Goal: Information Seeking & Learning: Learn about a topic

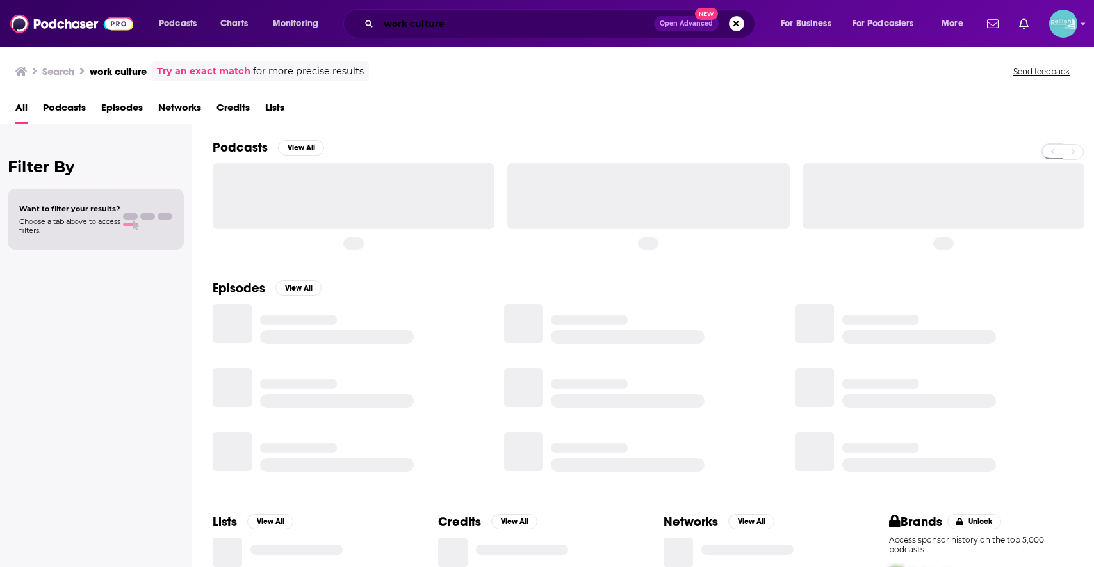
click at [601, 24] on input "work culture" at bounding box center [515, 23] width 275 height 20
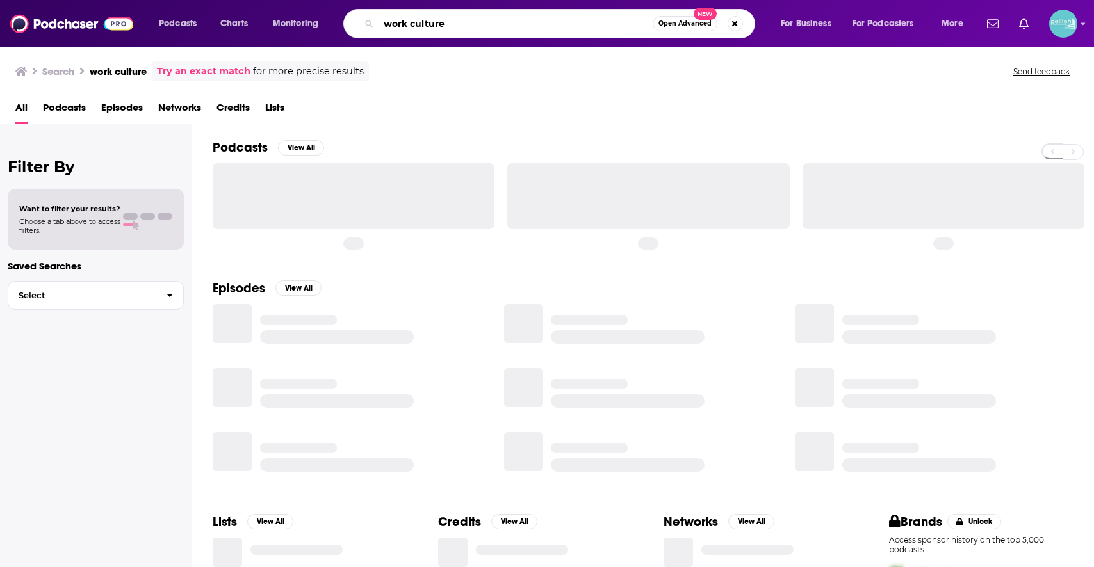
click at [601, 24] on input "work culture" at bounding box center [515, 23] width 274 height 20
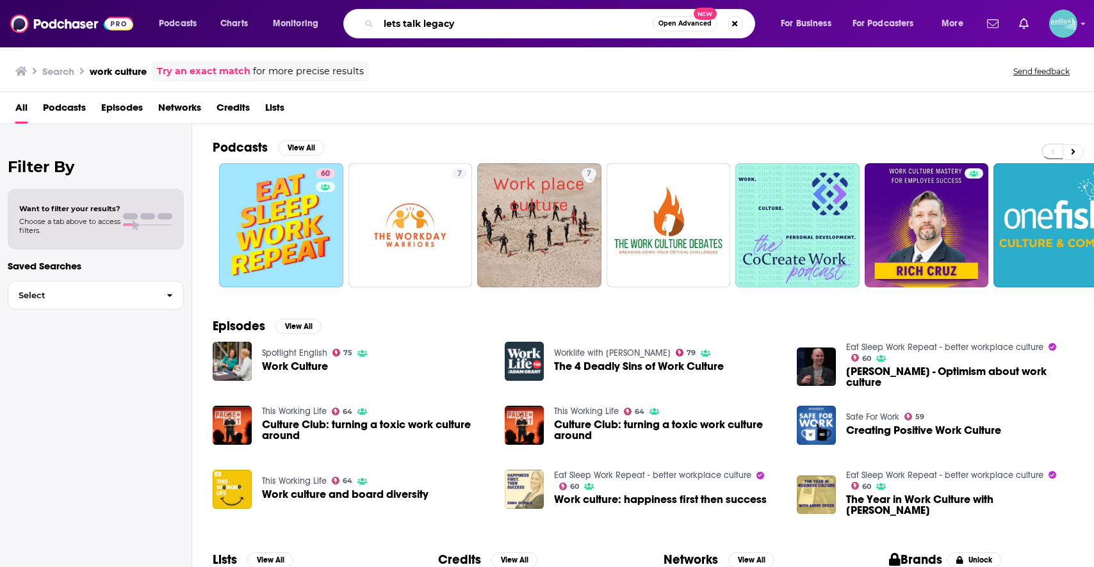
type input "lets talk legacy"
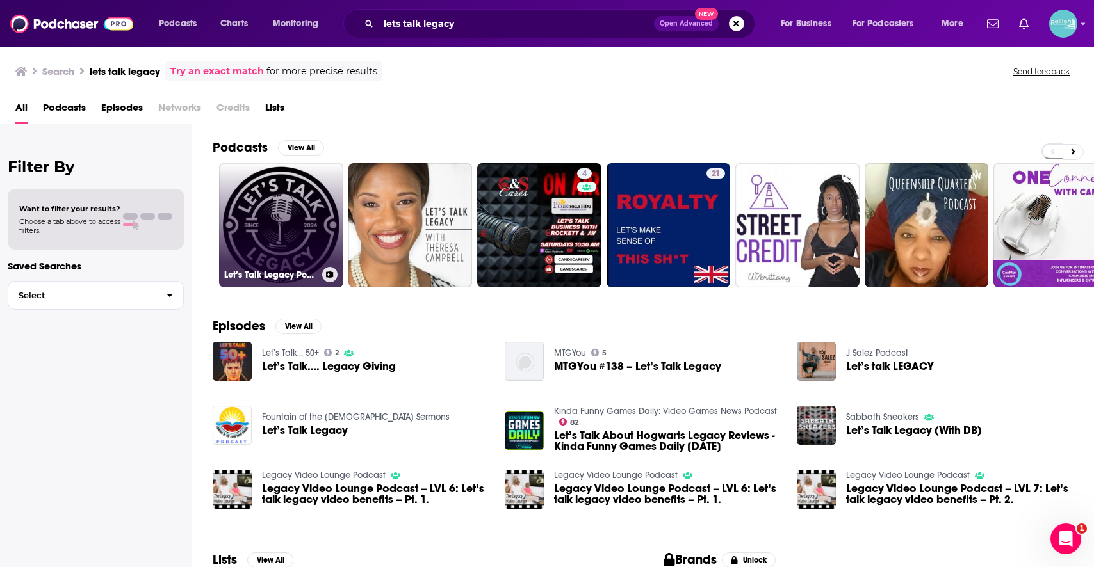
click at [314, 214] on link "Let’s Talk Legacy Podcast" at bounding box center [281, 225] width 124 height 124
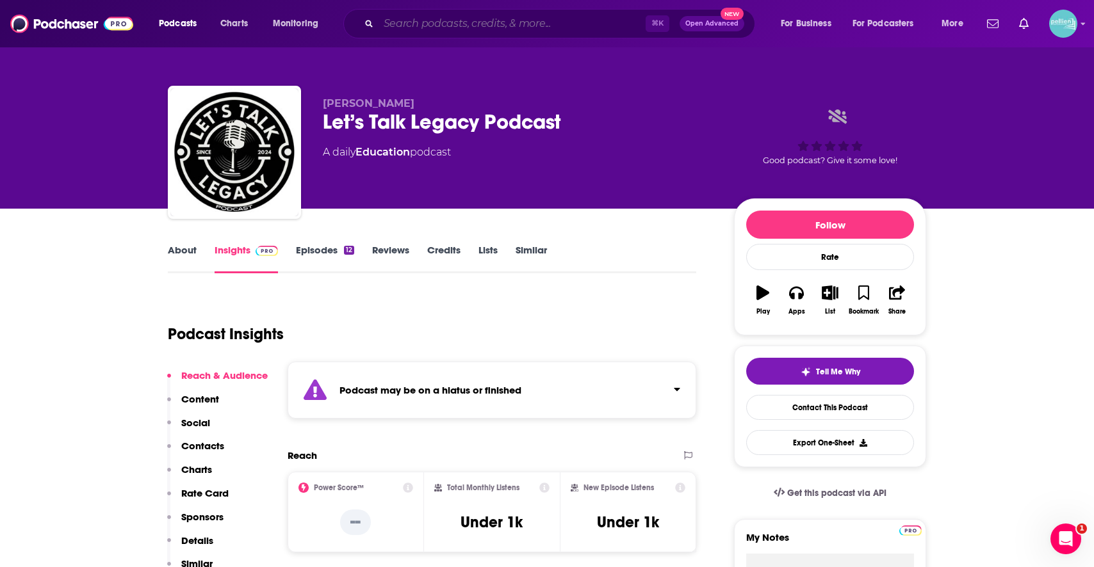
click at [592, 24] on input "Search podcasts, credits, & more..." at bounding box center [511, 23] width 267 height 20
paste input "Let's Talk Legacy"
type input "Let's Talk Legacy"
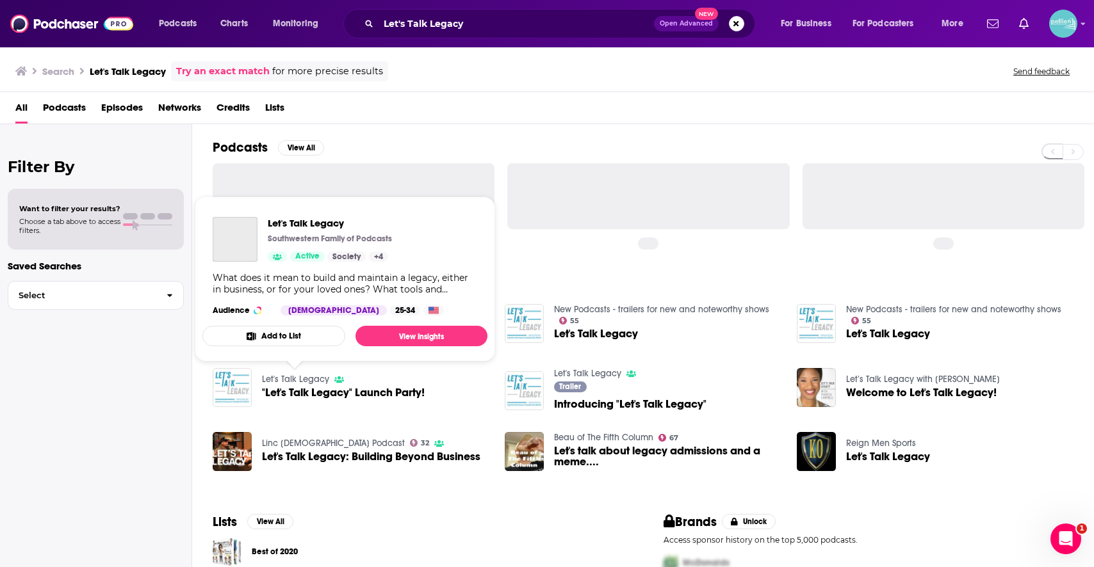
click at [323, 380] on link "Let's Talk Legacy" at bounding box center [295, 379] width 67 height 11
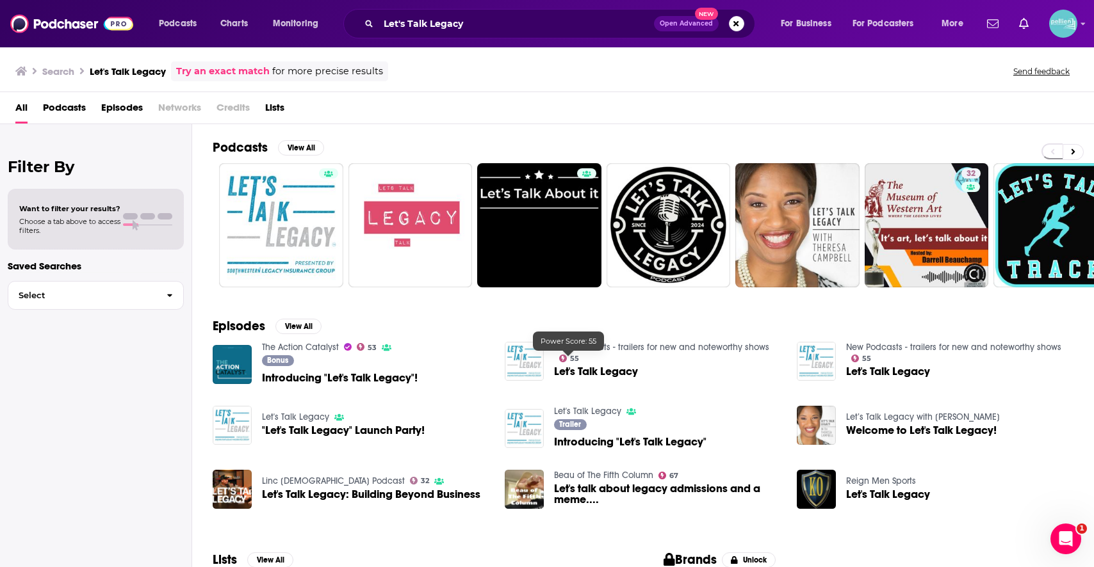
click at [567, 362] on link "55" at bounding box center [569, 359] width 20 height 8
click at [522, 438] on img at bounding box center [524, 428] width 39 height 39
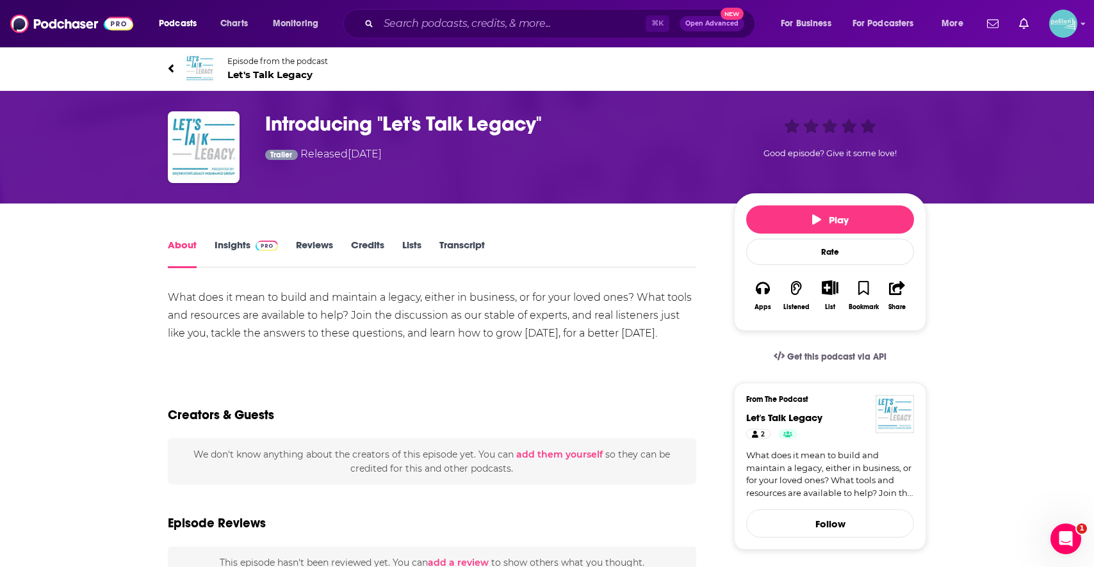
click at [261, 74] on span "Let's Talk Legacy" at bounding box center [277, 75] width 101 height 12
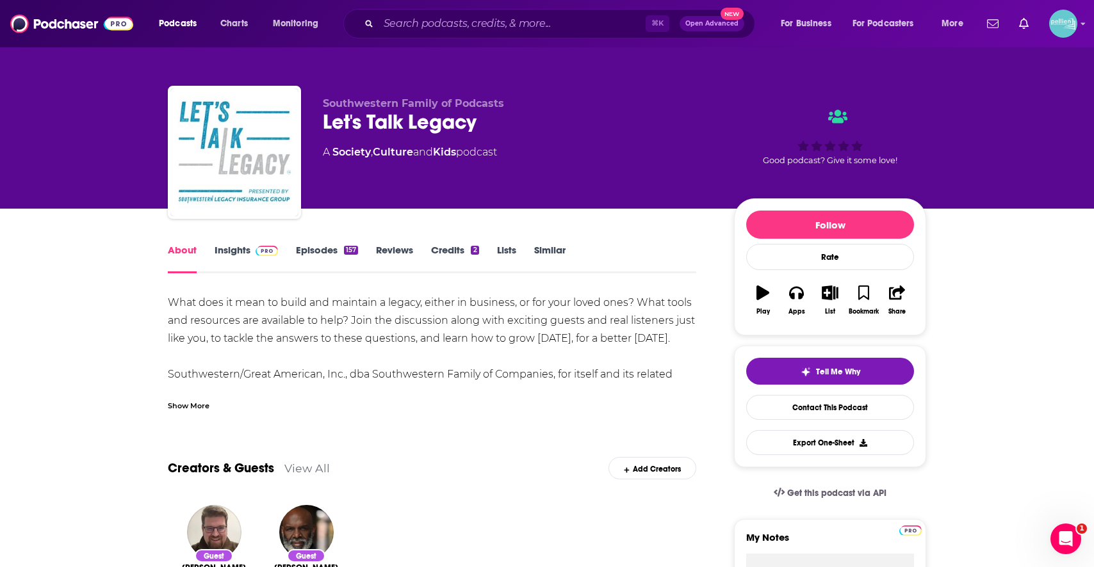
click at [245, 254] on link "Insights" at bounding box center [246, 258] width 63 height 29
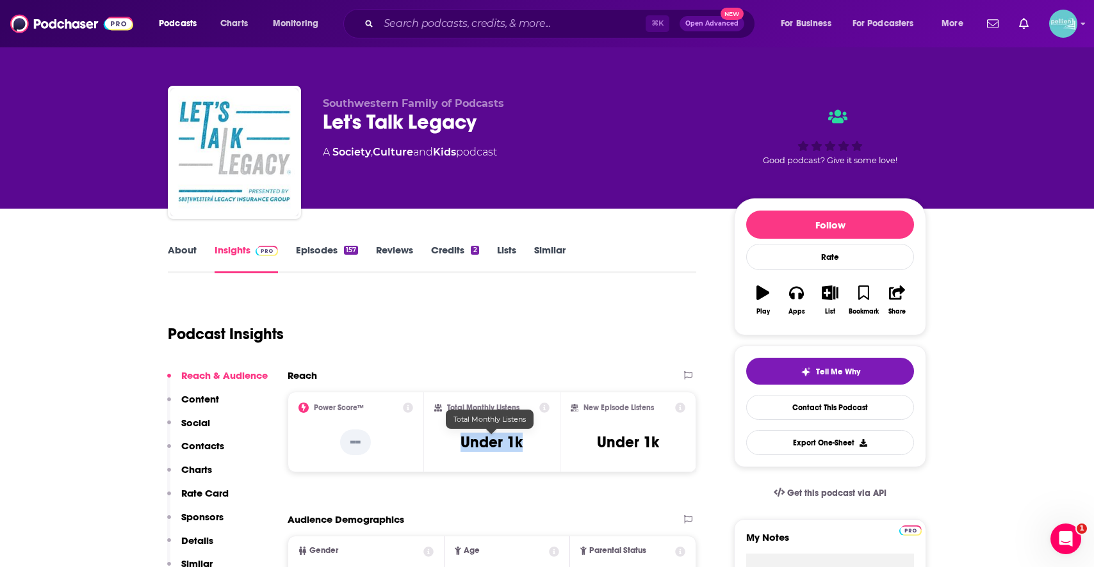
drag, startPoint x: 493, startPoint y: 446, endPoint x: 448, endPoint y: 444, distance: 44.8
click at [448, 444] on div "Total Monthly Listens Under 1k" at bounding box center [492, 432] width 116 height 59
copy h3 "Under 1k"
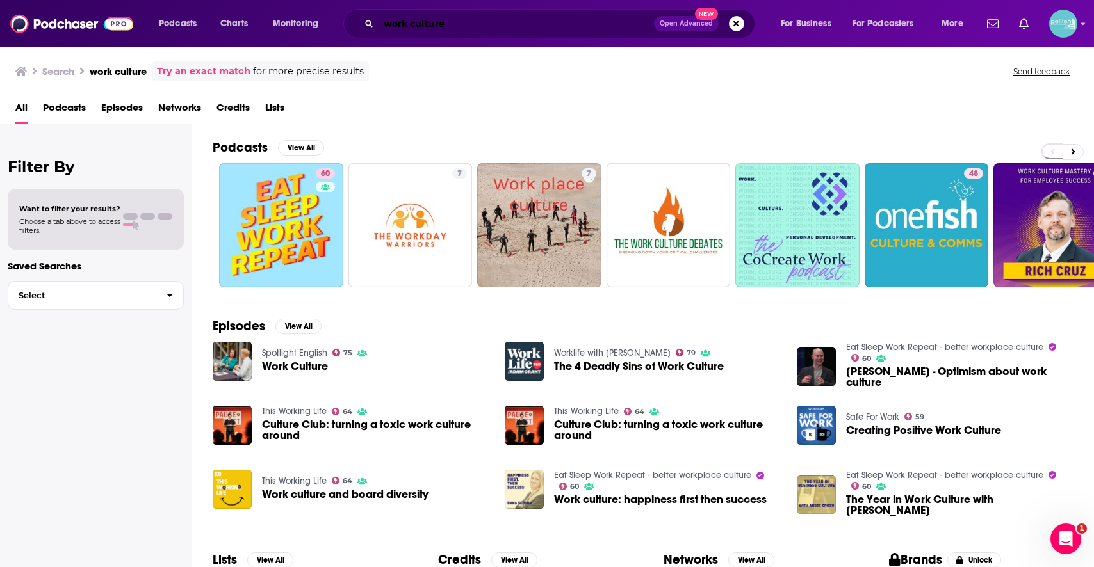
click at [541, 24] on input "work culture" at bounding box center [515, 23] width 275 height 20
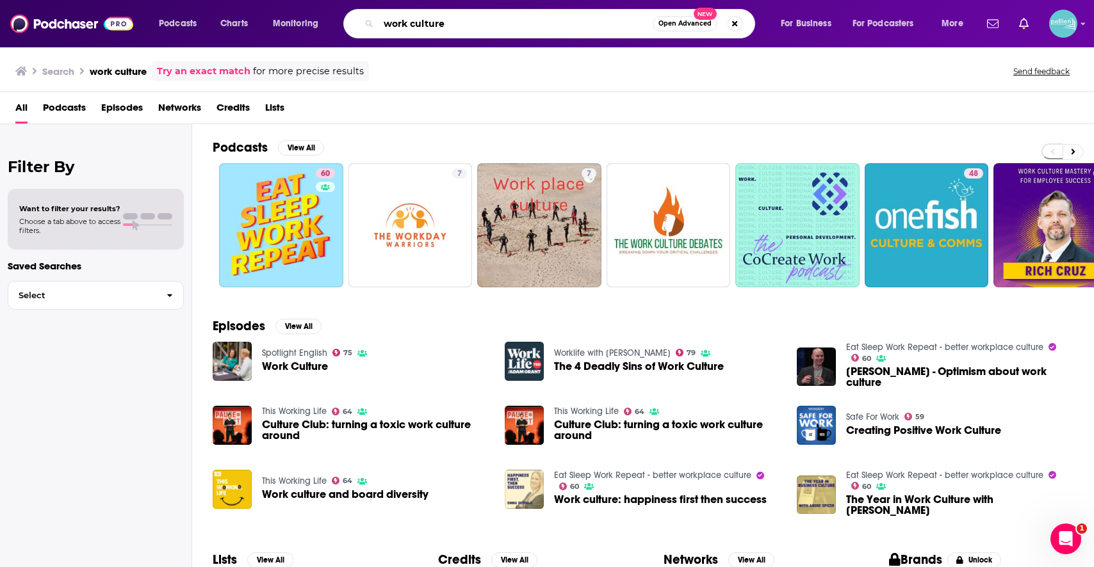
click at [541, 24] on input "work culture" at bounding box center [515, 23] width 274 height 20
paste input "Java with Jen: Hear God’s Voice Every Day for a Spirit-Led Lif"
type input "Java with Jen: Hear God’s Voice Every Day for a Spirit-Led Life"
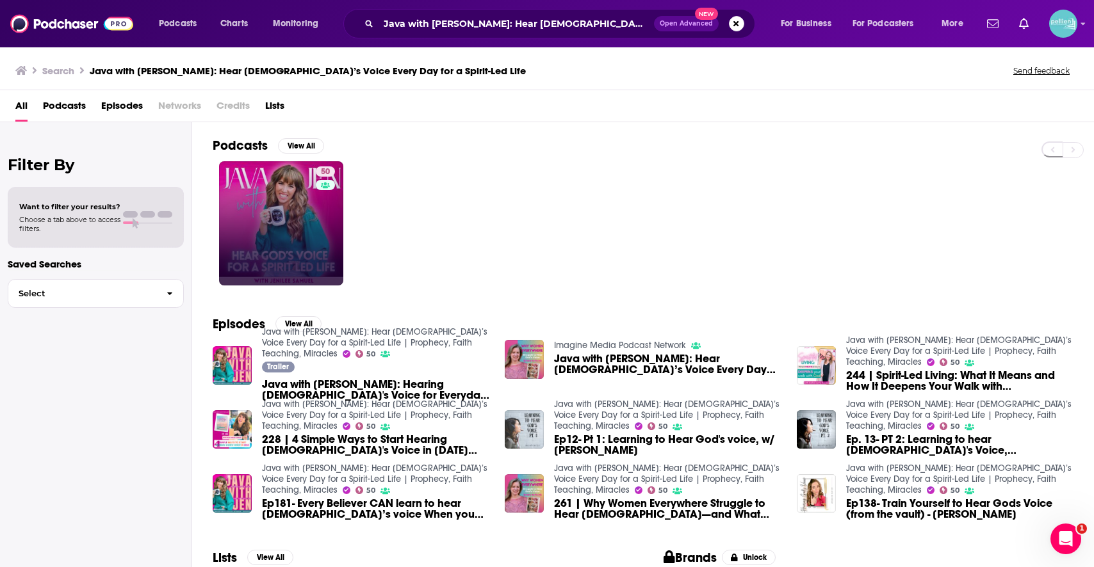
click at [296, 218] on link "50" at bounding box center [281, 223] width 124 height 124
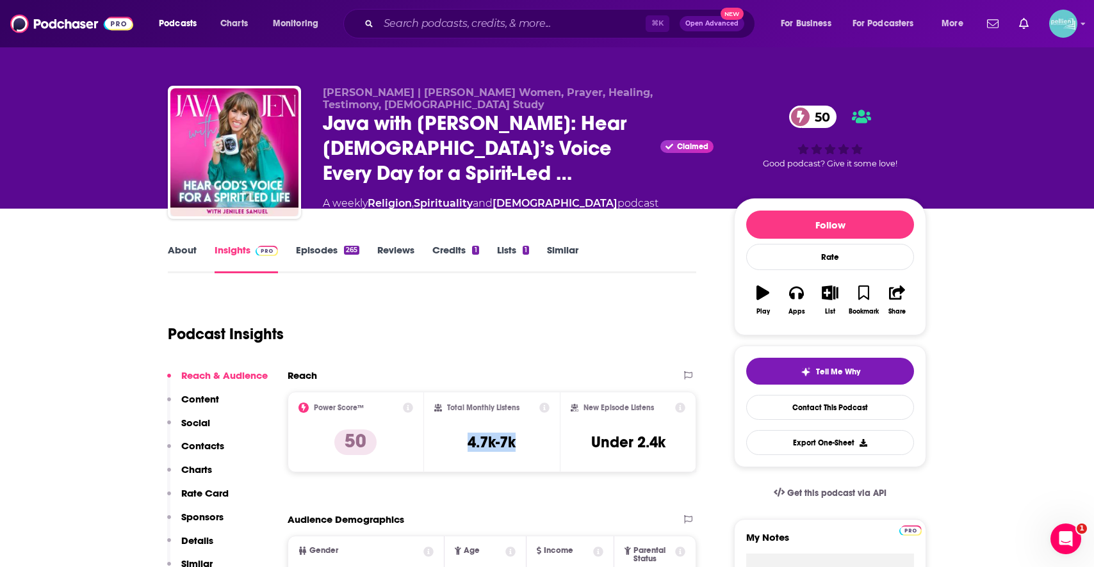
drag, startPoint x: 494, startPoint y: 444, endPoint x: 465, endPoint y: 444, distance: 29.5
click at [465, 444] on div "Total Monthly Listens 4.7k-7k" at bounding box center [492, 432] width 116 height 59
copy h3 "4.7k-7k"
click at [513, 24] on input "Search podcasts, credits, & more..." at bounding box center [511, 23] width 267 height 20
paste input "God‘s Story"
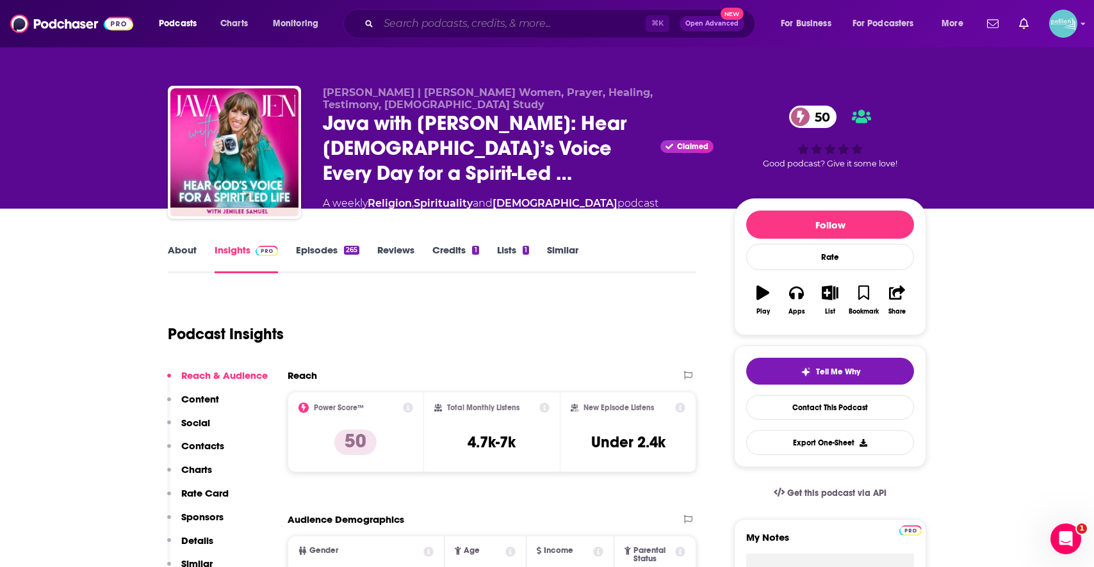
type input "God‘s Story"
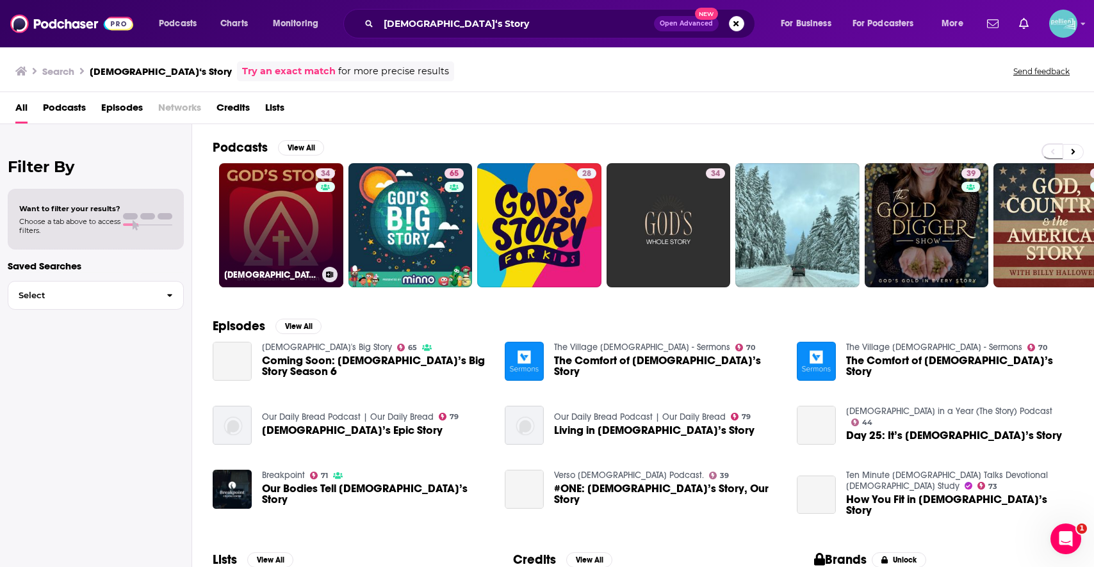
click at [286, 201] on link "34 God‘s Story Podcast" at bounding box center [281, 225] width 124 height 124
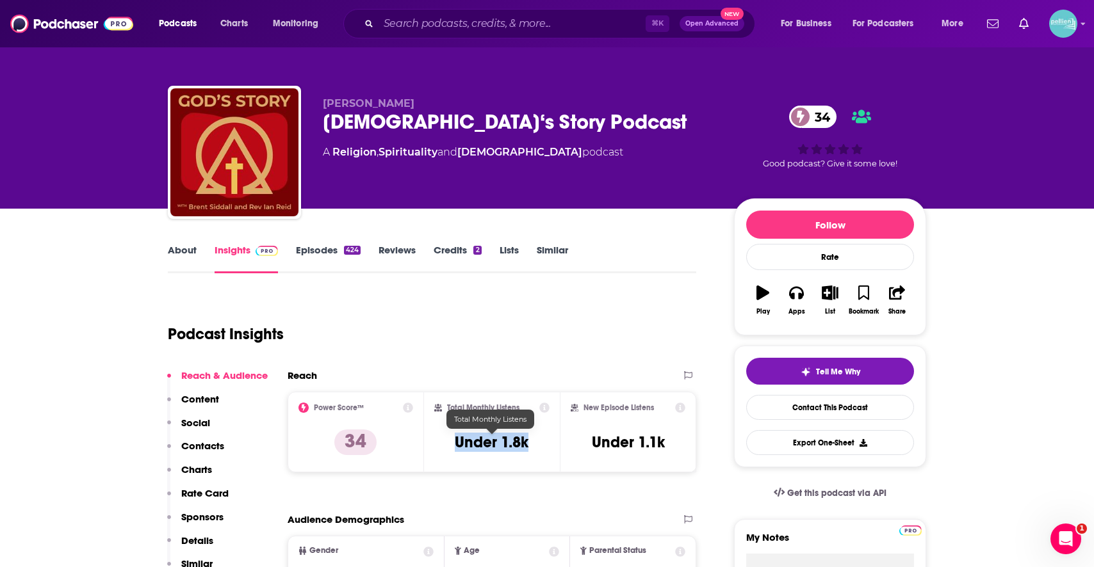
drag, startPoint x: 514, startPoint y: 446, endPoint x: 446, endPoint y: 446, distance: 68.5
click at [446, 446] on div "Total Monthly Listens Under 1.8k" at bounding box center [492, 432] width 116 height 59
copy h3 "Under 1.8k"
click at [184, 253] on link "About" at bounding box center [182, 258] width 29 height 29
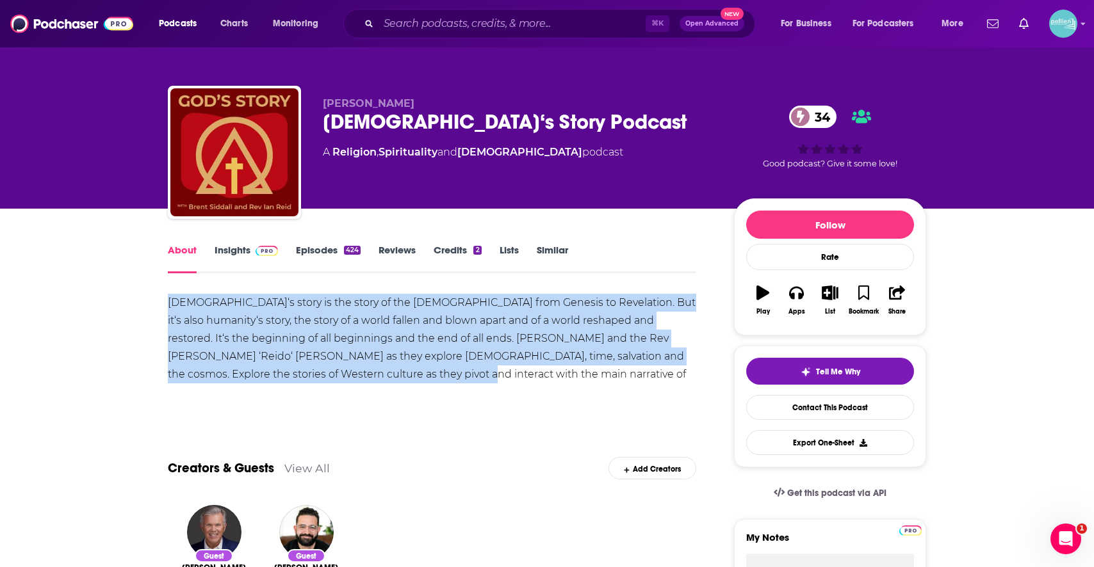
drag, startPoint x: 342, startPoint y: 379, endPoint x: 157, endPoint y: 306, distance: 199.0
copy div "God‘s story is the story of the Bible from Genesis to Revelation. But it‘s also…"
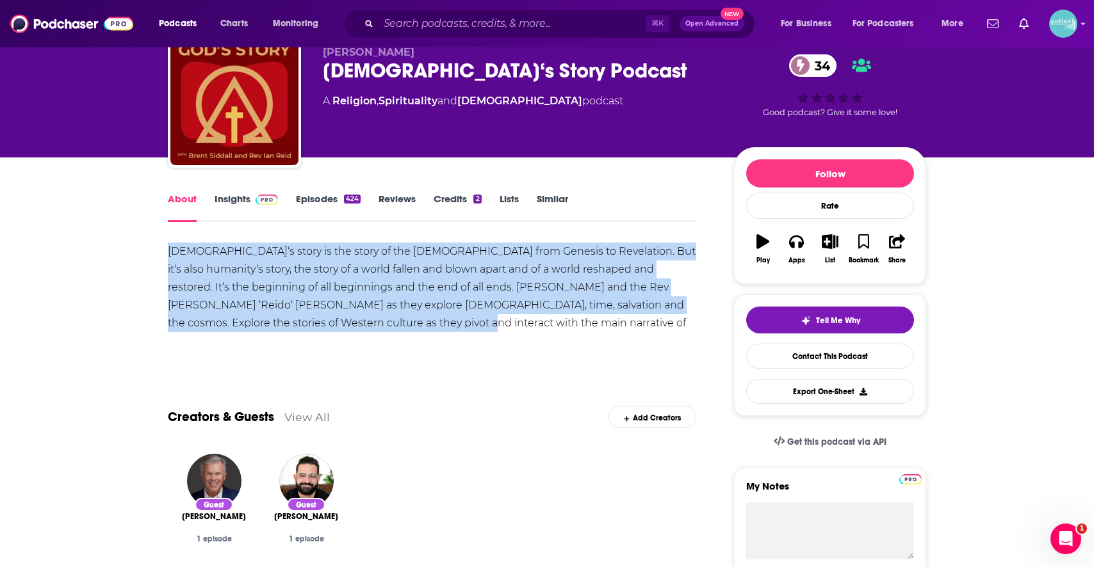
click at [239, 203] on link "Insights" at bounding box center [246, 207] width 63 height 29
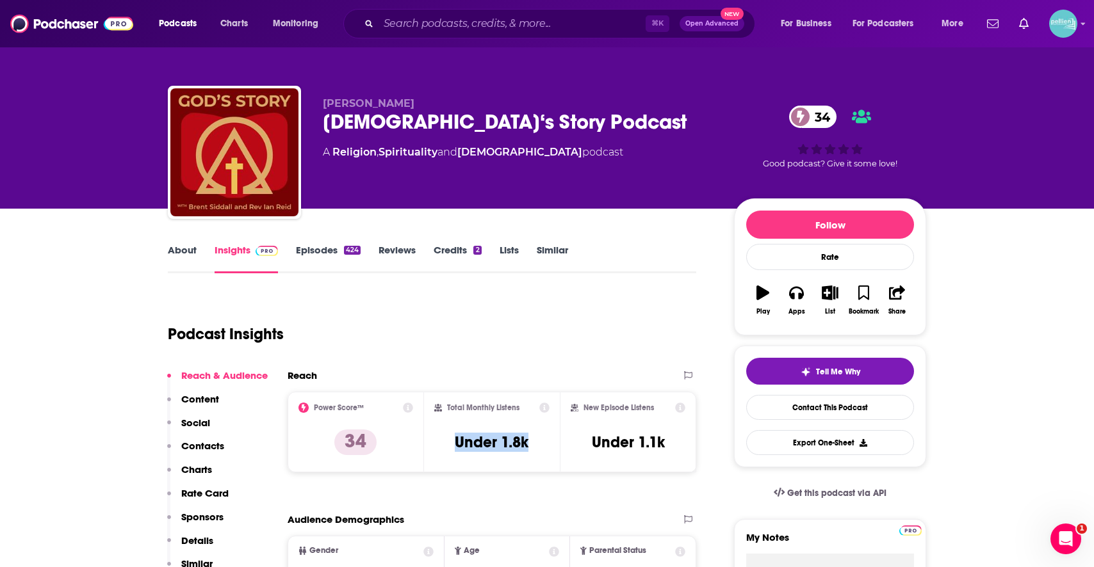
drag, startPoint x: 531, startPoint y: 444, endPoint x: 442, endPoint y: 444, distance: 89.0
click at [442, 444] on div "Total Monthly Listens Under 1.8k" at bounding box center [492, 432] width 116 height 59
copy h3 "Under 1.8k"
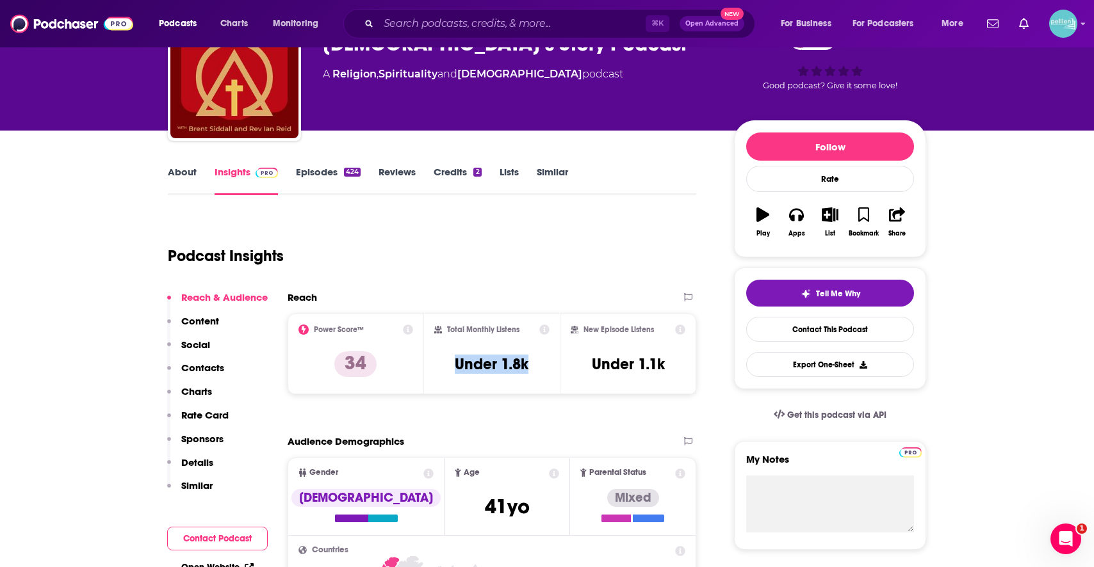
scroll to position [171, 0]
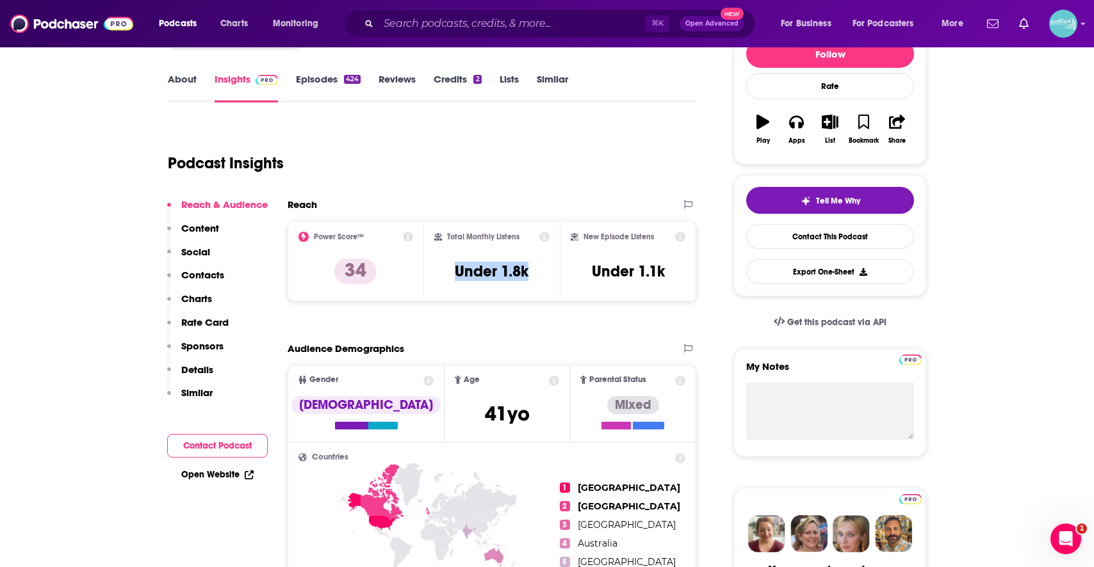
click at [234, 476] on link "Open Website" at bounding box center [217, 474] width 72 height 11
click at [510, 24] on input "Search podcasts, credits, & more..." at bounding box center [511, 23] width 267 height 20
paste input "Java with Jen: Hear God’s Voice Every Day for a Spirit-Led Life"
type input "Java with Jen: Hear God’s Voice Every Day for a Spirit-Led Life"
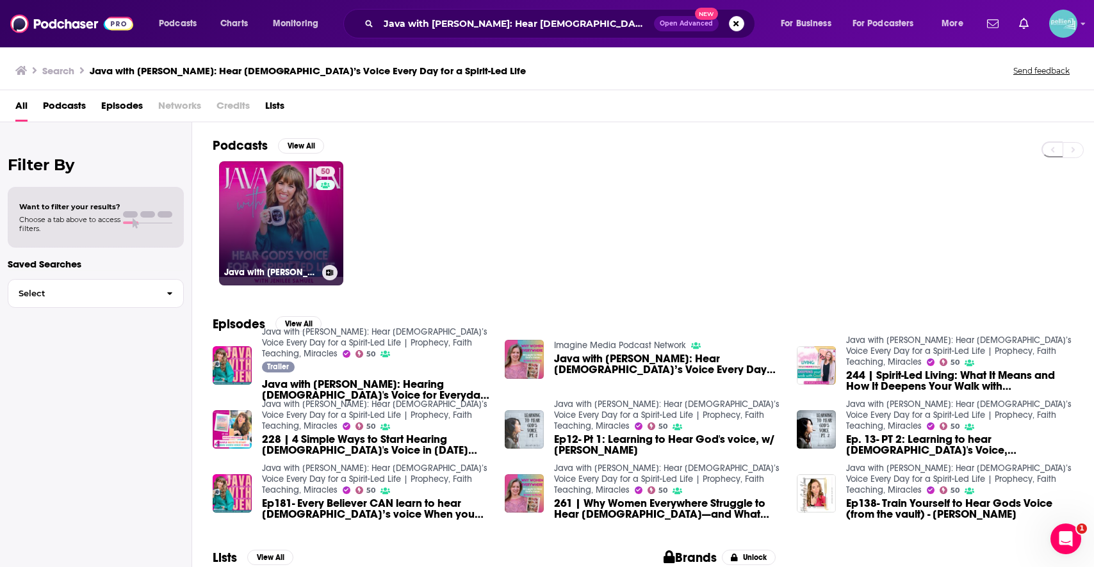
click at [280, 224] on link "50 Java with Jen: Hear God’s Voice Every Day for a Spirit-Led Life | Prophecy, …" at bounding box center [281, 223] width 124 height 124
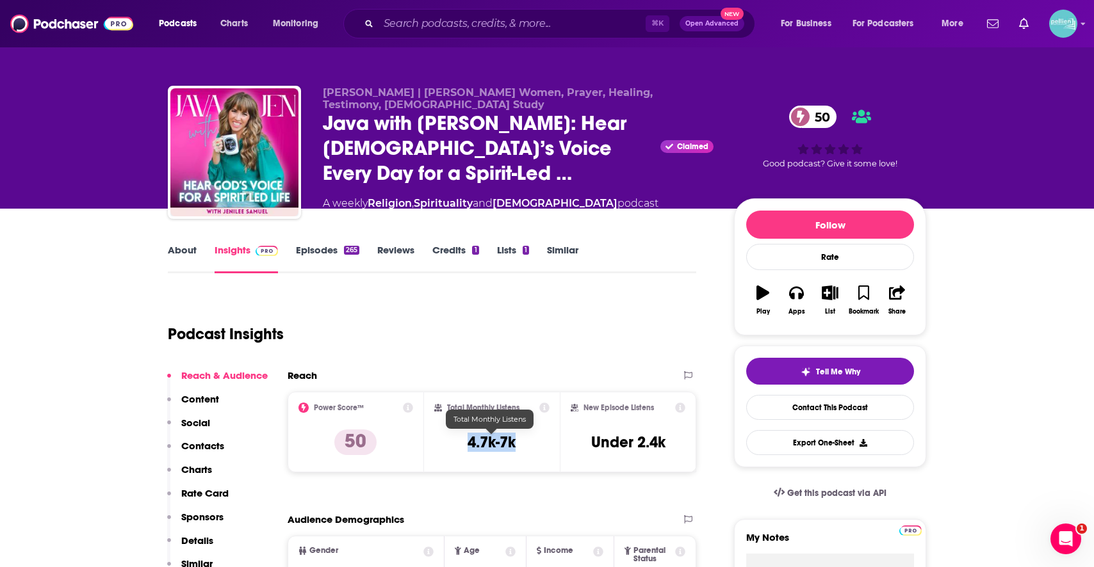
drag, startPoint x: 523, startPoint y: 440, endPoint x: 447, endPoint y: 441, distance: 75.6
click at [447, 441] on div "Total Monthly Listens 4.7k-7k" at bounding box center [492, 432] width 116 height 59
copy h3 "4.7k-7k"
click at [186, 254] on link "About" at bounding box center [182, 258] width 29 height 29
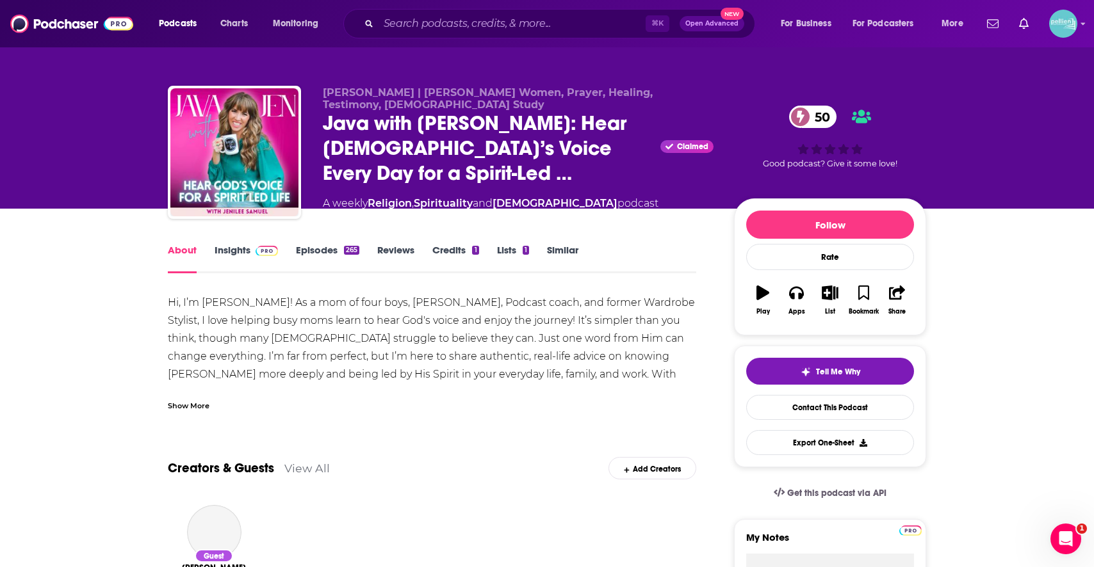
click at [232, 402] on div "Show More" at bounding box center [432, 401] width 528 height 22
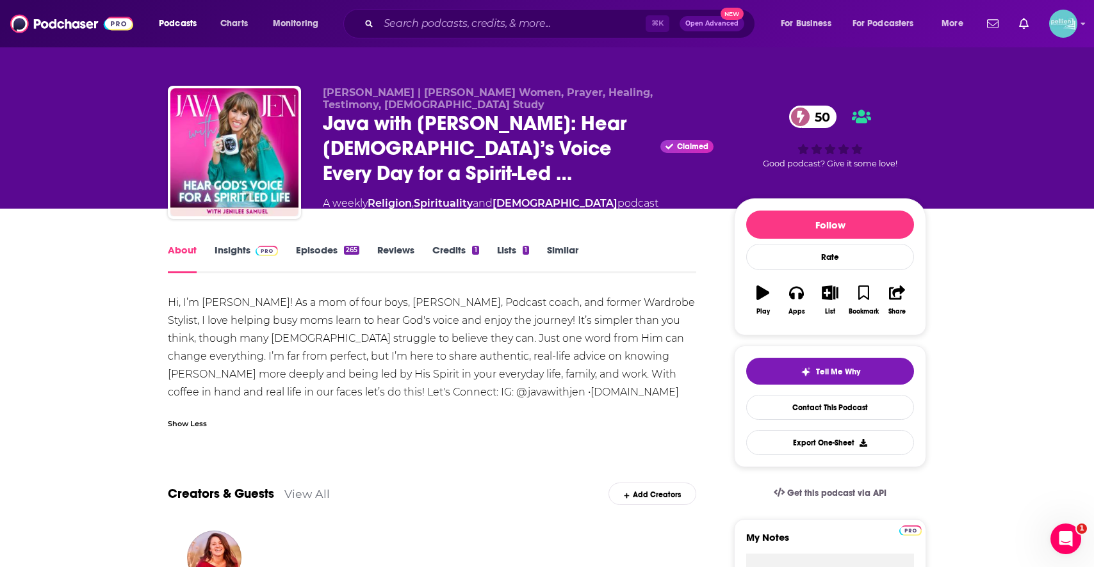
drag, startPoint x: 459, startPoint y: 391, endPoint x: 159, endPoint y: 307, distance: 311.4
copy div "Hi, I’m Jen! As a mom of four boys, Pastor, Podcast coach, and former Wardrobe …"
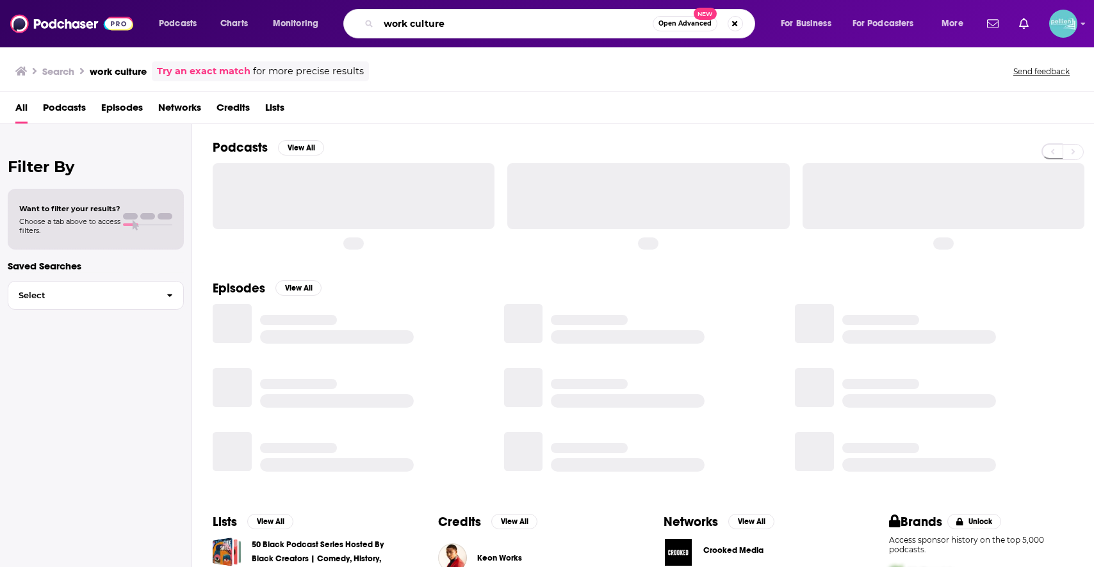
click at [505, 28] on input "work culture" at bounding box center [515, 23] width 274 height 20
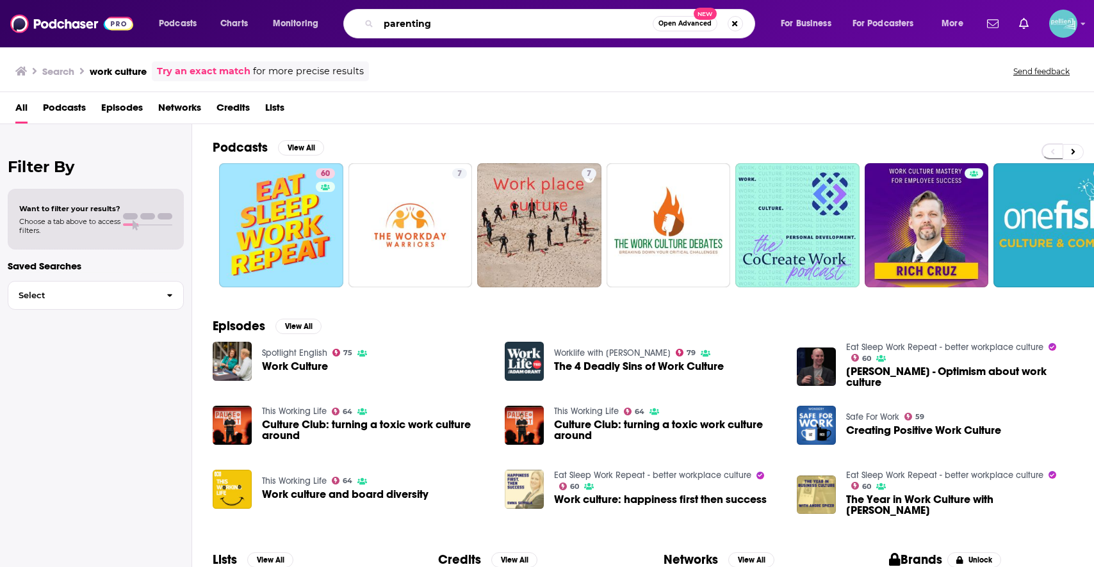
type input "parenting"
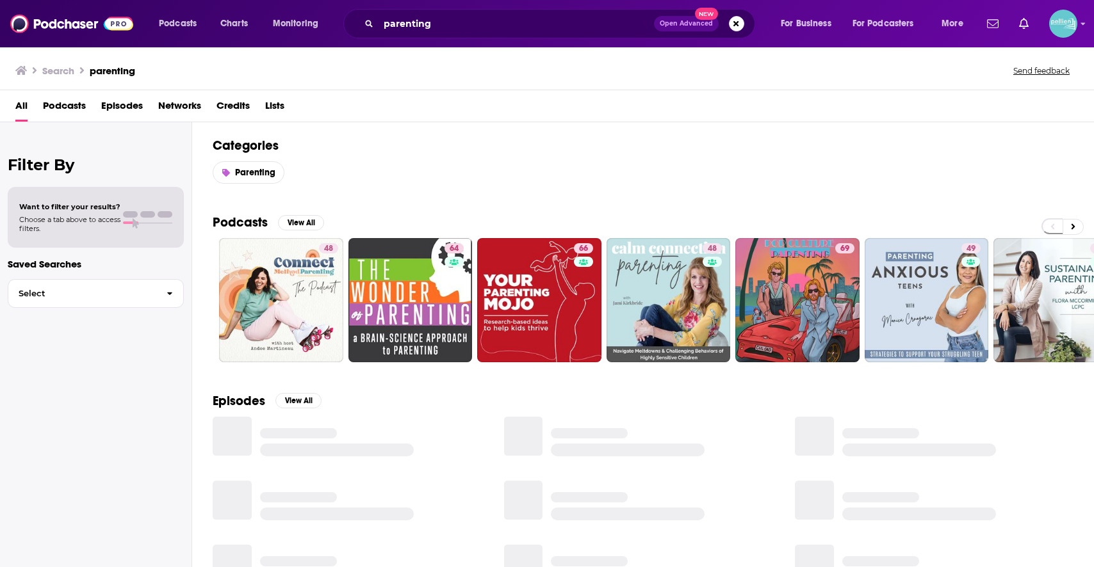
click at [63, 110] on span "Podcasts" at bounding box center [64, 108] width 43 height 26
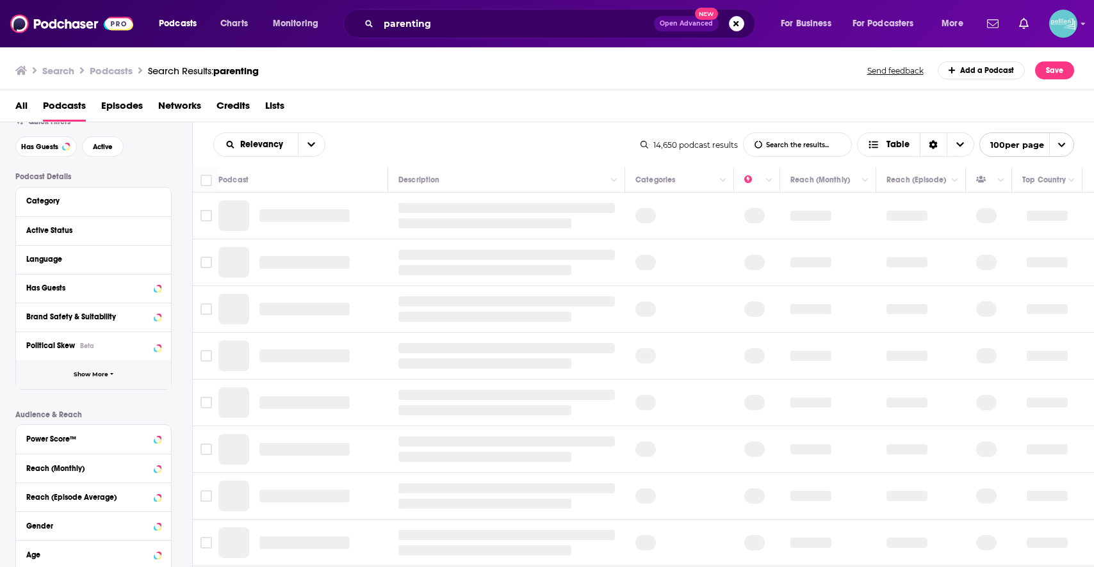
scroll to position [49, 0]
click at [99, 350] on div "Political Skew Beta" at bounding box center [77, 345] width 102 height 9
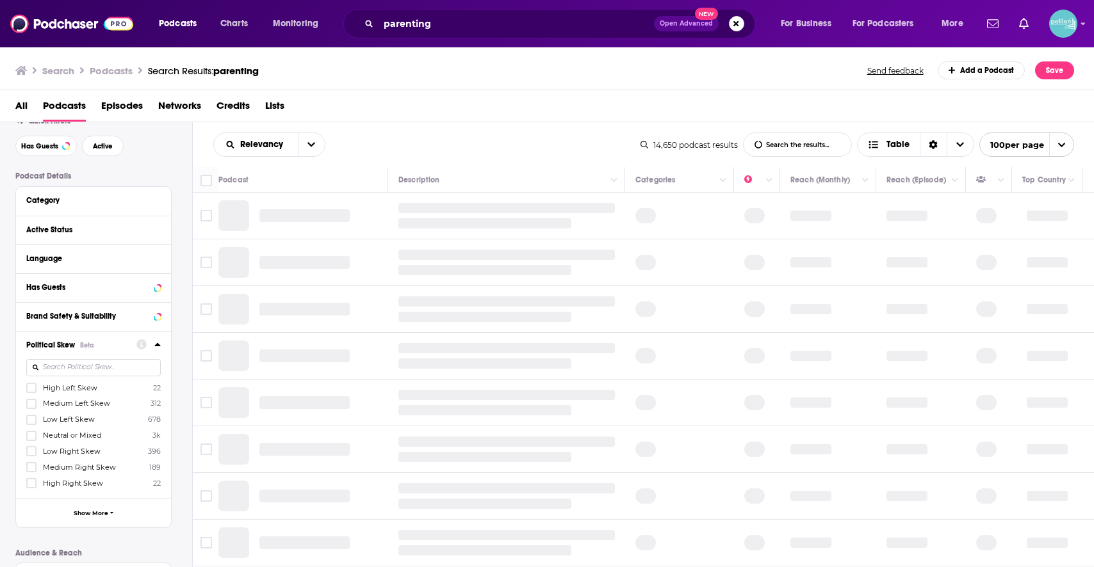
click at [78, 485] on span "High Right Skew" at bounding box center [73, 483] width 60 height 9
click at [31, 487] on input "multiSelectOption-Strong_Right-6" at bounding box center [31, 487] width 0 height 0
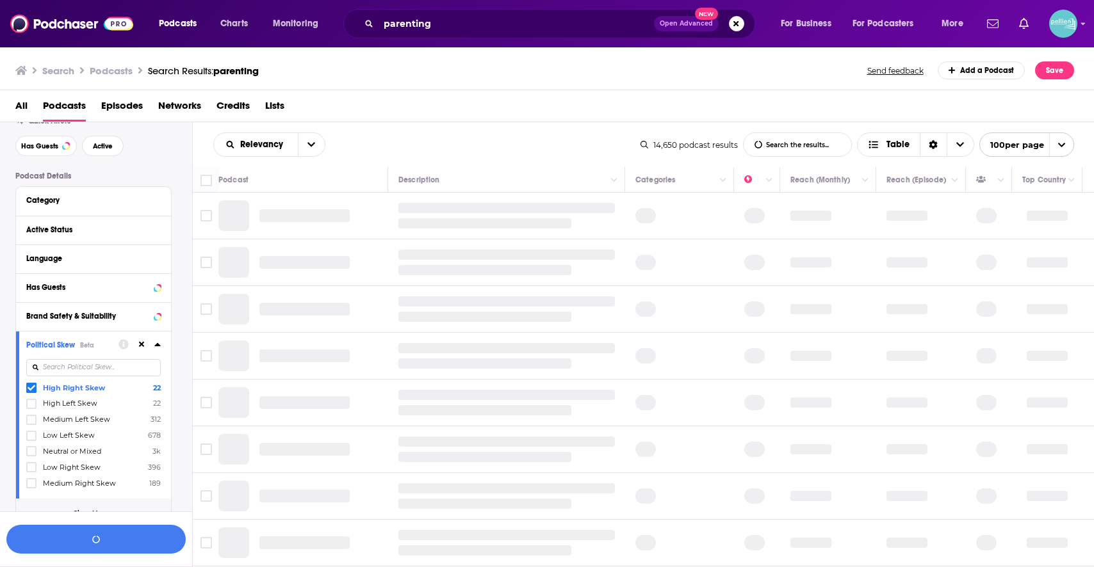
scroll to position [80, 0]
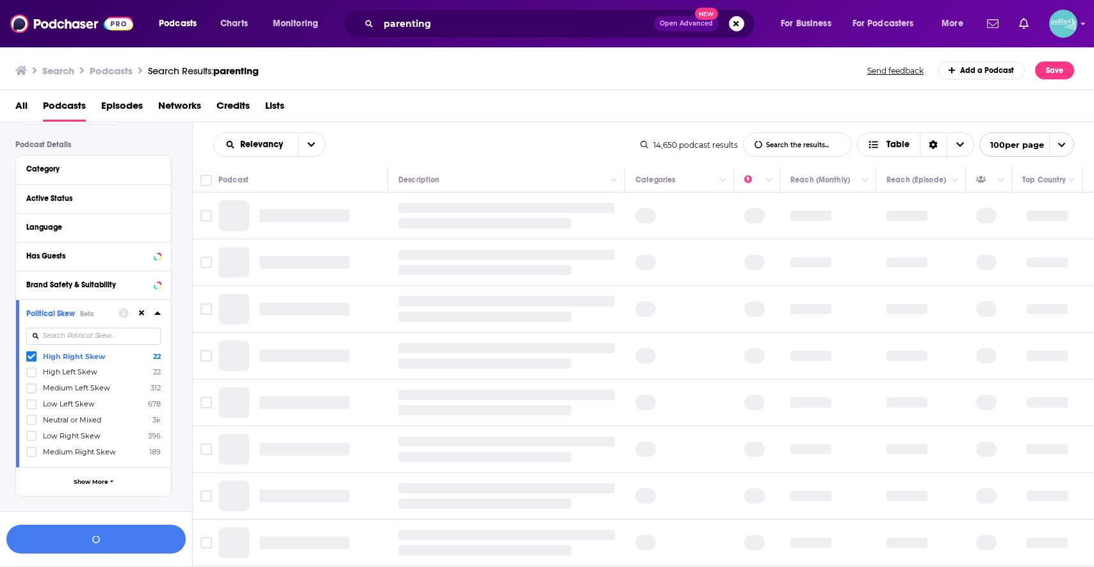
click at [74, 453] on span "Medium Right Skew" at bounding box center [79, 452] width 73 height 9
click at [31, 456] on input "multiSelectOption-Right-6" at bounding box center [31, 456] width 0 height 0
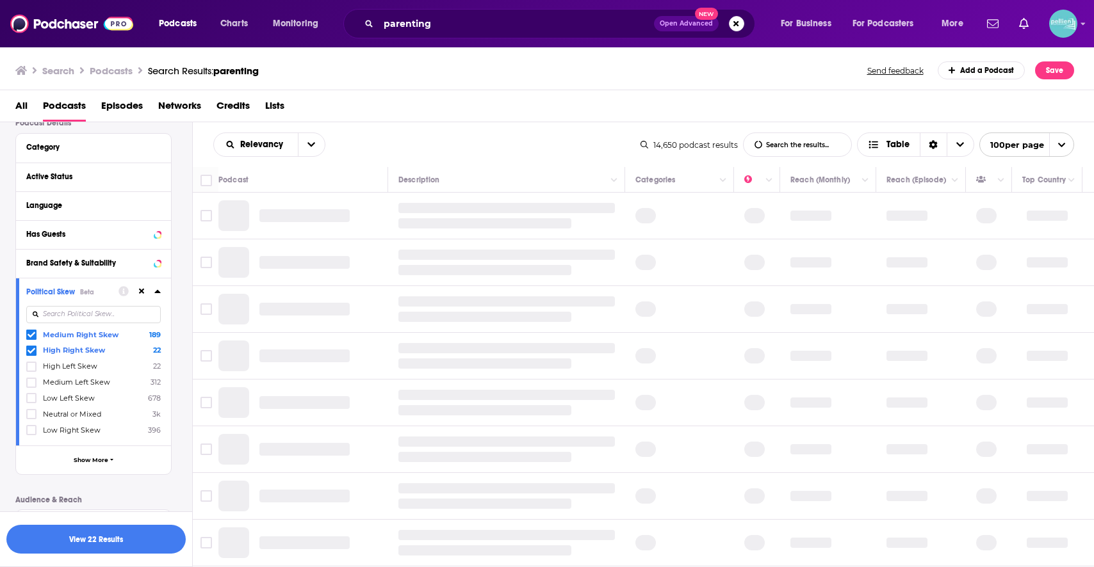
click at [70, 428] on span "Low Right Skew" at bounding box center [72, 430] width 58 height 9
click at [31, 434] on input "multiSelectOption-Low_Right-6" at bounding box center [31, 434] width 0 height 0
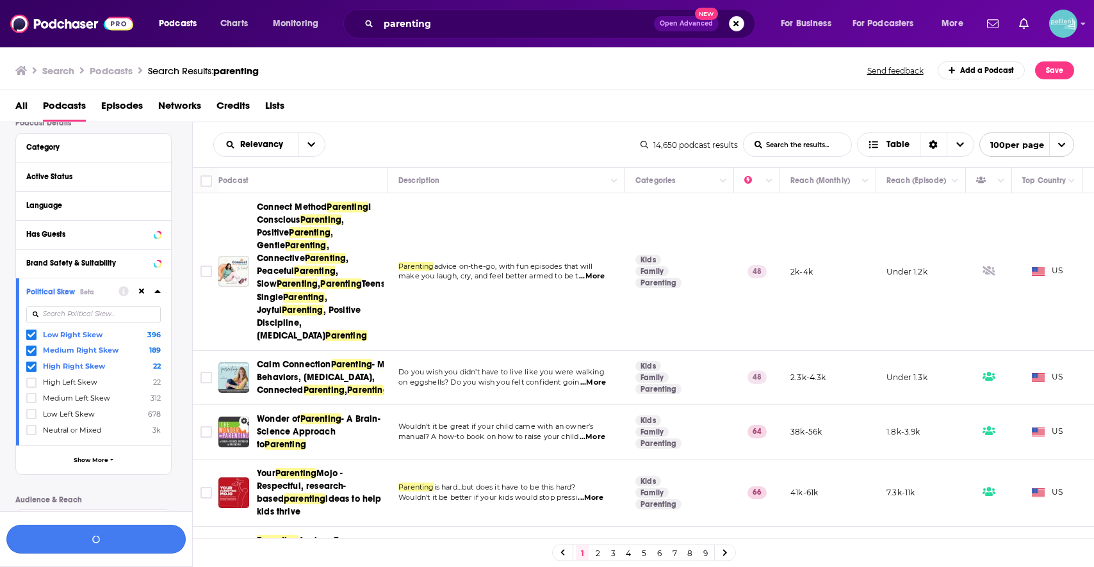
click at [92, 545] on button "button" at bounding box center [95, 539] width 179 height 29
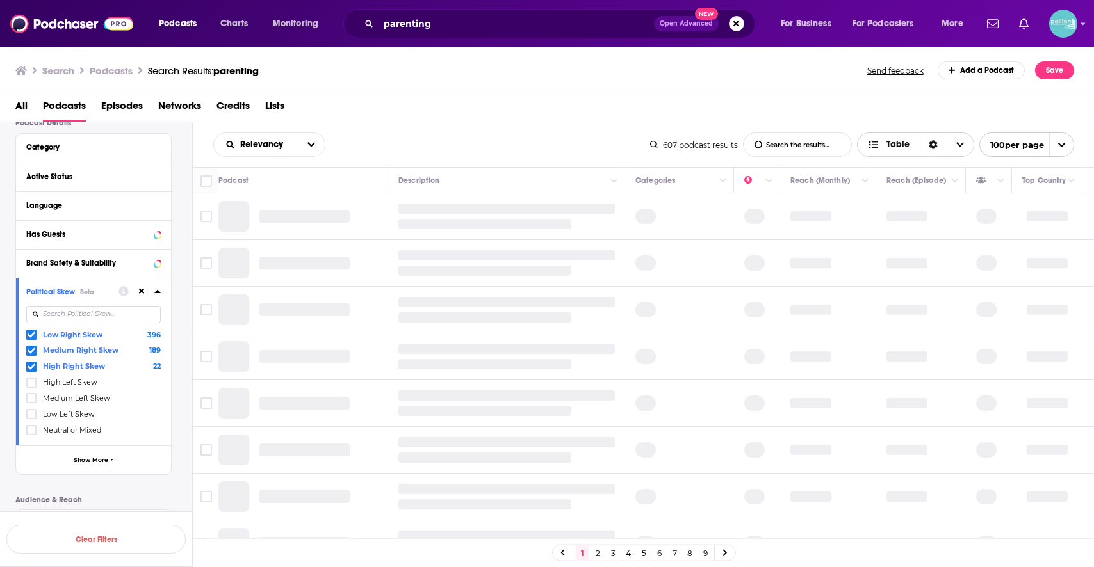
click at [884, 148] on span "Table" at bounding box center [889, 144] width 42 height 9
click at [891, 173] on div "Card" at bounding box center [915, 168] width 117 height 22
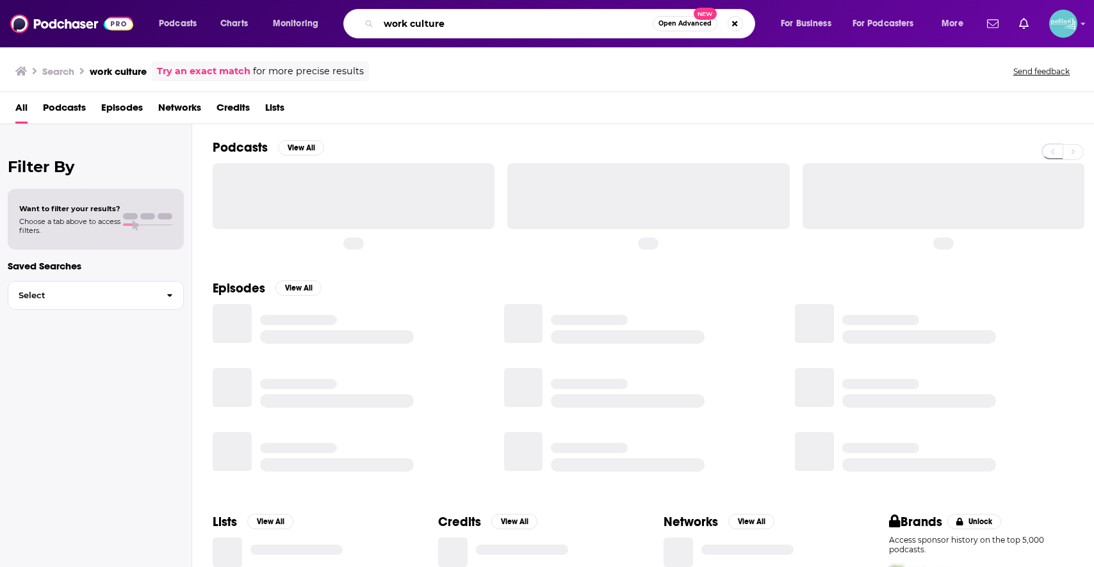
click at [592, 25] on input "work culture" at bounding box center [515, 23] width 274 height 20
paste input "The [PERSON_NAME] Show"
type input "The [PERSON_NAME] Show"
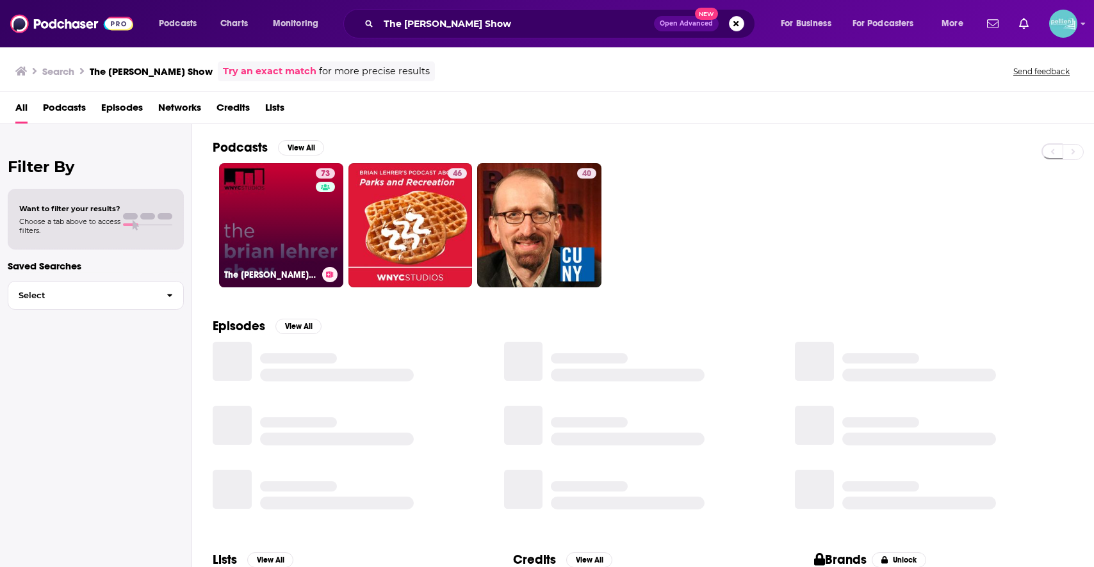
click at [291, 211] on link "73 The Brian Lehrer Show" at bounding box center [281, 225] width 124 height 124
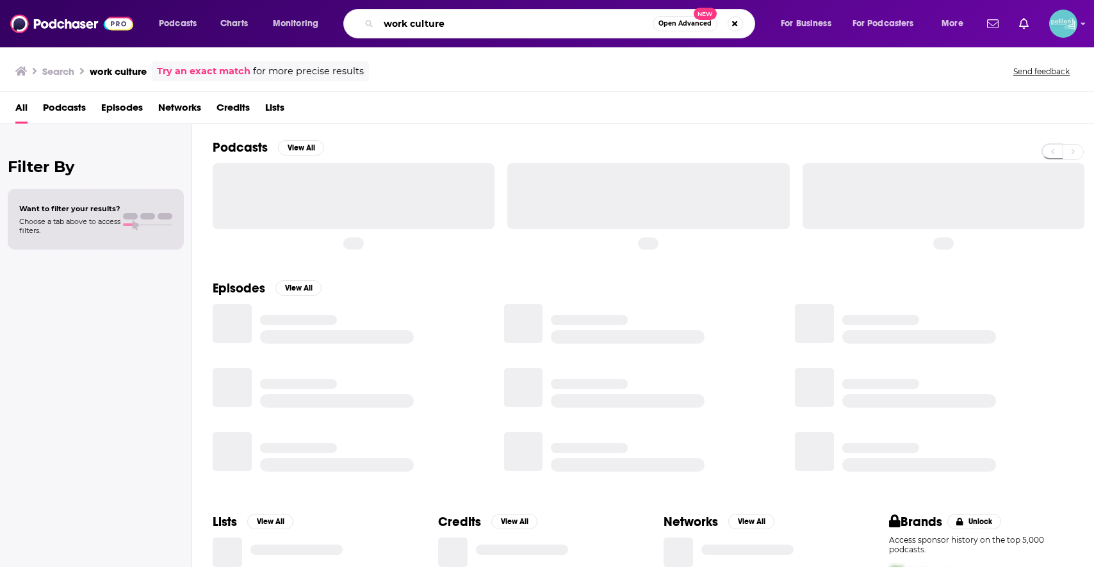
click at [470, 26] on input "work culture" at bounding box center [515, 23] width 274 height 20
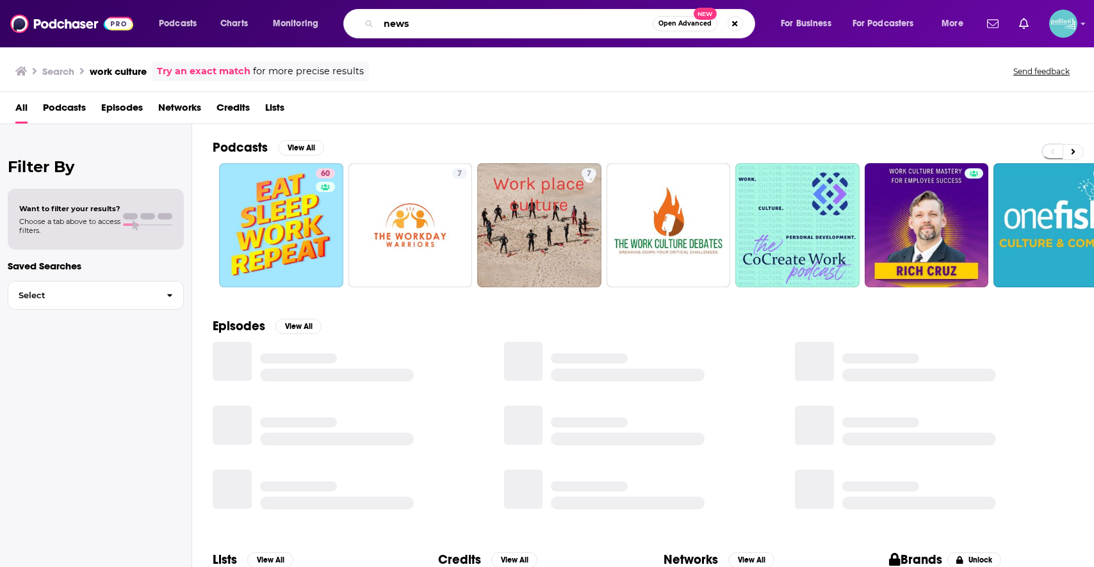
type input "news"
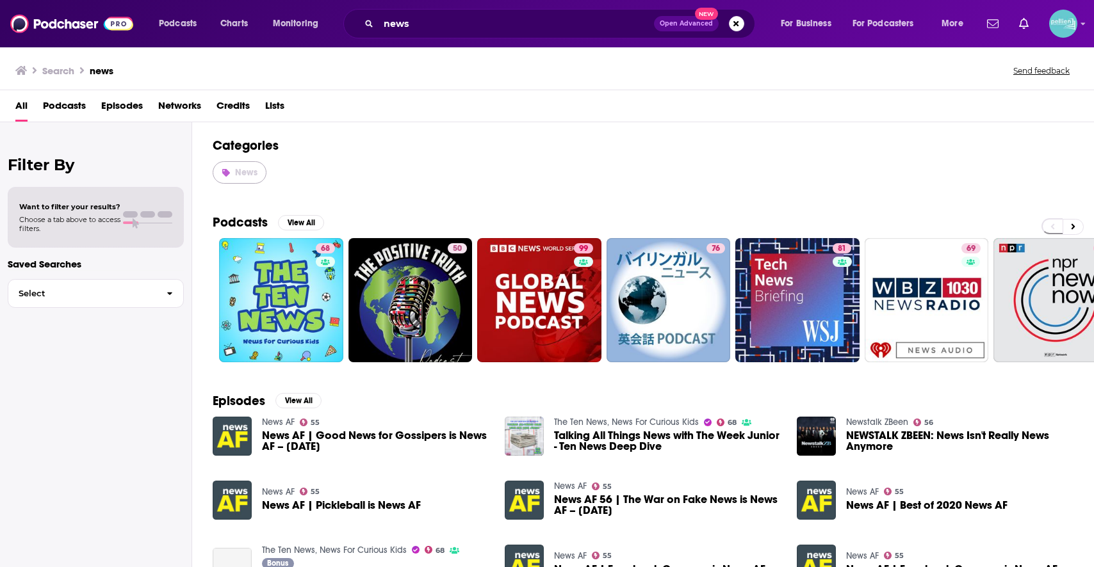
click at [252, 168] on span "News" at bounding box center [246, 172] width 22 height 11
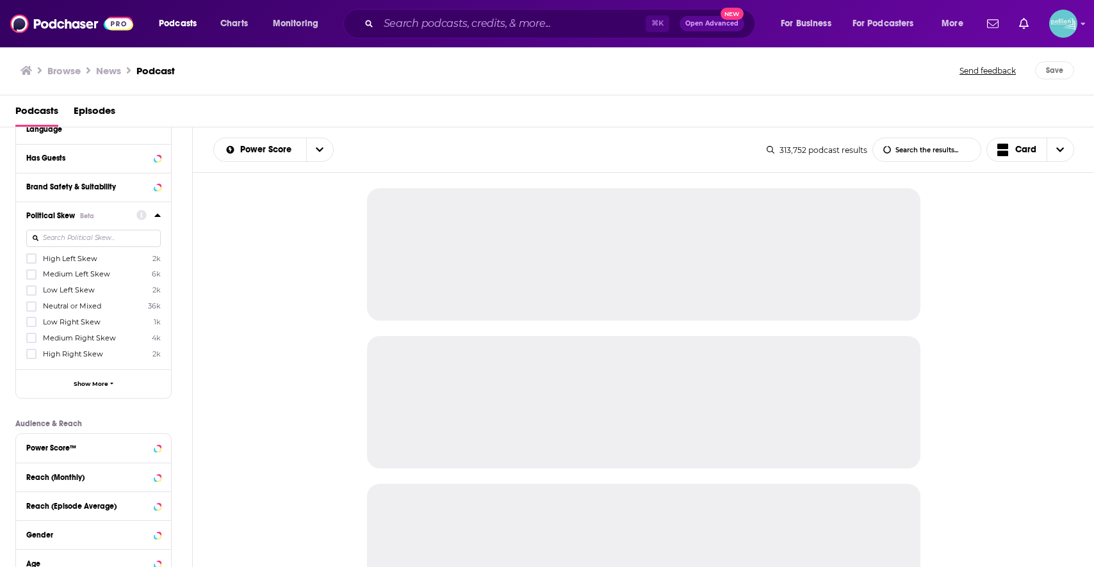
scroll to position [185, 0]
click at [73, 339] on span "Medium Right Skew" at bounding box center [79, 336] width 73 height 9
click at [31, 340] on input "multiSelectOption-Right-5" at bounding box center [31, 340] width 0 height 0
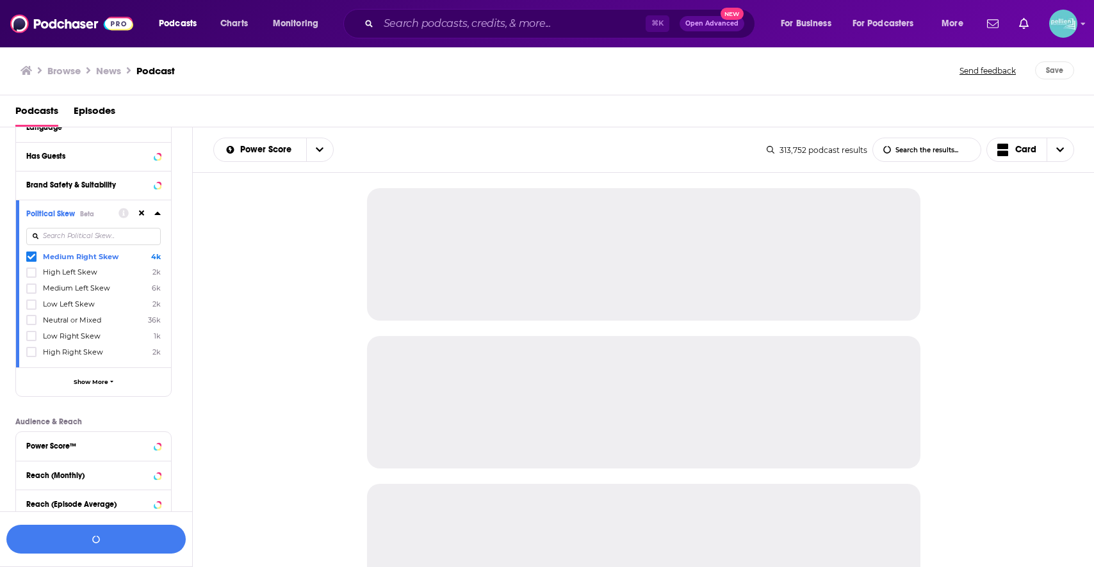
click at [70, 352] on span "High Right Skew" at bounding box center [73, 352] width 60 height 9
click at [31, 356] on input "multiSelectOption-Strong_Right-6" at bounding box center [31, 356] width 0 height 0
click at [70, 352] on span "Low Right Skew" at bounding box center [72, 352] width 58 height 9
click at [31, 356] on input "multiSelectOption-Low_Right-6" at bounding box center [31, 356] width 0 height 0
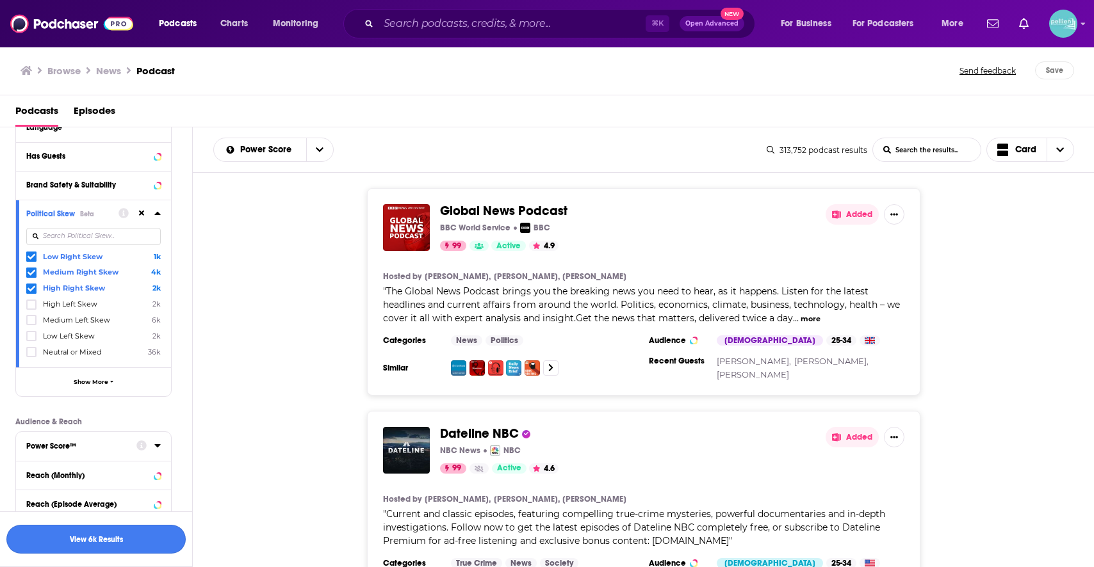
click at [91, 550] on button "View 6k Results" at bounding box center [95, 539] width 179 height 29
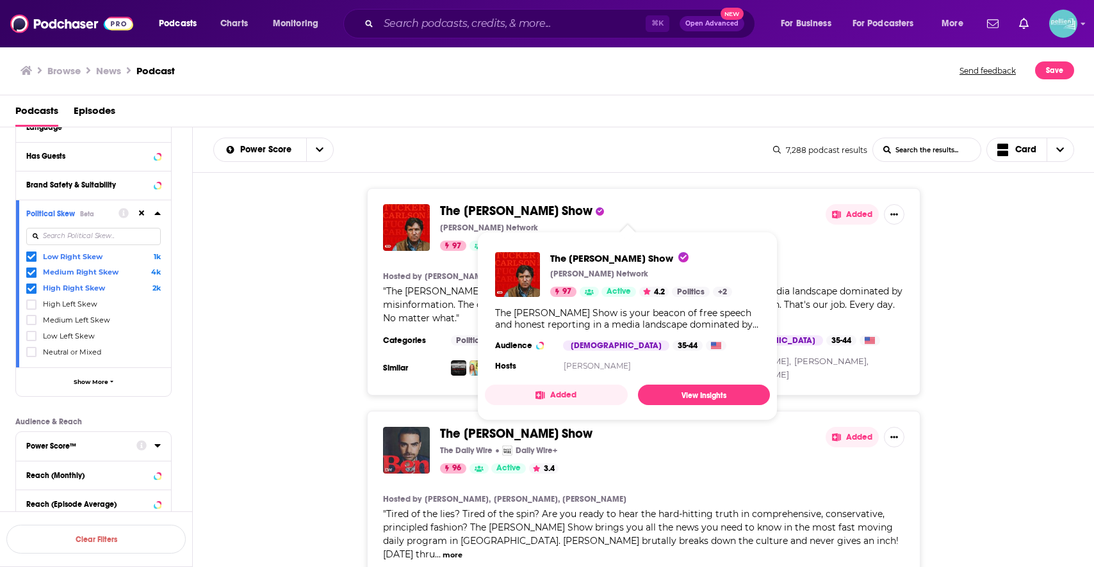
click at [573, 211] on span "The Tucker Carlson Show" at bounding box center [516, 211] width 152 height 16
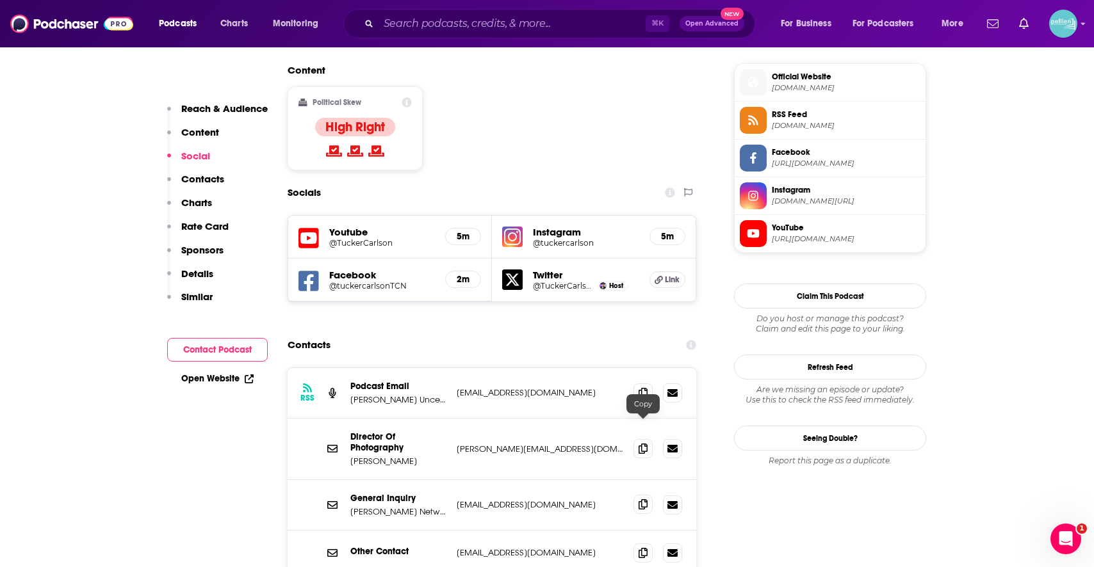
click at [639, 500] on icon at bounding box center [642, 505] width 9 height 10
click at [590, 31] on input "Search podcasts, credits, & more..." at bounding box center [511, 23] width 267 height 20
paste input "Redacted News"
type input "Redacted News"
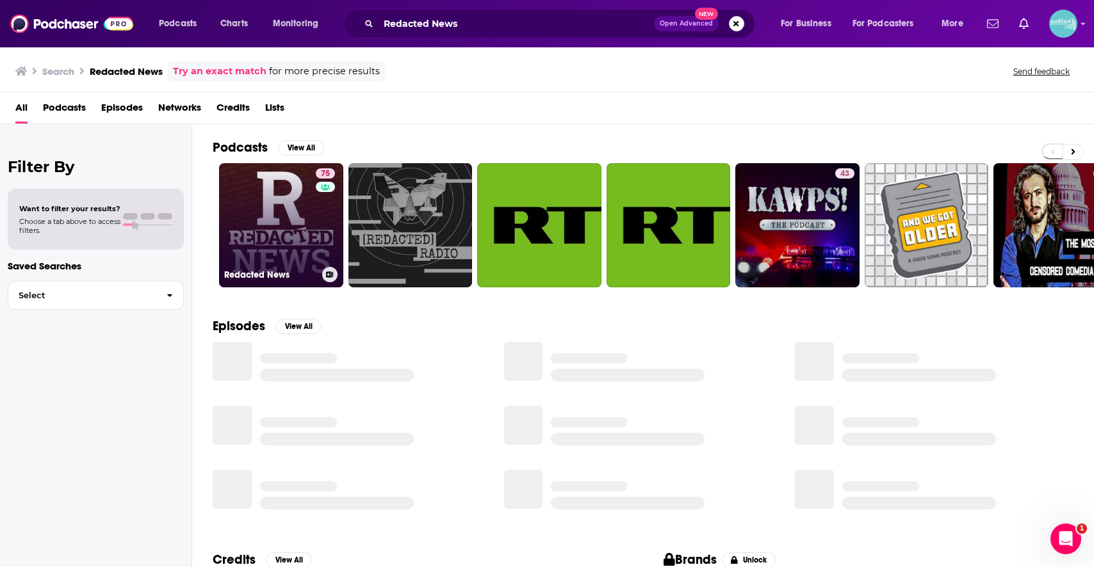
click at [298, 219] on link "75 Redacted News" at bounding box center [281, 225] width 124 height 124
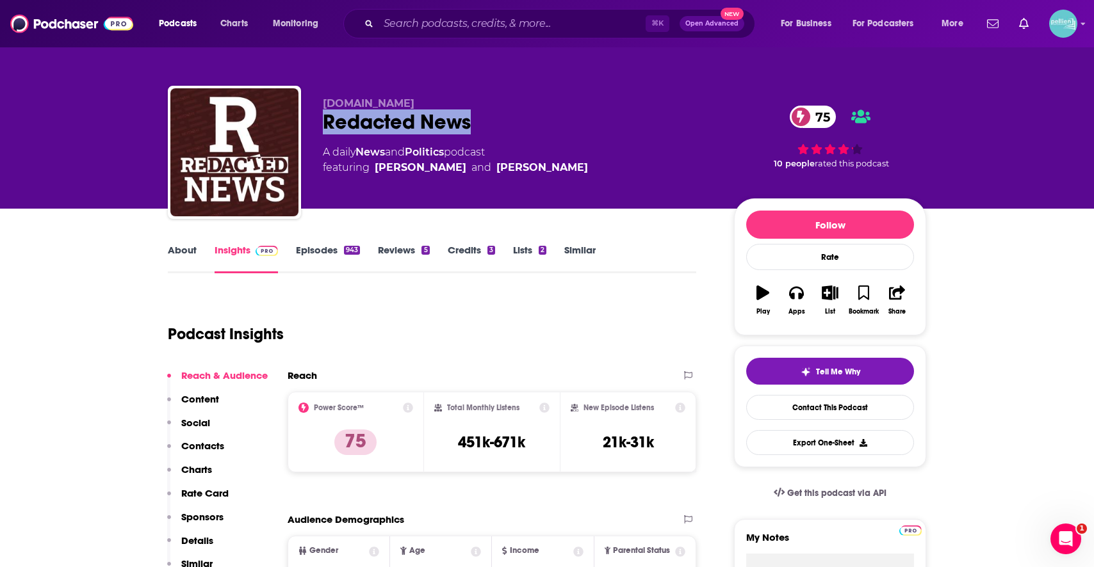
drag, startPoint x: 475, startPoint y: 120, endPoint x: 318, endPoint y: 120, distance: 157.5
click at [318, 120] on div "Redacted.inc Redacted News 75 A daily News and Politics podcast featuring Clayt…" at bounding box center [547, 155] width 758 height 138
copy h2 "Redacted News"
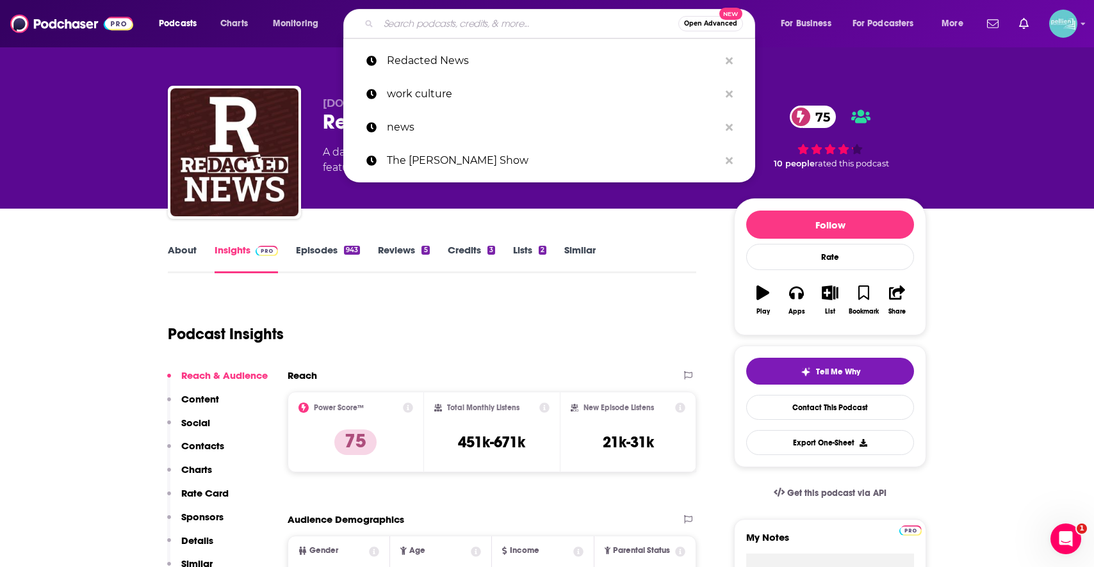
click at [546, 24] on input "Search podcasts, credits, & more..." at bounding box center [528, 23] width 300 height 20
type input "v"
paste input "Nemos News Network"
type input "Nemos News Network"
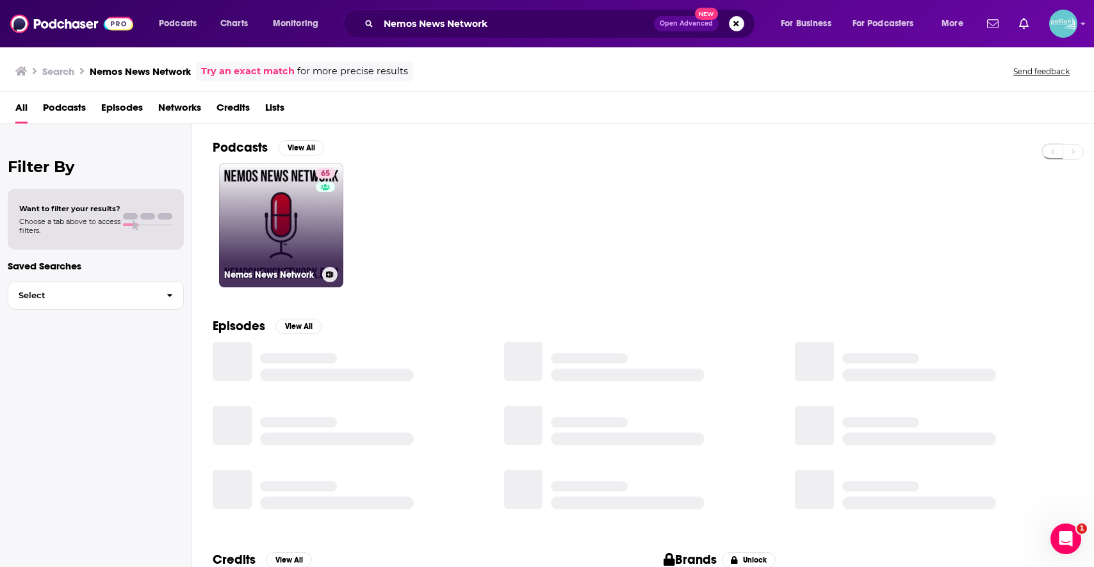
click at [293, 190] on link "65 Nemos News Network" at bounding box center [281, 225] width 124 height 124
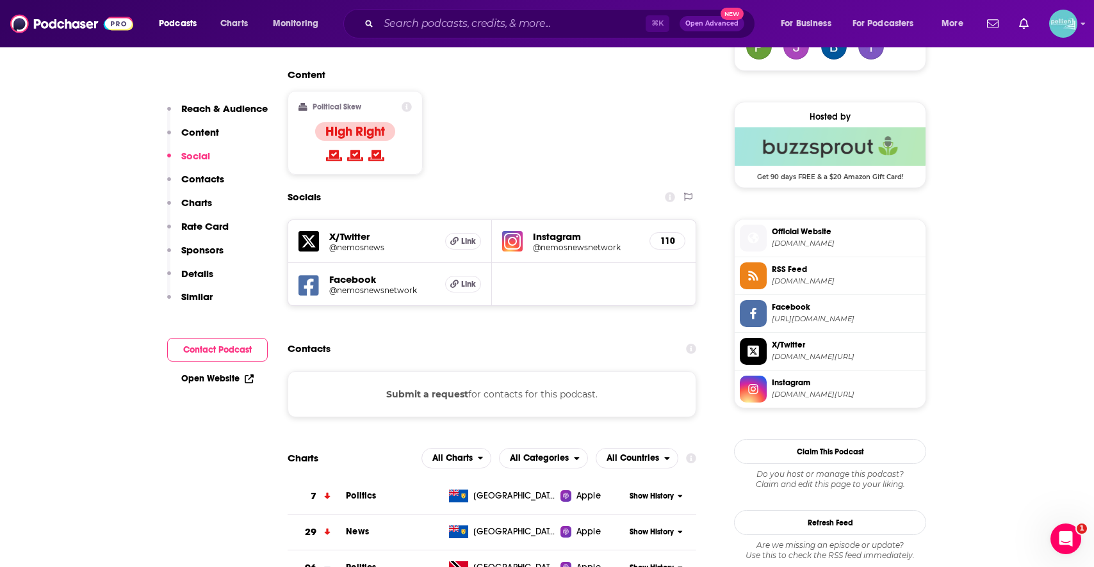
scroll to position [986, 0]
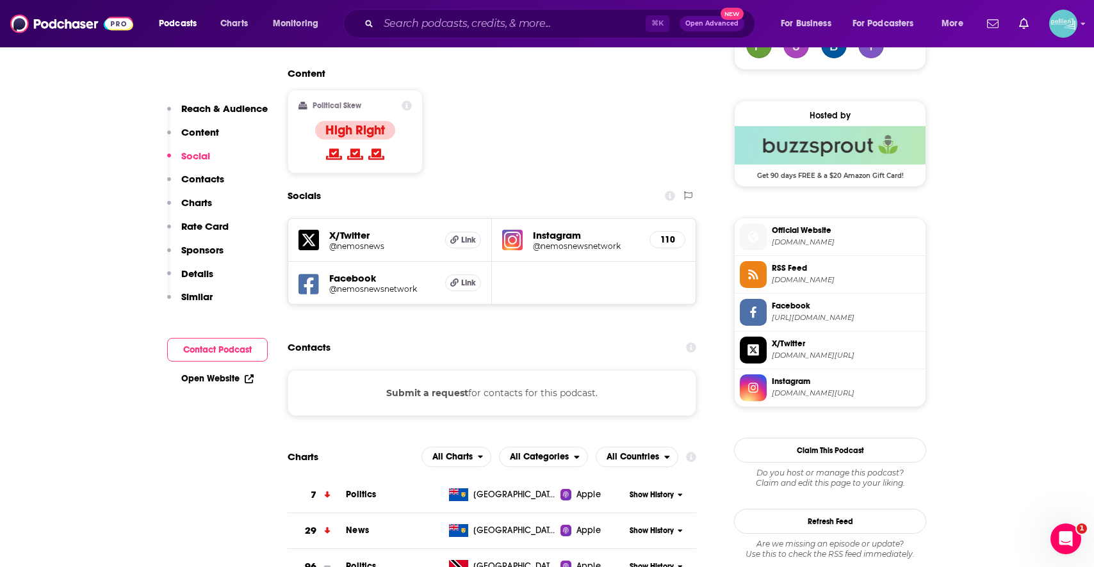
click at [316, 230] on icon at bounding box center [308, 240] width 20 height 20
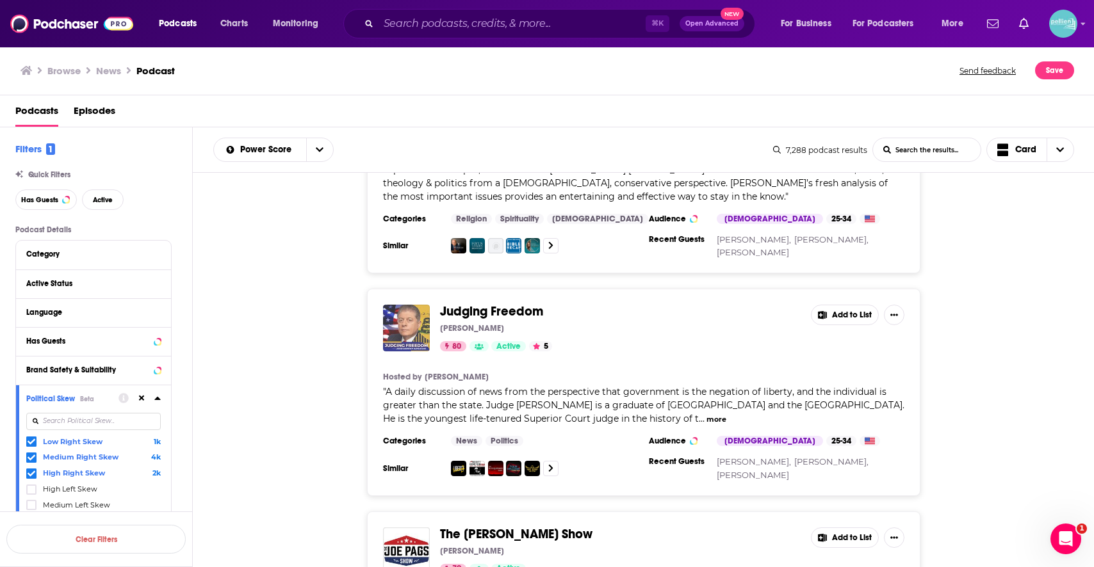
scroll to position [5032, 0]
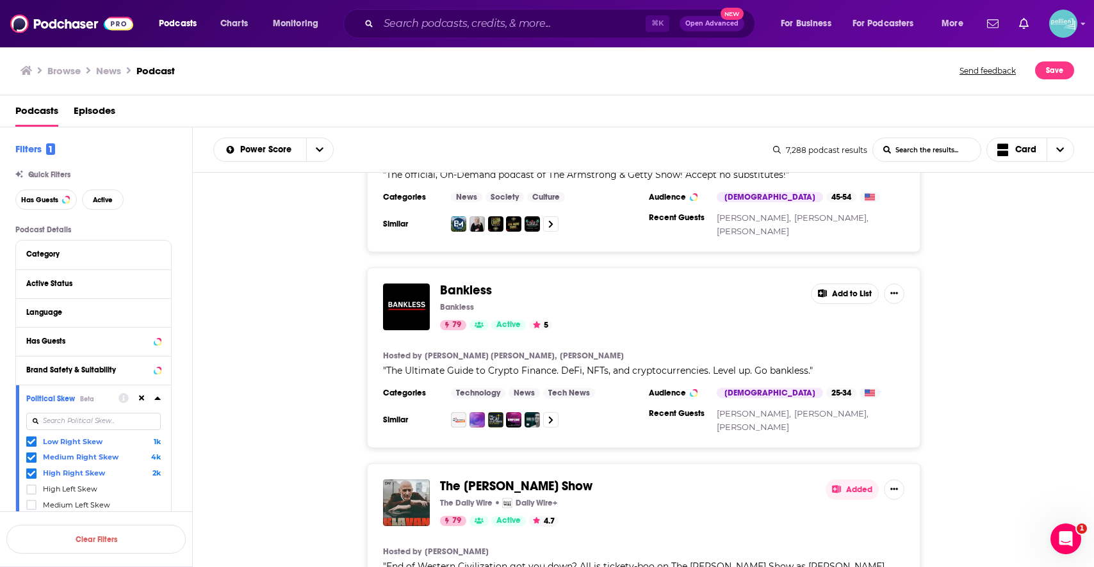
scroll to position [5607, 0]
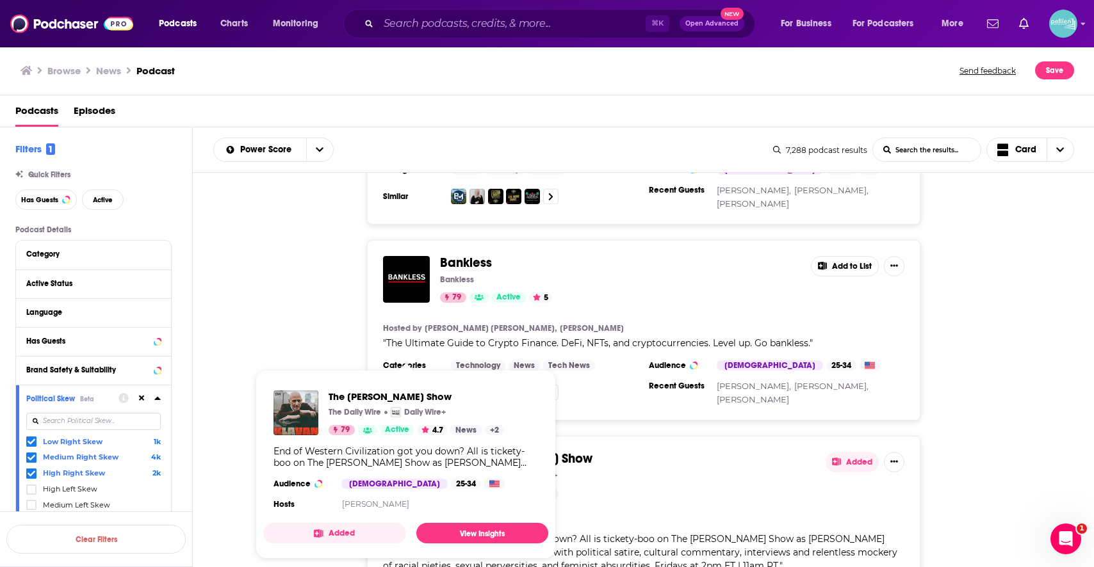
click at [672, 436] on div "The Andrew Klavan Show The Daily Wire Daily Wire+ 79 Active 4.7 Added Hosted by…" at bounding box center [643, 539] width 553 height 207
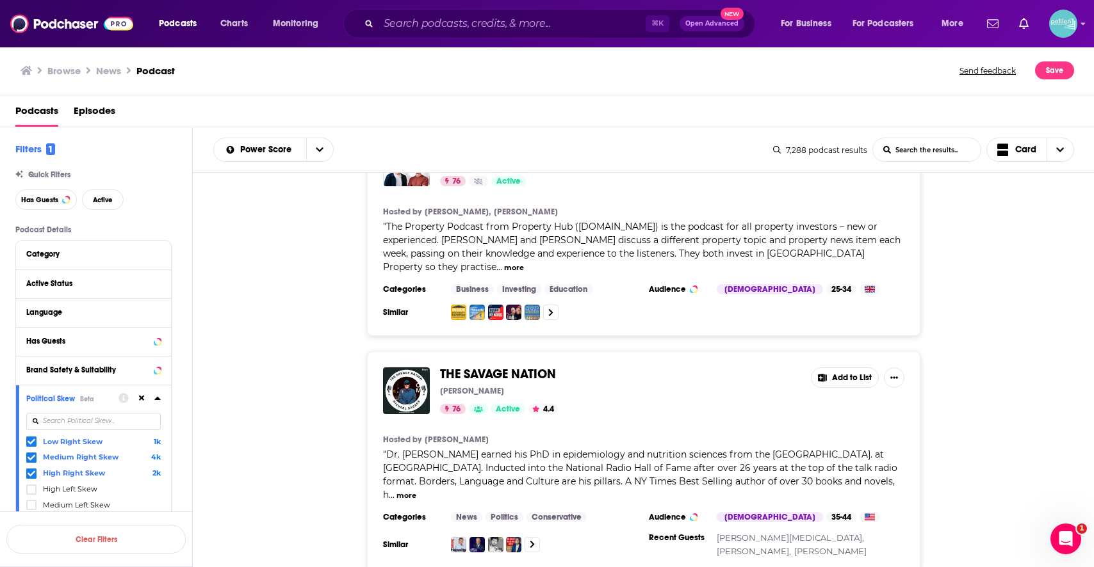
scroll to position [8136, 0]
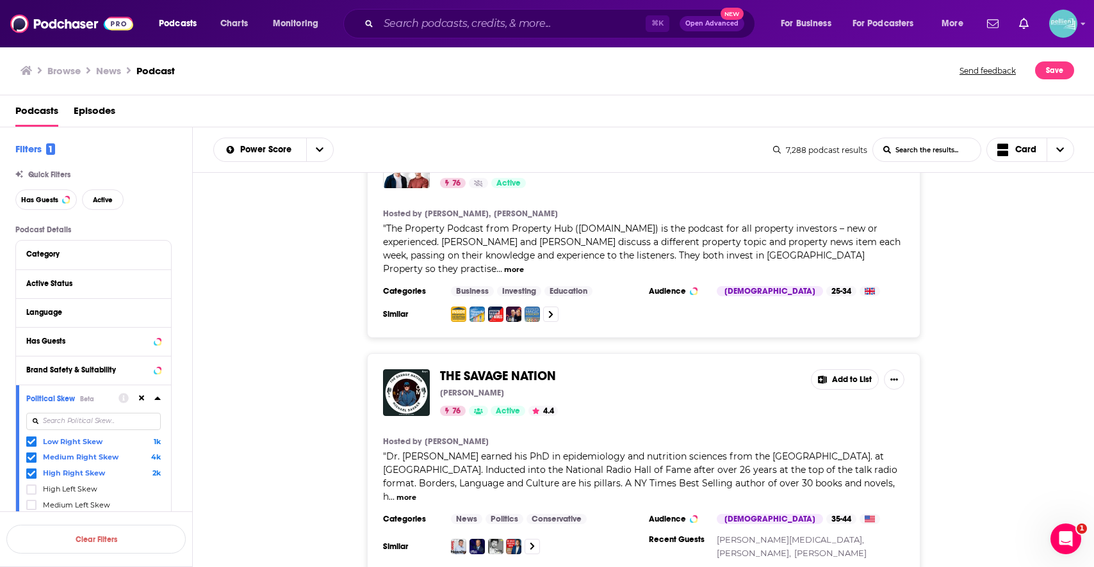
click at [508, 386] on div "Podcasts Charts Monitoring ⌘ K Open Advanced New For Business For Podcasters Mo…" at bounding box center [547, 283] width 1094 height 567
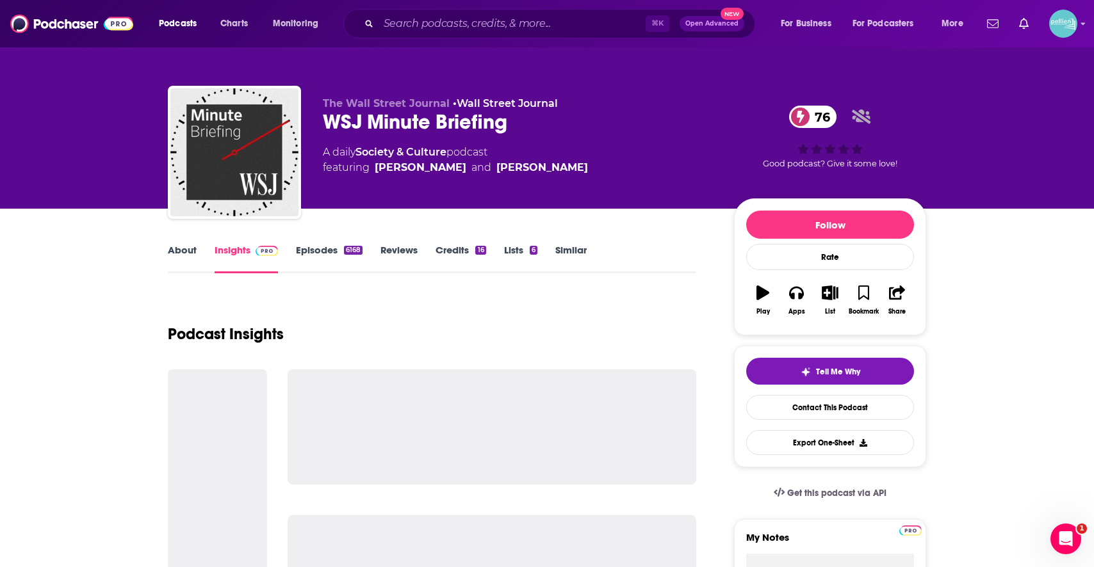
click at [506, 261] on link "Lists 6" at bounding box center [520, 258] width 33 height 29
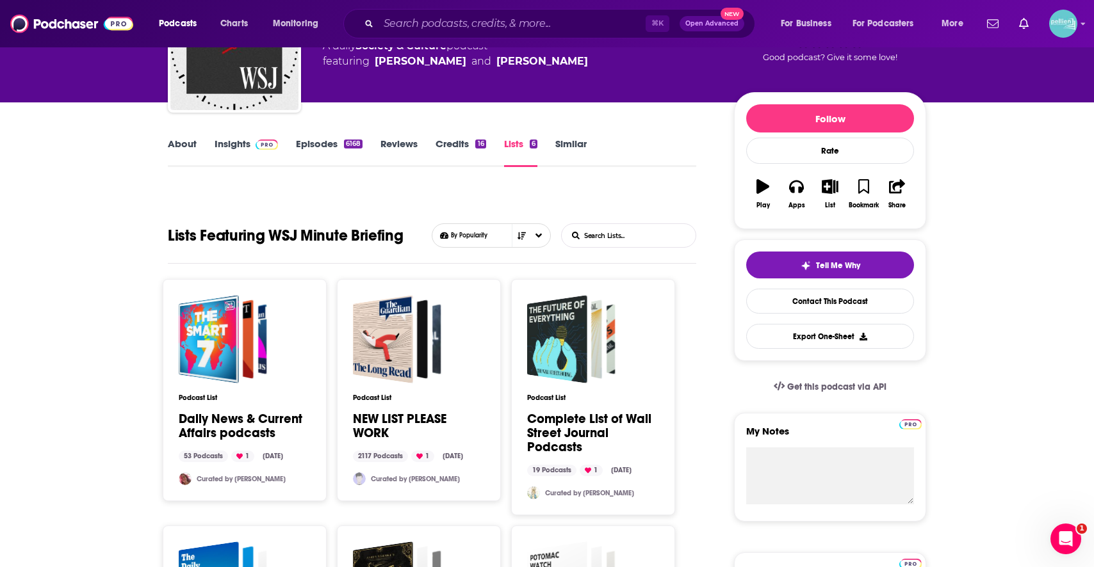
scroll to position [110, 0]
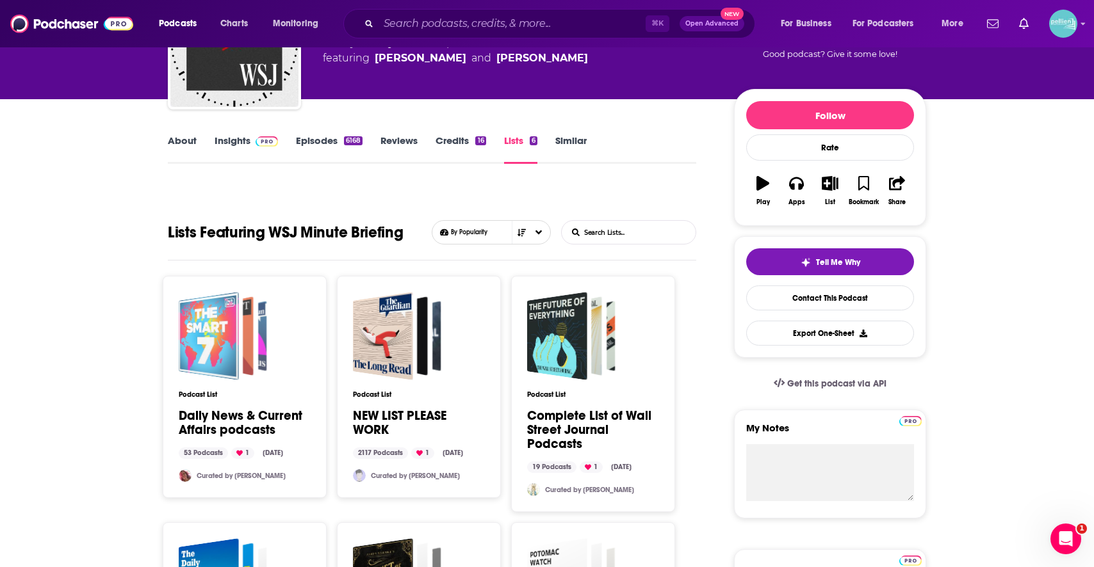
click at [235, 362] on div "Daily News & Current Affairs podcasts" at bounding box center [209, 336] width 60 height 88
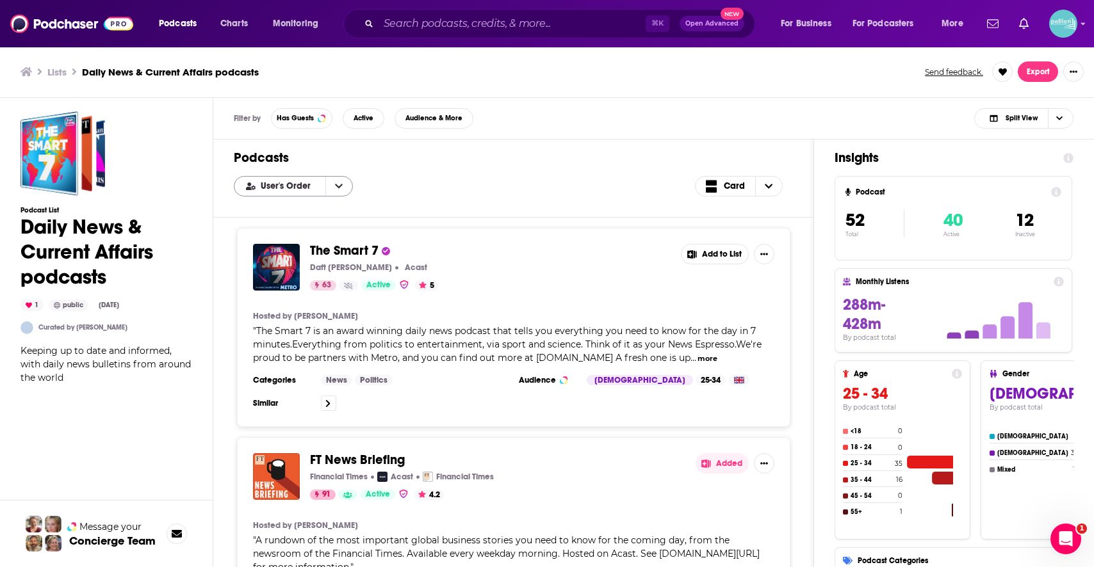
click at [330, 193] on button "open menu" at bounding box center [338, 186] width 27 height 19
click at [394, 134] on div "Filter by Has Guests Active Audience & More Split View" at bounding box center [653, 119] width 881 height 42
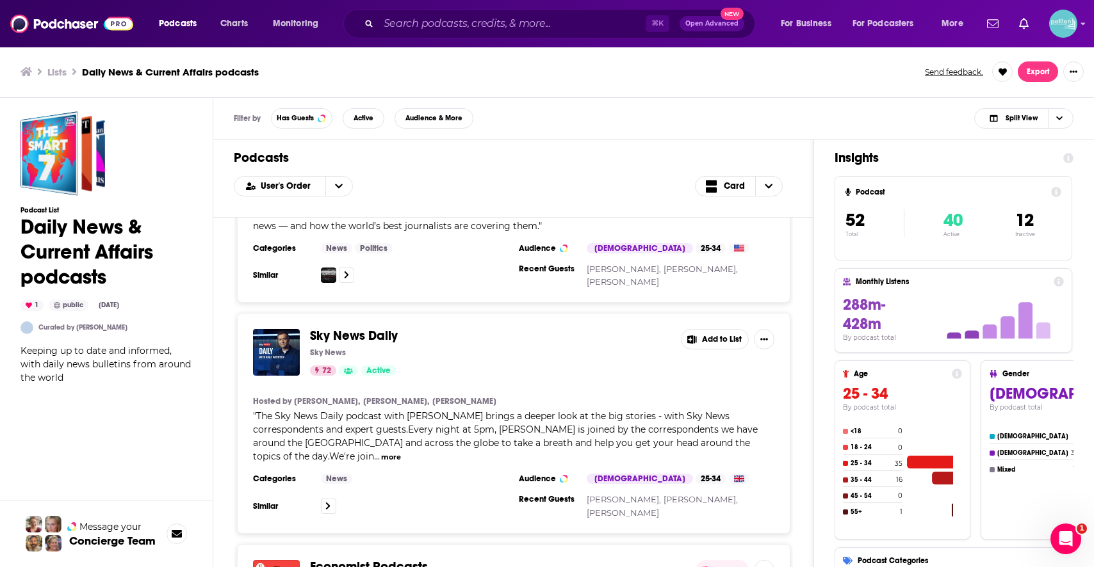
scroll to position [784, 0]
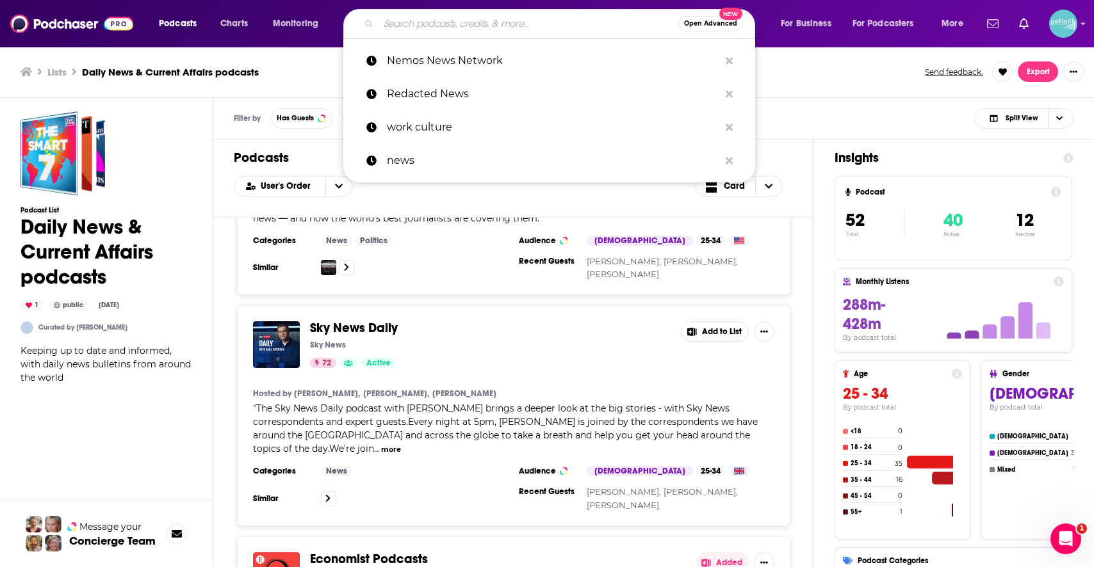
click at [453, 25] on input "Search podcasts, credits, & more..." at bounding box center [528, 23] width 300 height 20
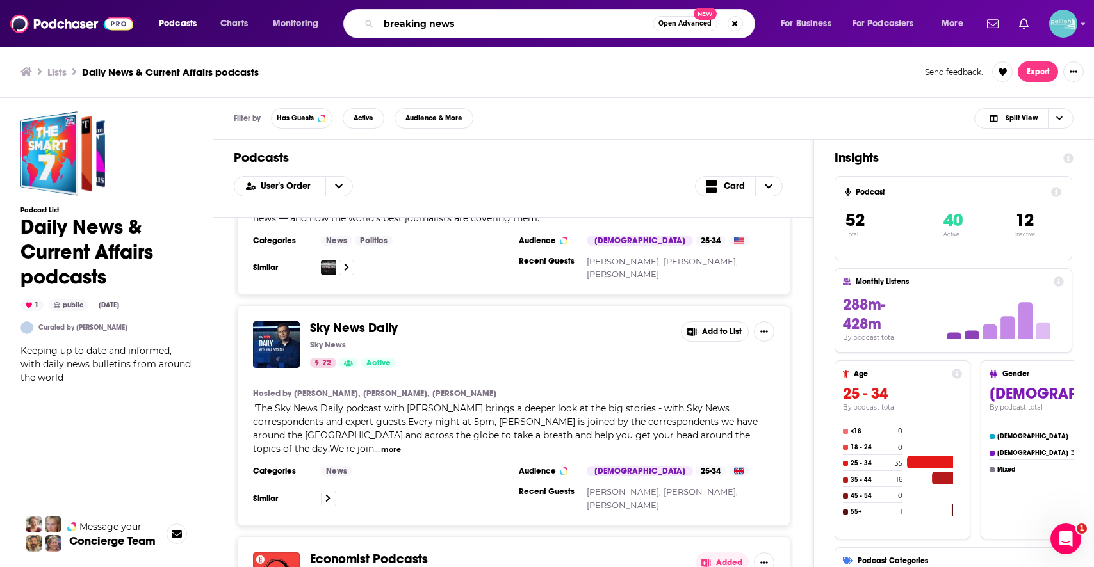
type input "breaking news"
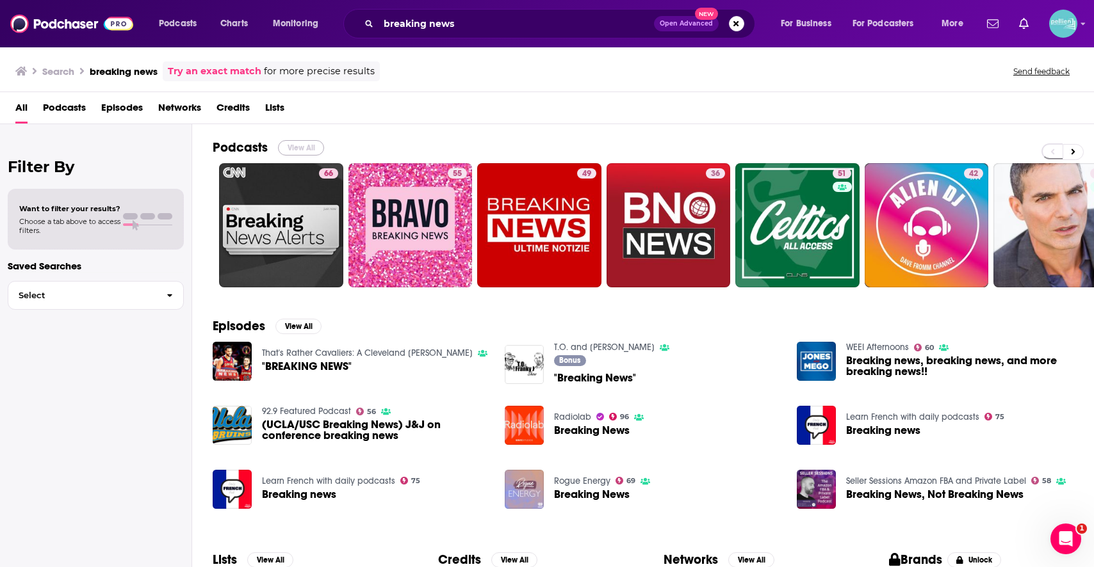
click at [307, 142] on button "View All" at bounding box center [301, 147] width 46 height 15
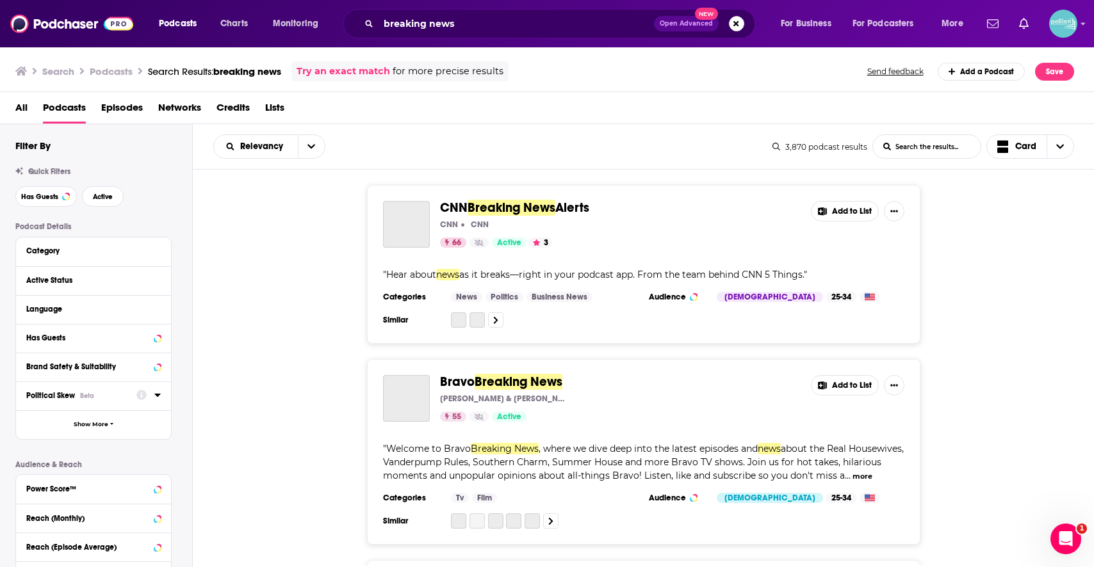
click at [57, 399] on span "Political Skew" at bounding box center [50, 395] width 49 height 9
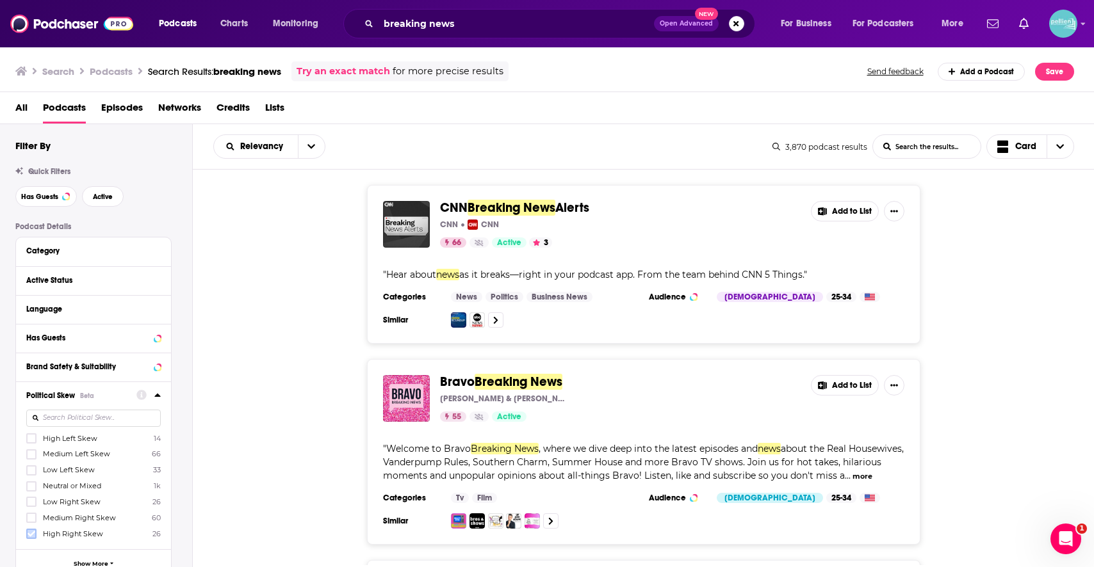
click at [29, 534] on icon at bounding box center [32, 535] width 8 height 6
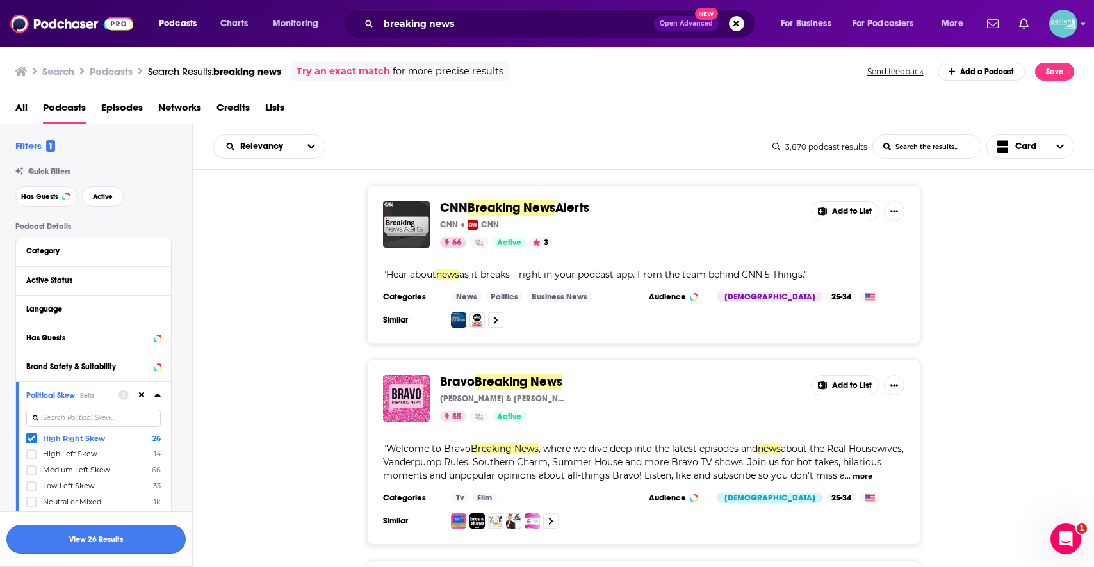
click at [62, 537] on button "View 26 Results" at bounding box center [95, 539] width 179 height 29
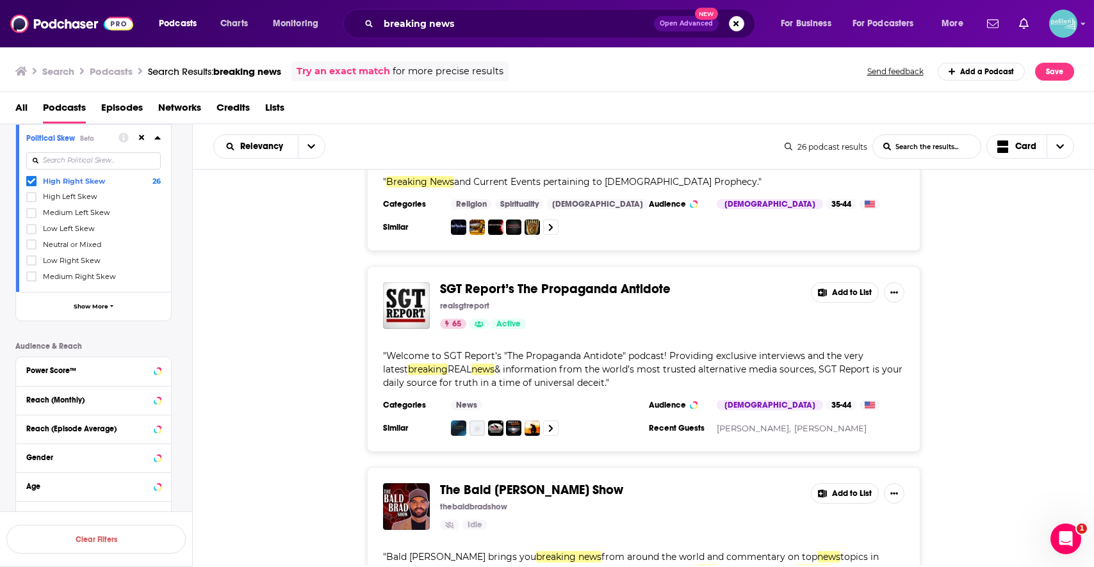
scroll to position [279, 0]
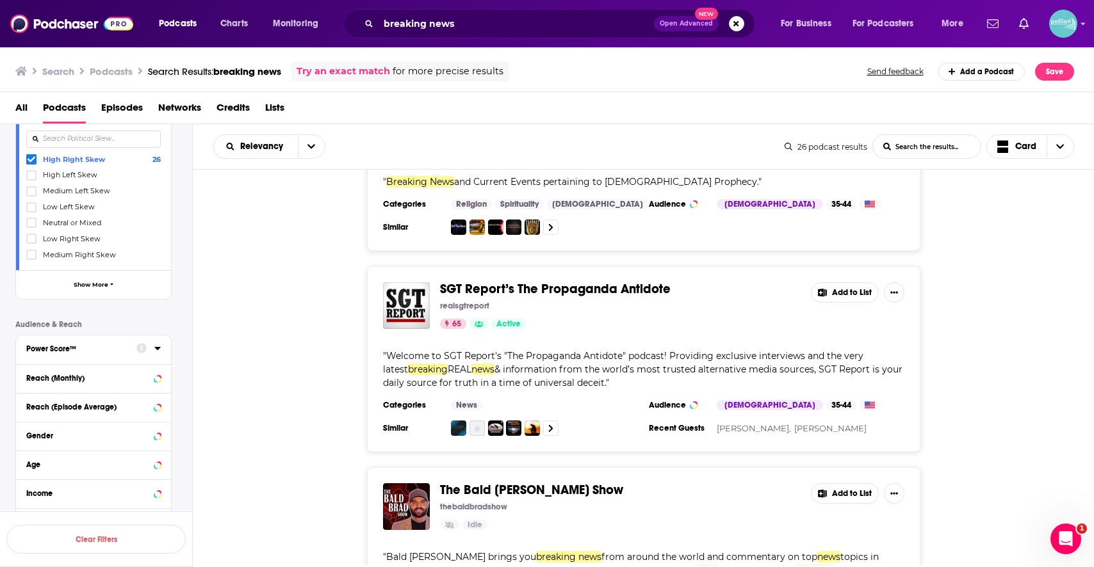
click at [90, 351] on div "Power Score™" at bounding box center [77, 349] width 102 height 9
click at [60, 459] on span "70 to 79" at bounding box center [57, 463] width 28 height 9
click at [31, 467] on input "multiSelectOption-70-6" at bounding box center [31, 467] width 0 height 0
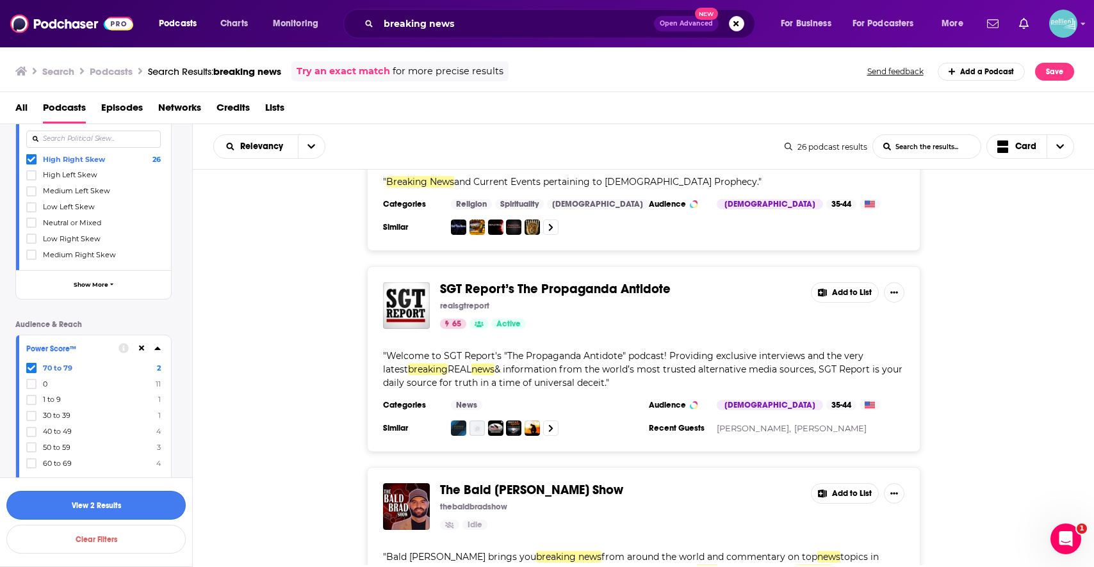
click at [70, 500] on button "View 2 Results" at bounding box center [95, 505] width 179 height 29
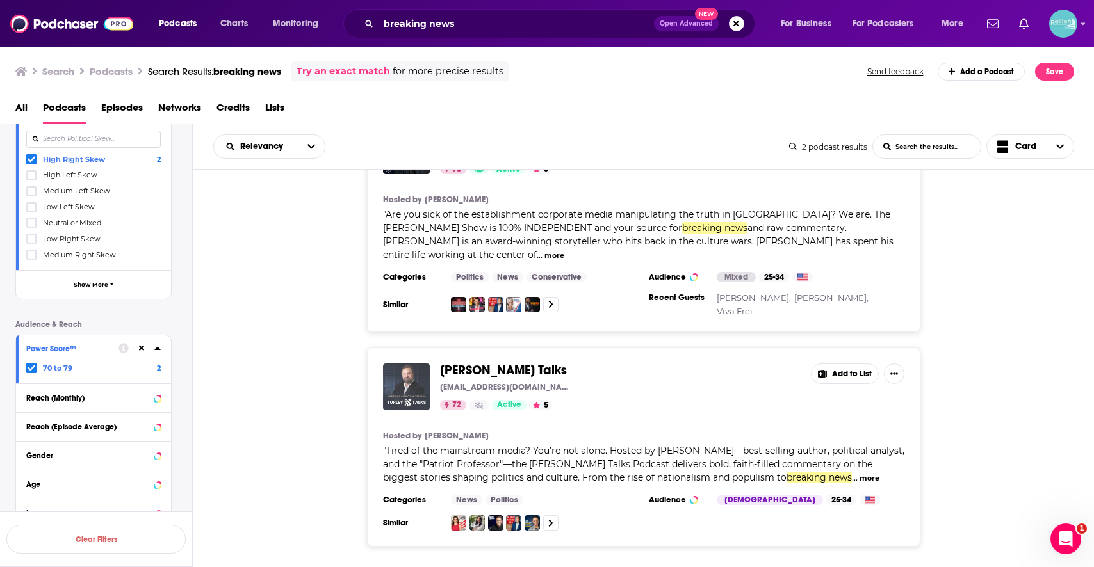
scroll to position [114, 0]
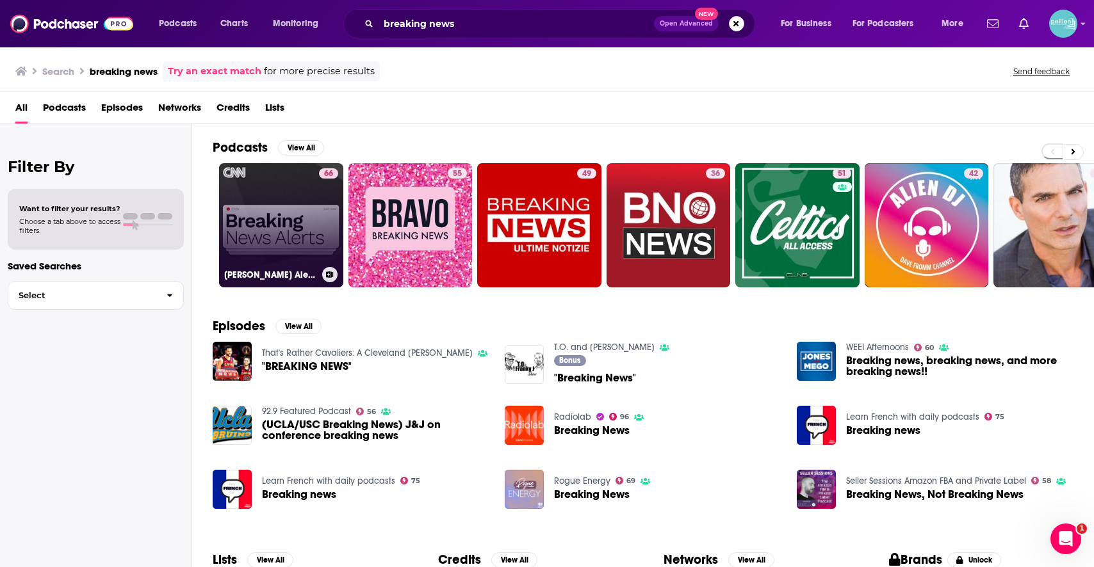
click at [314, 281] on div "CNN Breaking News Alerts" at bounding box center [281, 274] width 114 height 15
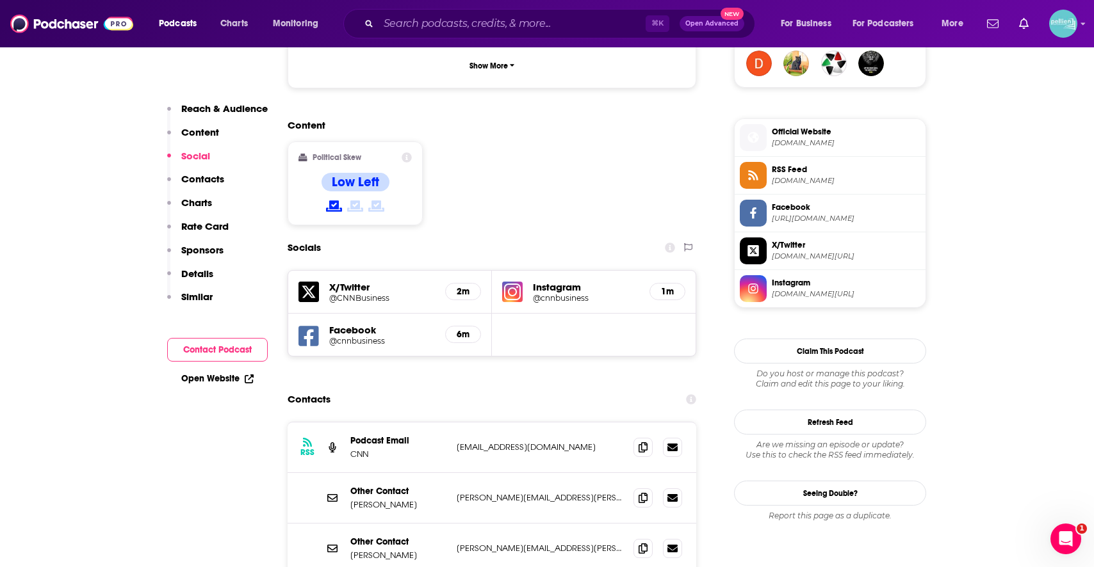
scroll to position [979, 0]
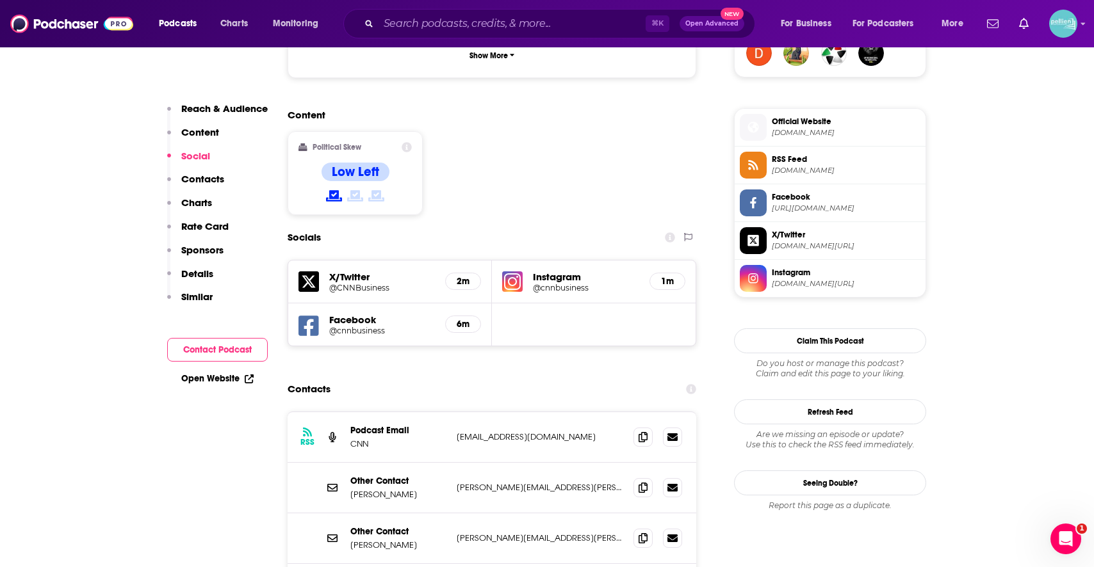
drag, startPoint x: 430, startPoint y: 433, endPoint x: 339, endPoint y: 432, distance: 90.3
click at [339, 463] on div "Other Contact Jennifer Scoggins jennifer.scoggins@cnn.com jennifer.scoggins@cnn…" at bounding box center [492, 488] width 409 height 51
copy div "Other Contact Jennifer Scoggins"
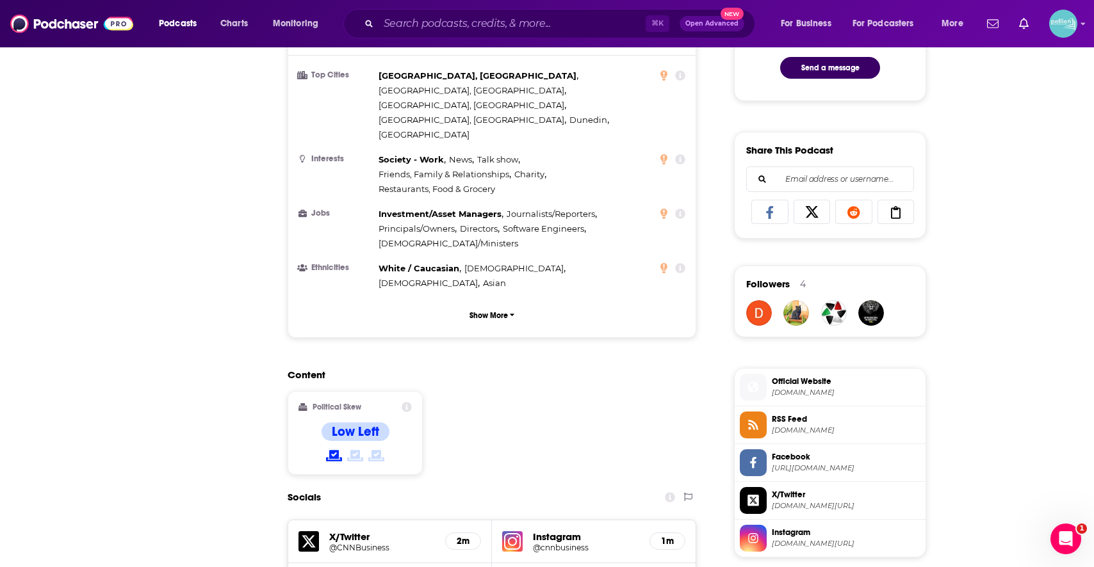
scroll to position [0, 0]
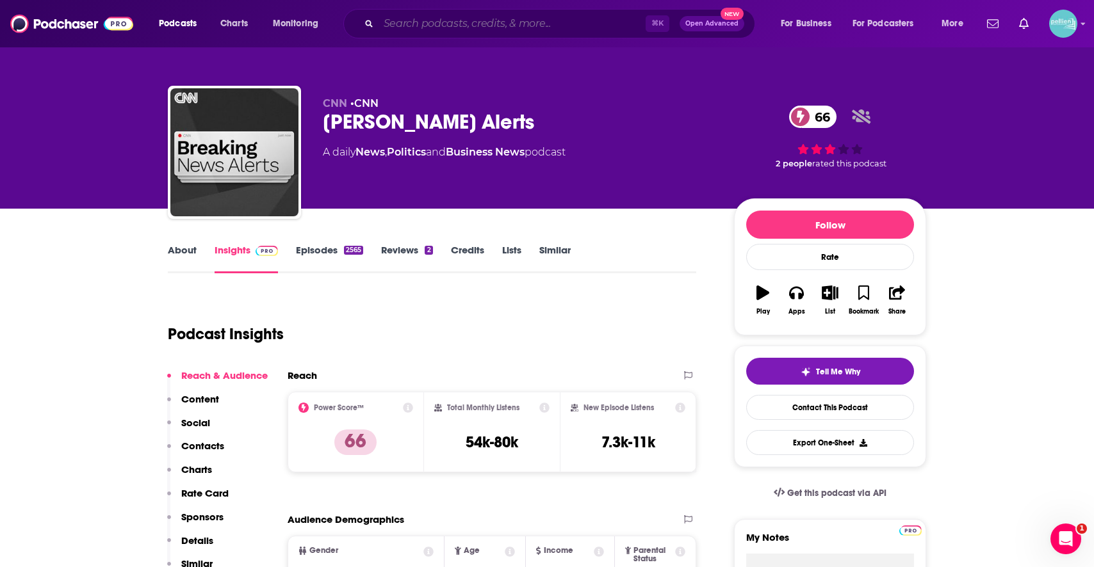
click at [489, 20] on input "Search podcasts, credits, & more..." at bounding box center [511, 23] width 267 height 20
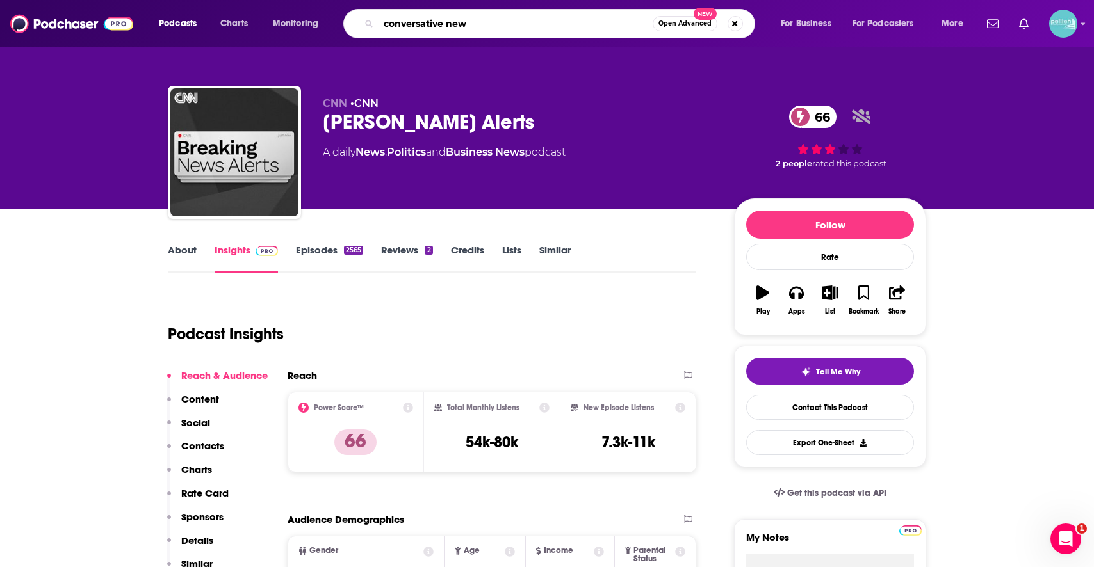
type input "conversative news"
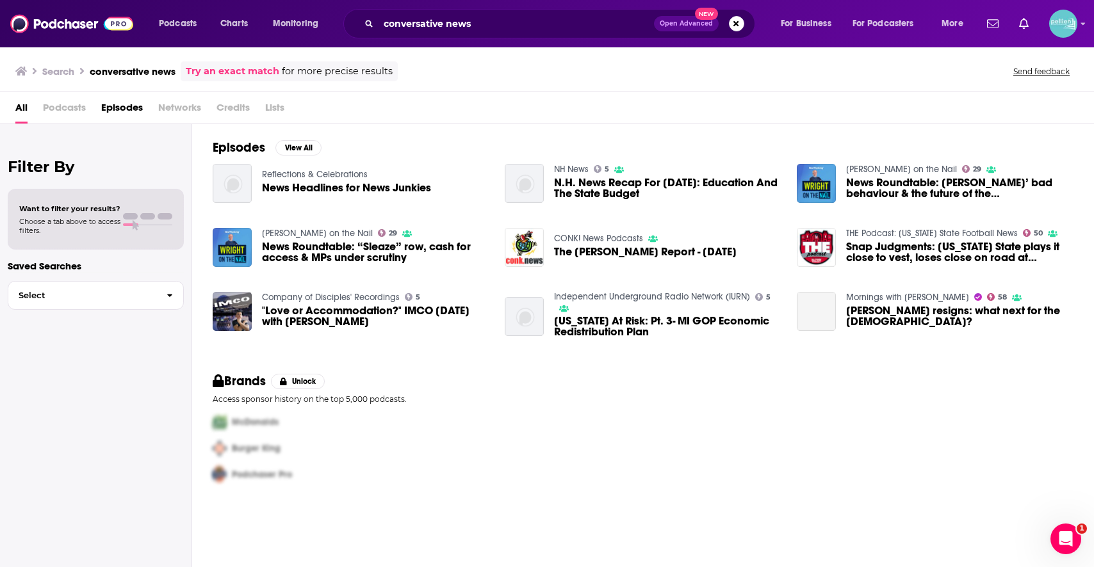
click at [342, 125] on div "Episodes View All Reflections & Celebrations News Headlines for News Junkies NH…" at bounding box center [643, 241] width 902 height 234
click at [112, 112] on span "Episodes" at bounding box center [122, 110] width 42 height 26
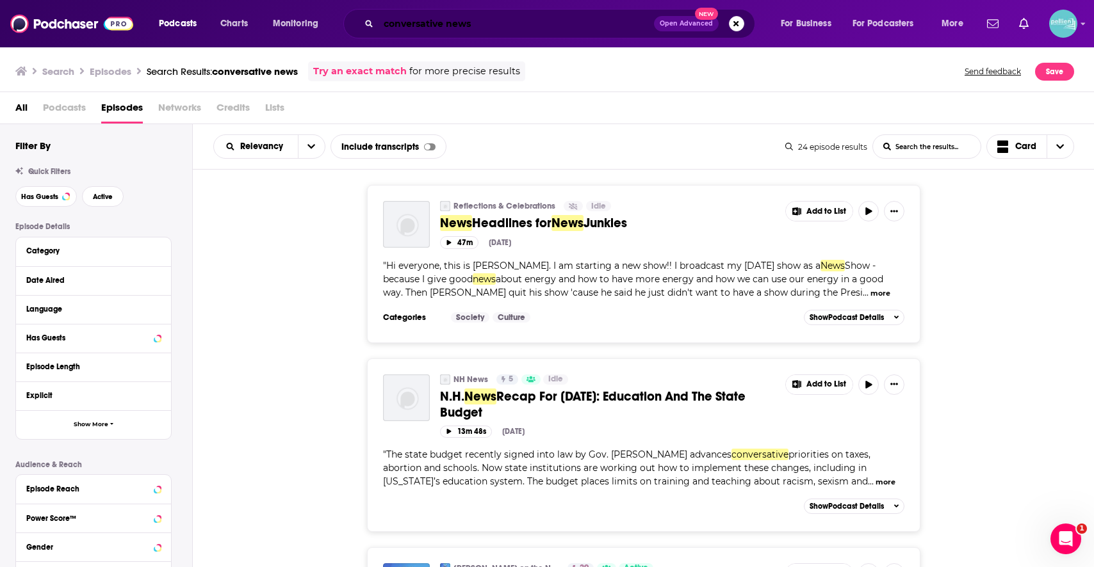
click at [489, 25] on input "conversative news" at bounding box center [515, 23] width 275 height 20
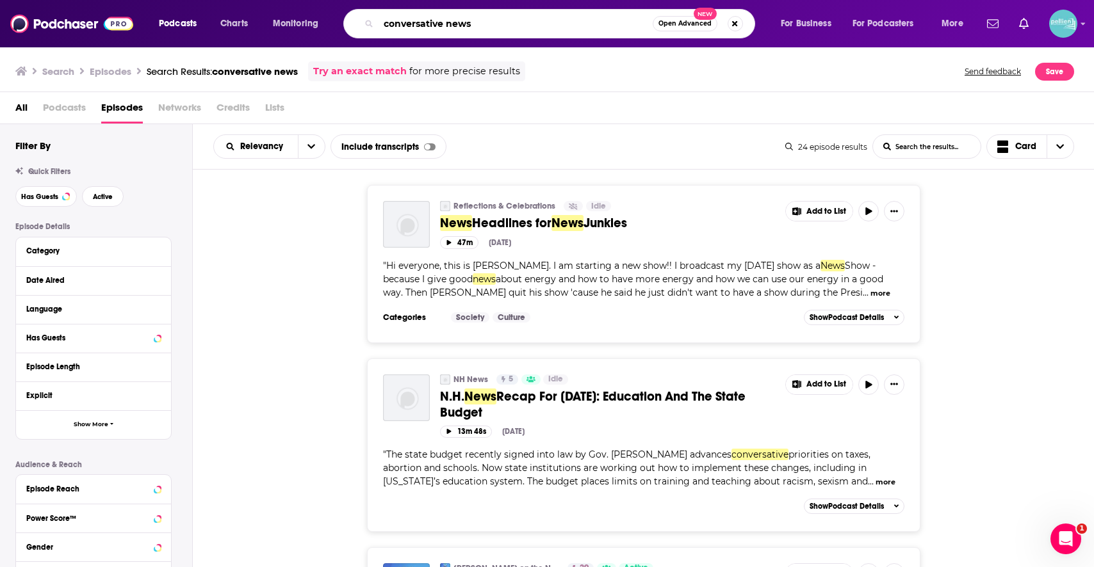
click at [489, 25] on input "conversative news" at bounding box center [515, 23] width 274 height 20
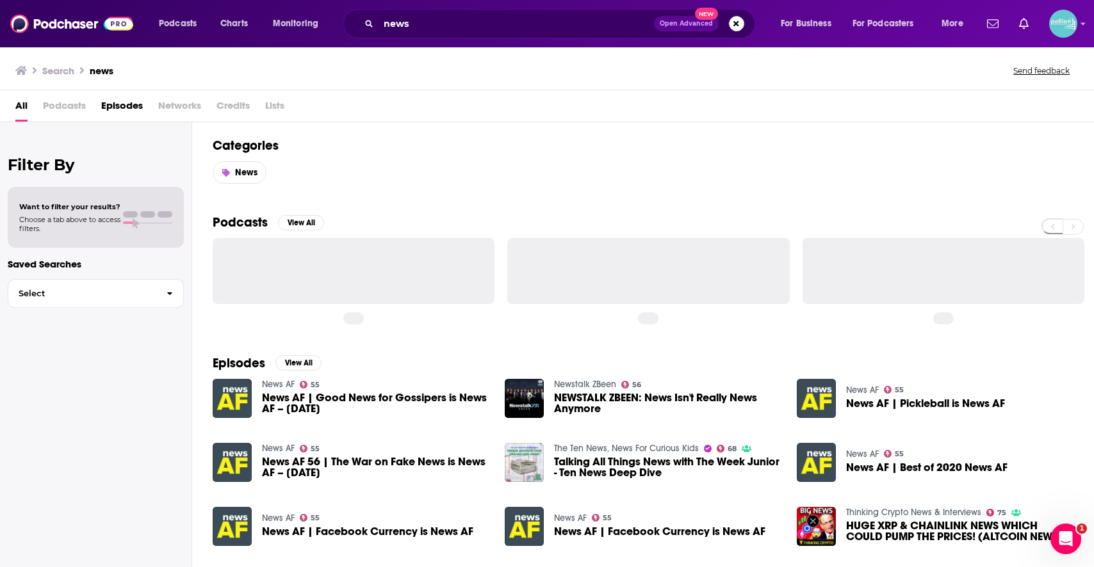
click at [457, 11] on div "news Open Advanced New" at bounding box center [549, 23] width 412 height 29
click at [462, 17] on input "news" at bounding box center [515, 23] width 275 height 20
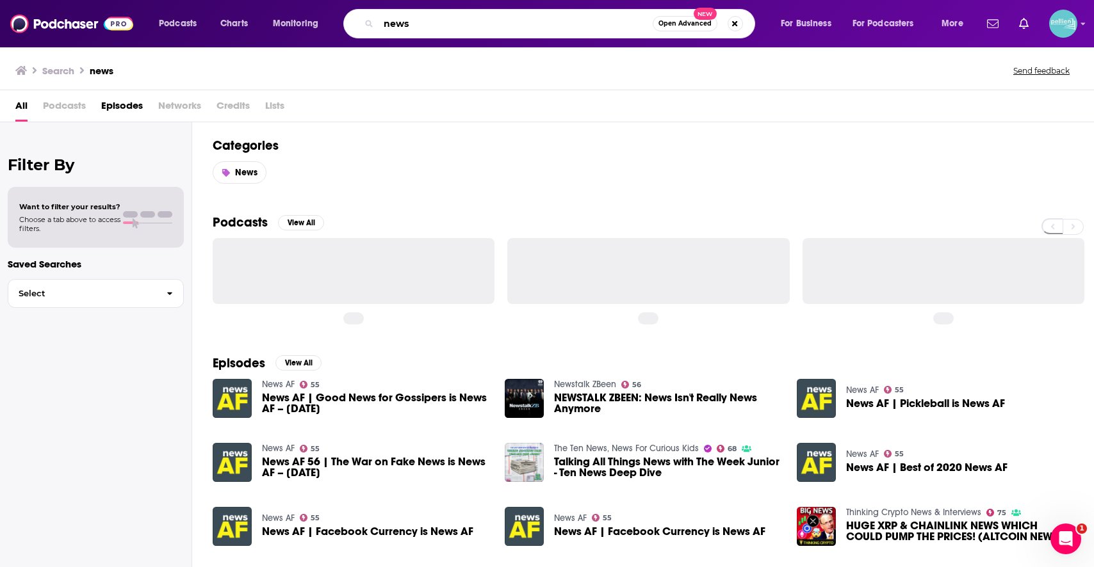
click at [462, 17] on input "news" at bounding box center [515, 23] width 274 height 20
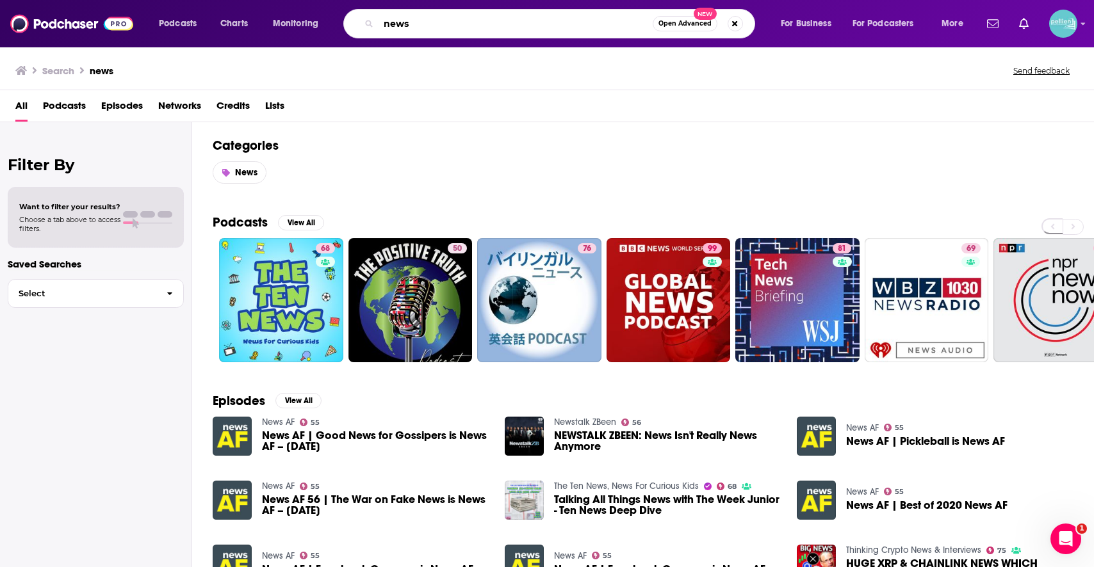
click at [462, 17] on input "news" at bounding box center [515, 23] width 274 height 20
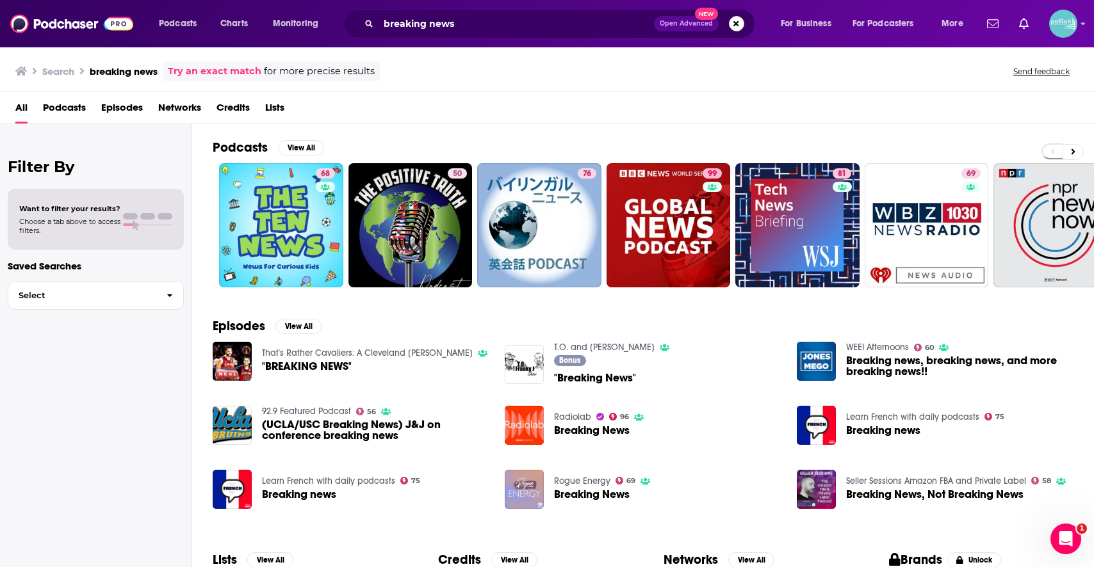
click at [274, 106] on span "Lists" at bounding box center [274, 110] width 19 height 26
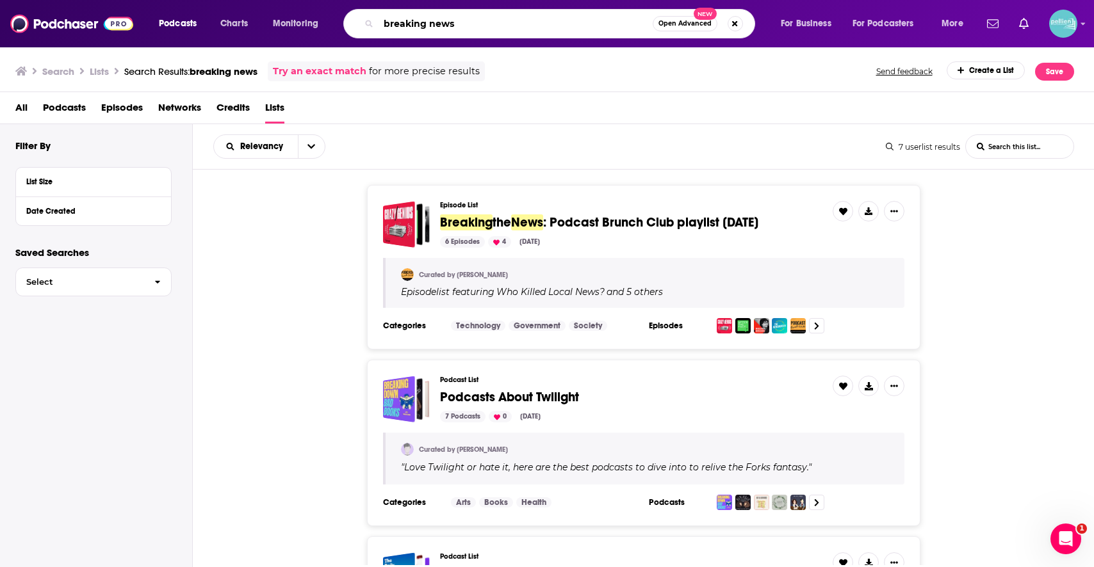
click at [467, 31] on input "breaking news" at bounding box center [515, 23] width 274 height 20
type input "b"
type input "conservative news"
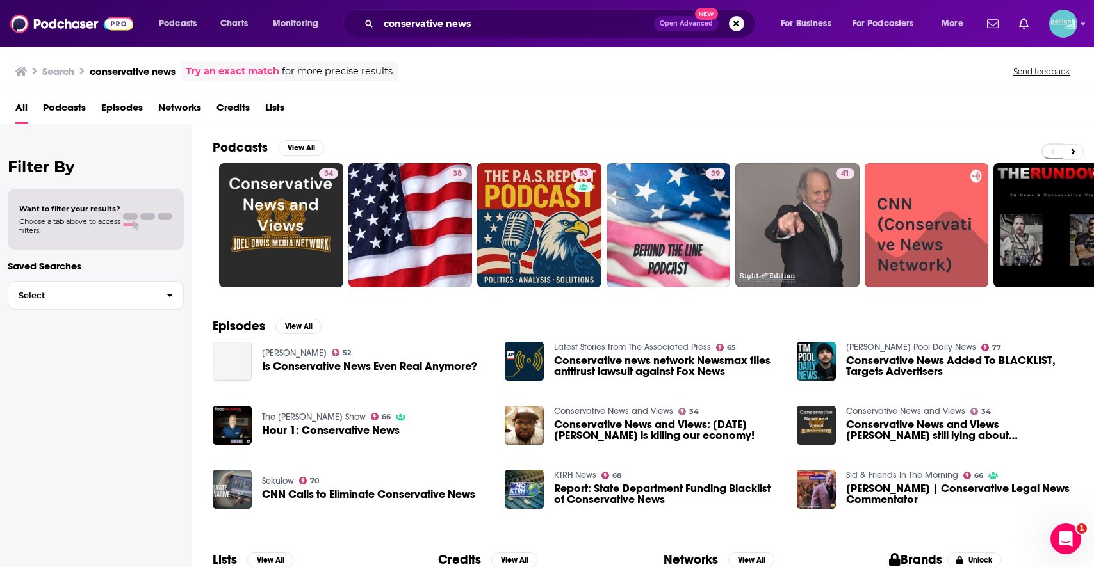
click at [282, 114] on span "Lists" at bounding box center [274, 110] width 19 height 26
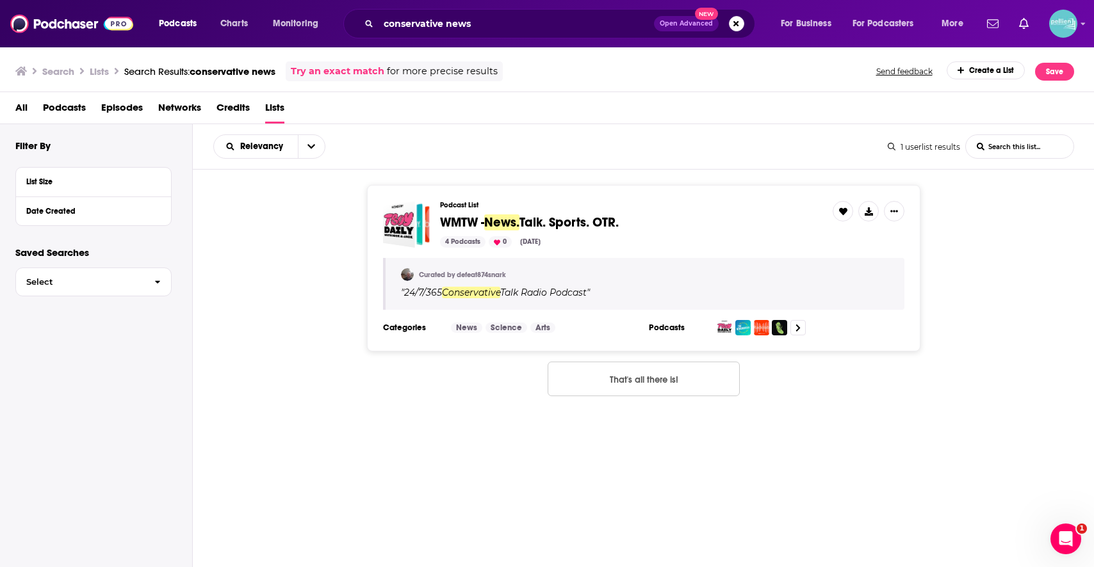
click at [562, 223] on div "Podcasts Charts Monitoring conservative news Open Advanced New For Business For…" at bounding box center [547, 283] width 1094 height 567
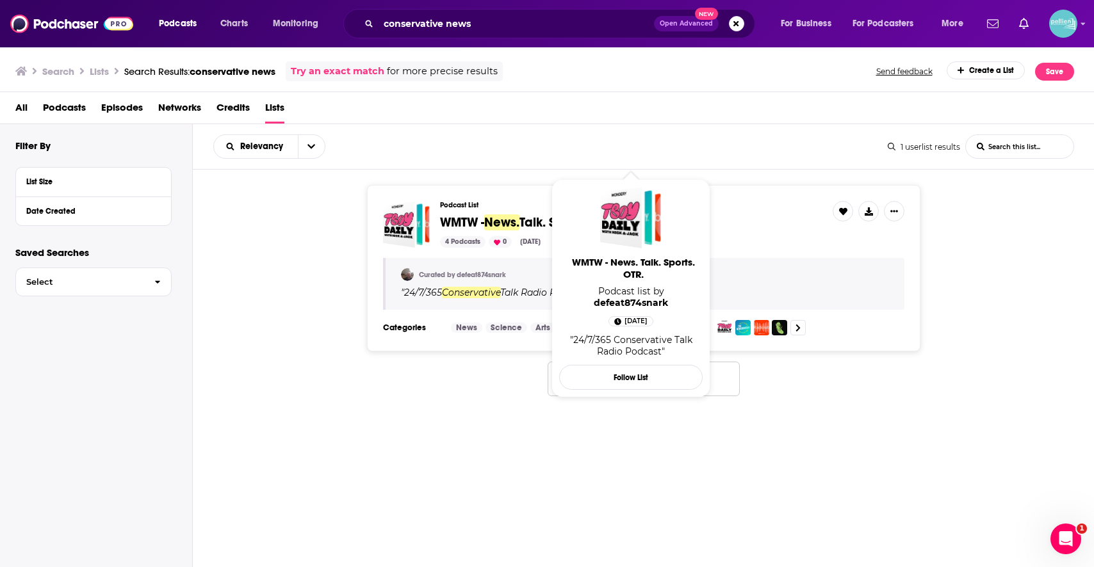
click at [464, 224] on span "WMTW -" at bounding box center [462, 223] width 44 height 16
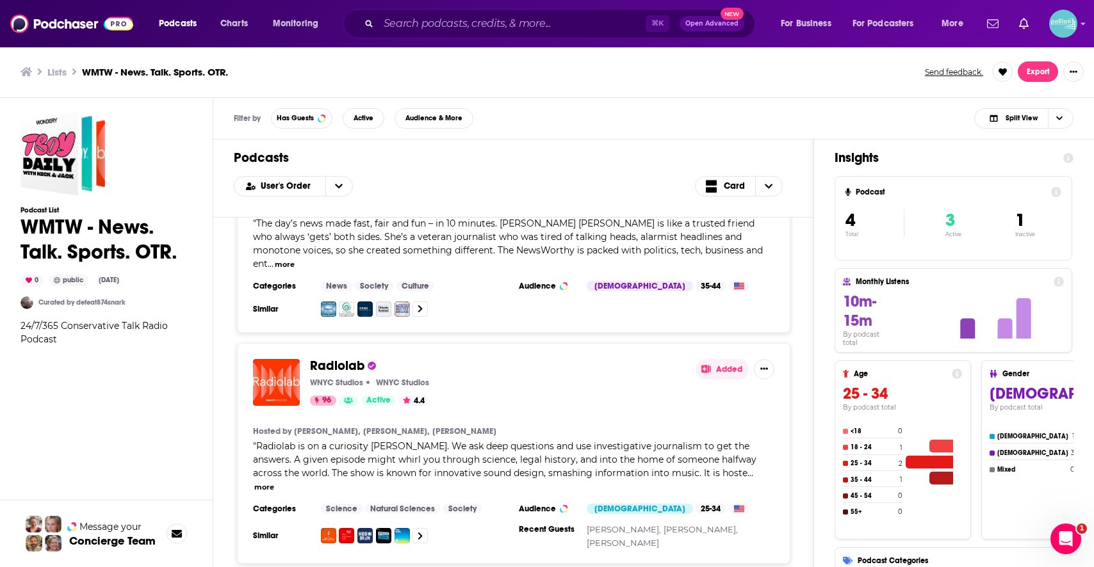
scroll to position [494, 0]
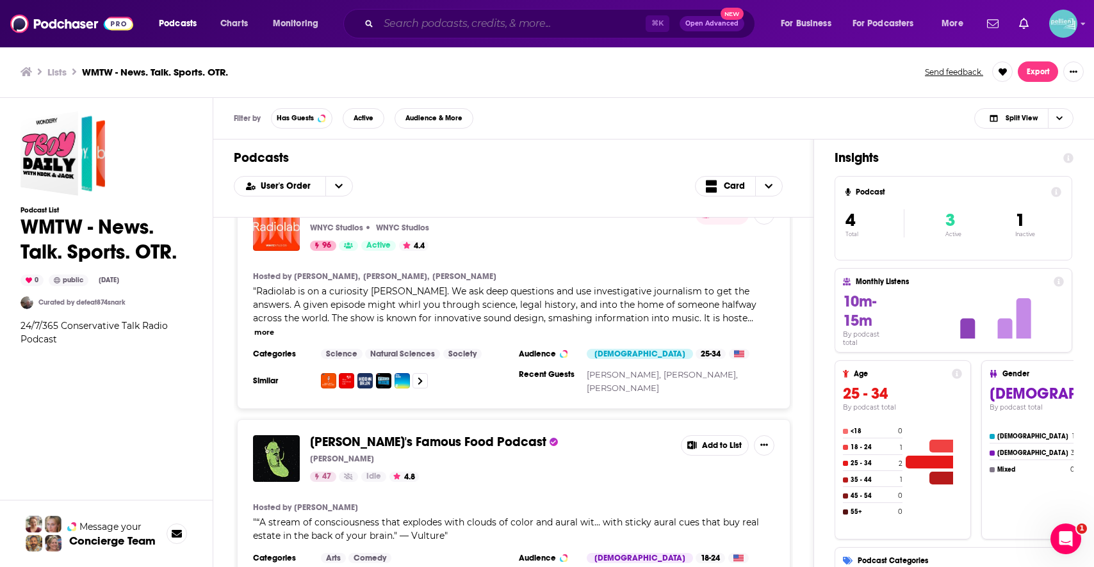
click at [482, 31] on input "Search podcasts, credits, & more..." at bounding box center [511, 23] width 267 height 20
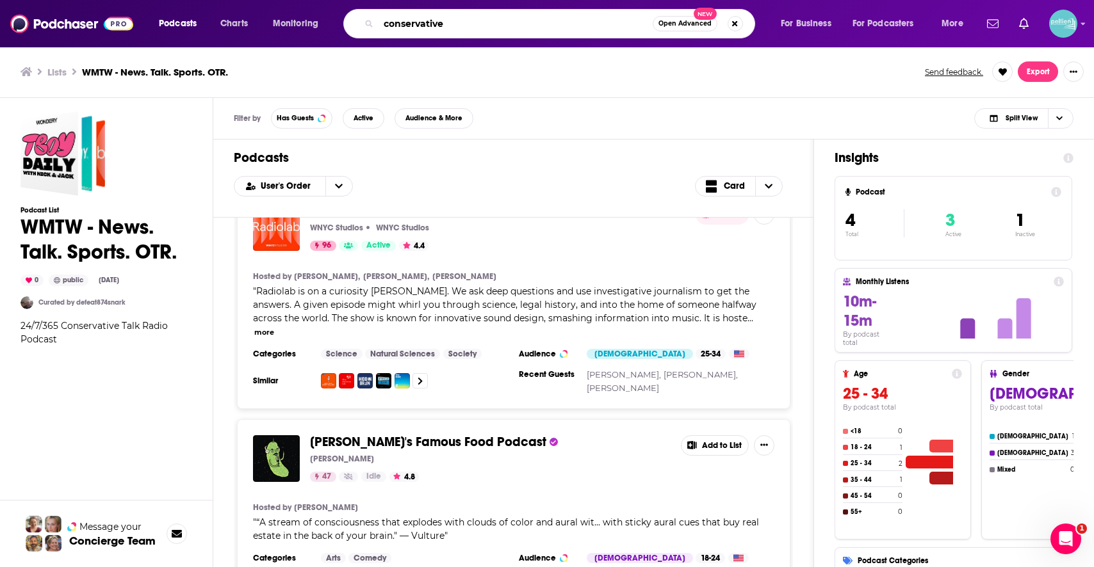
type input "conservative"
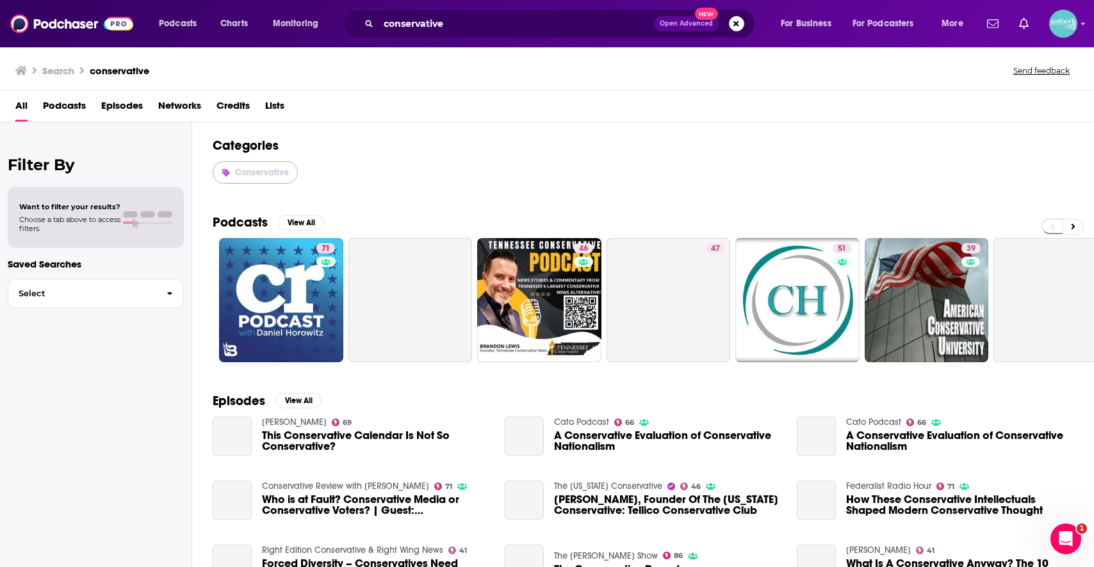
click at [287, 167] on span "Conservative" at bounding box center [262, 172] width 54 height 11
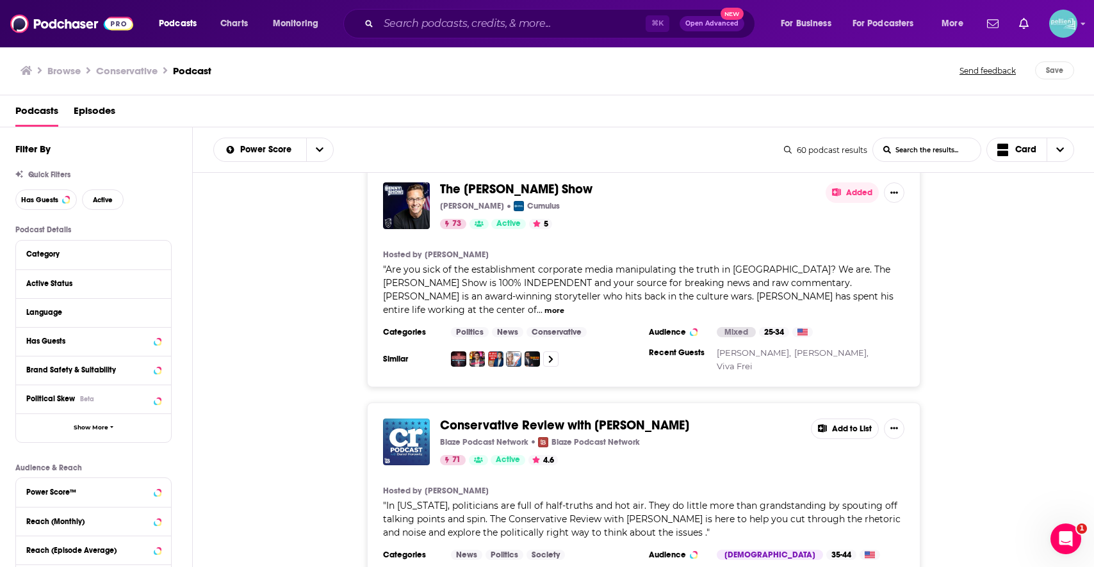
scroll to position [4247, 0]
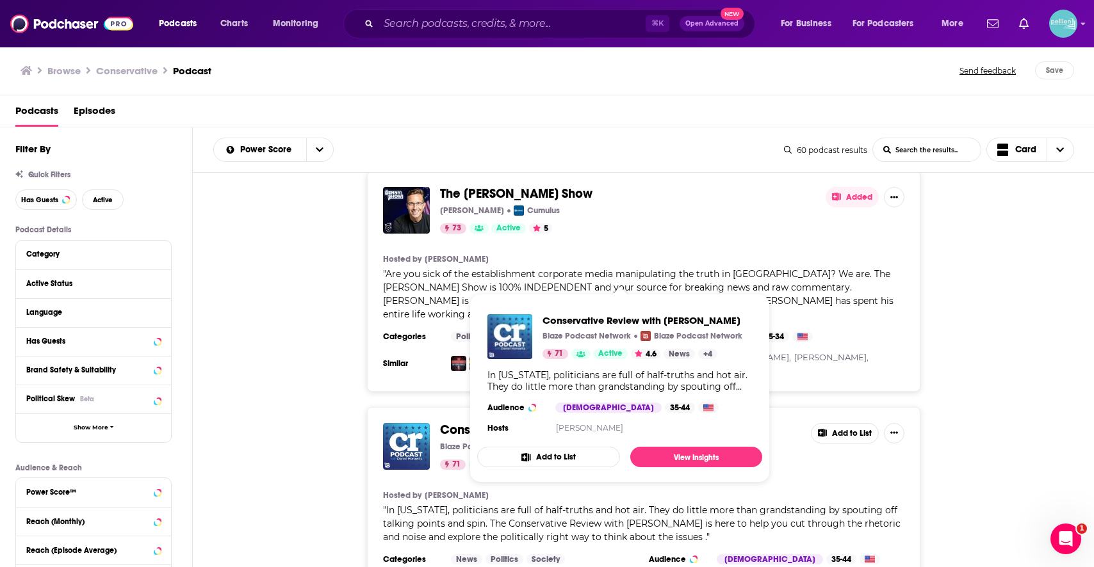
drag, startPoint x: 686, startPoint y: 275, endPoint x: 444, endPoint y: 281, distance: 242.2
click at [444, 423] on div "Conservative Review with Daniel Horowitz Blaze Podcast Network Blaze Podcast Ne…" at bounding box center [620, 446] width 361 height 47
drag, startPoint x: 702, startPoint y: 269, endPoint x: 443, endPoint y: 274, distance: 258.8
click at [443, 423] on span "Conservative Review with Daniel Horowitz" at bounding box center [620, 430] width 361 height 14
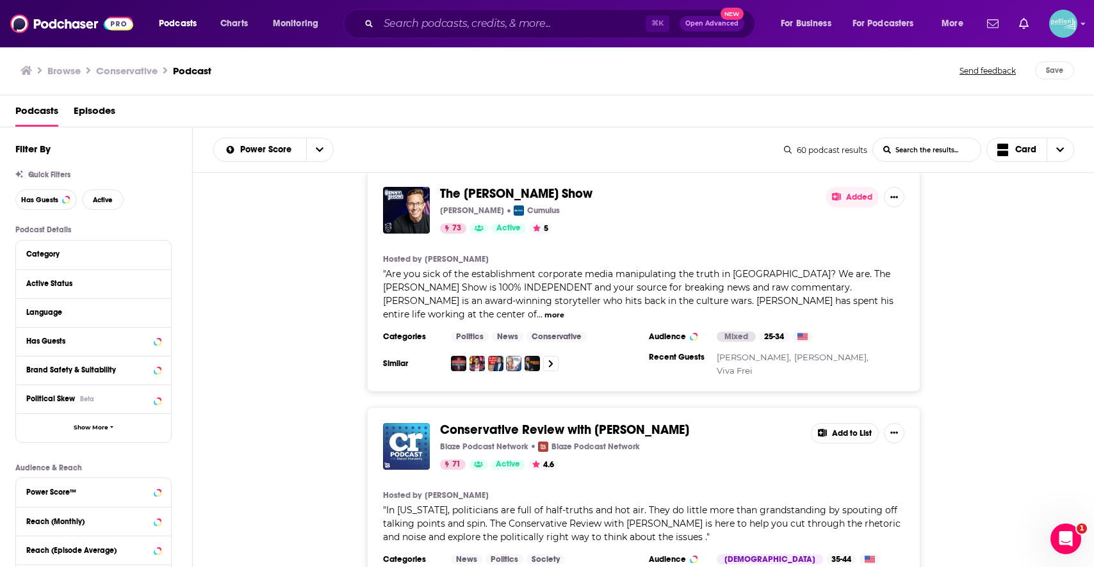
copy span "Conservative Review with Daniel Horowitz"
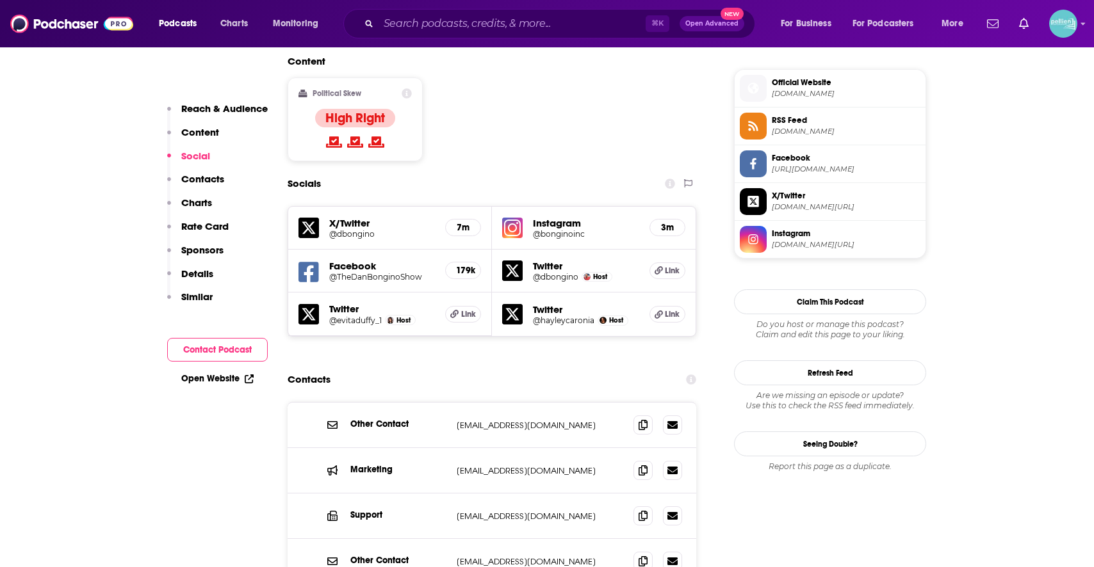
scroll to position [1042, 0]
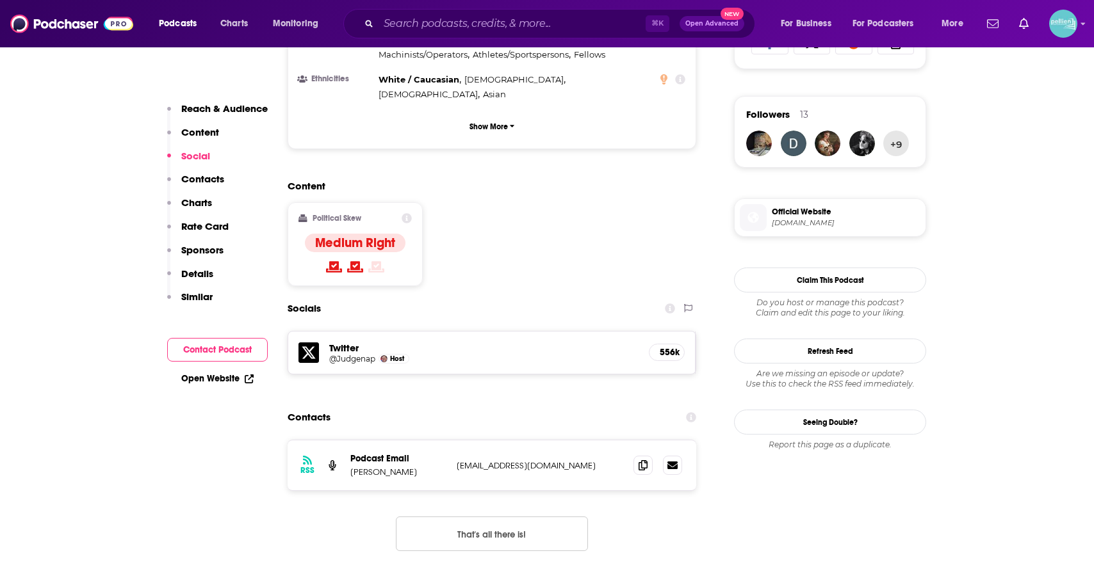
scroll to position [900, 0]
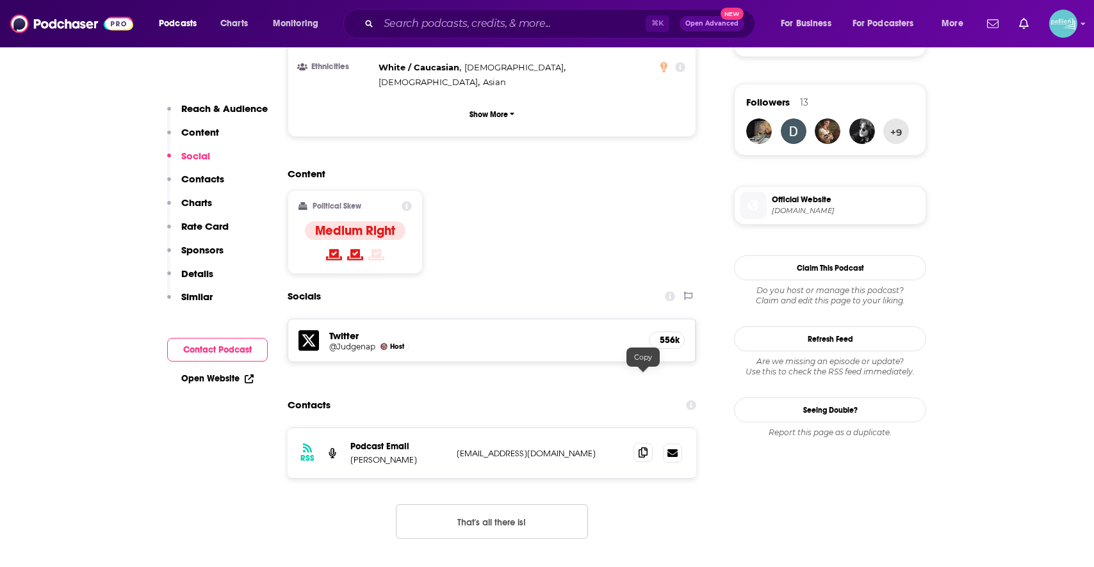
click at [649, 443] on span at bounding box center [642, 452] width 19 height 19
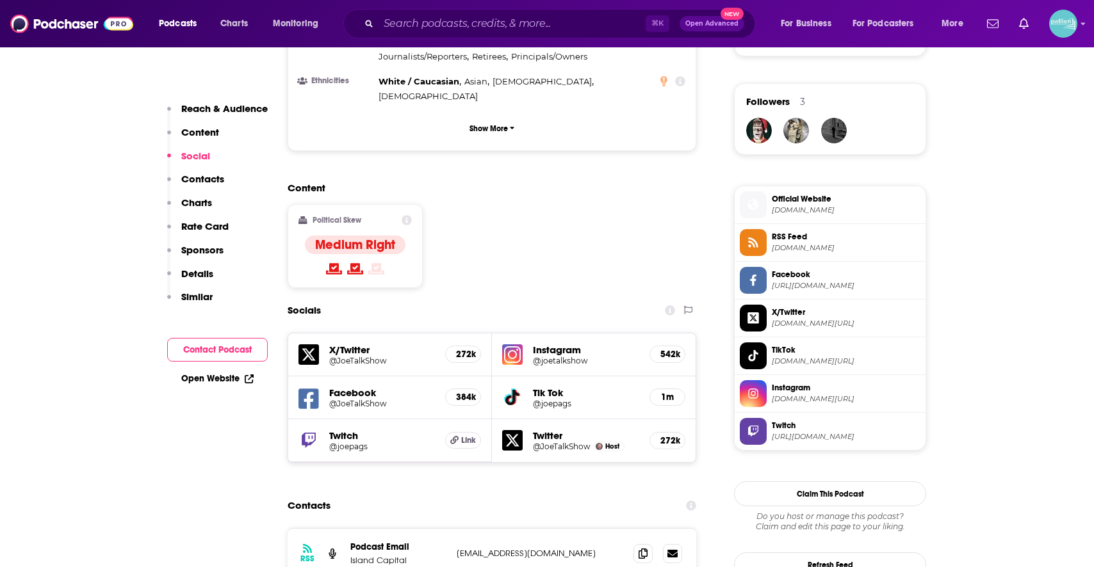
scroll to position [945, 0]
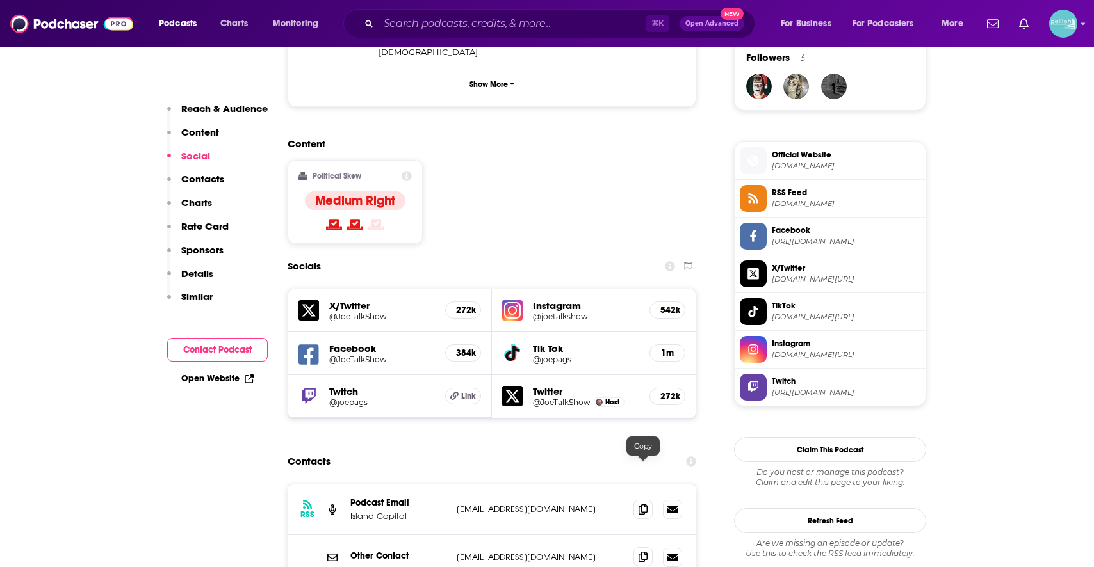
click at [640, 548] on span at bounding box center [642, 557] width 19 height 19
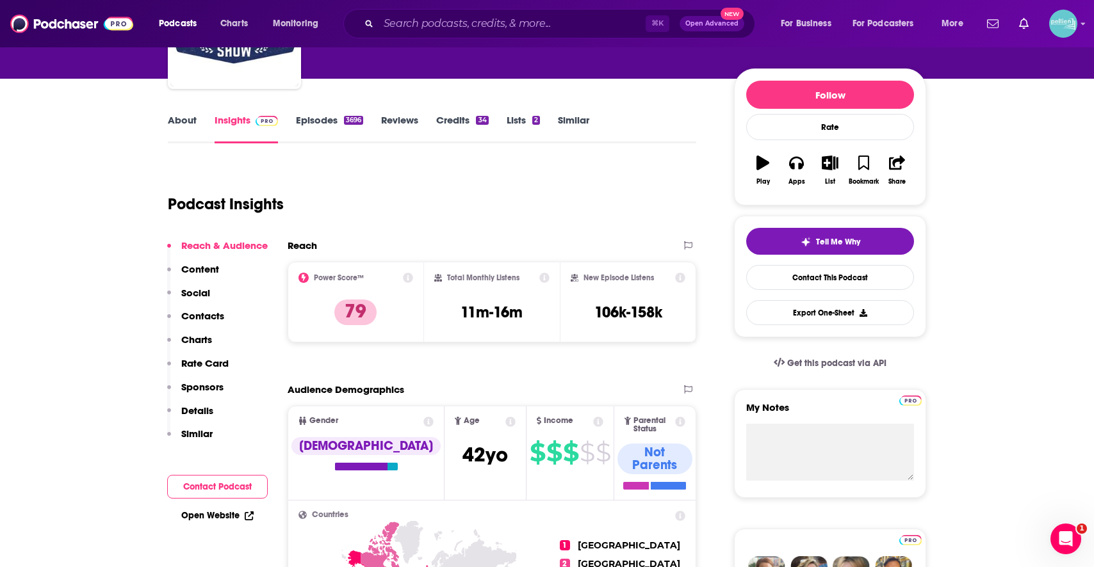
scroll to position [0, 0]
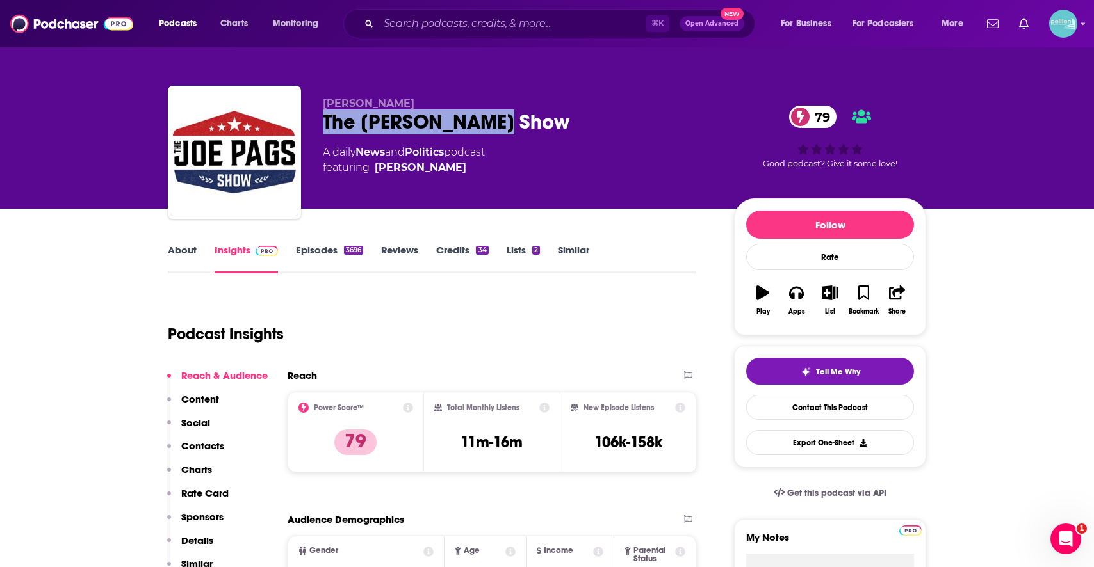
drag, startPoint x: 471, startPoint y: 122, endPoint x: 309, endPoint y: 122, distance: 162.0
click at [309, 122] on div "[PERSON_NAME] The [PERSON_NAME] Show 79 A daily News and Politics podcast featu…" at bounding box center [547, 155] width 758 height 138
copy h2 "The [PERSON_NAME] Show"
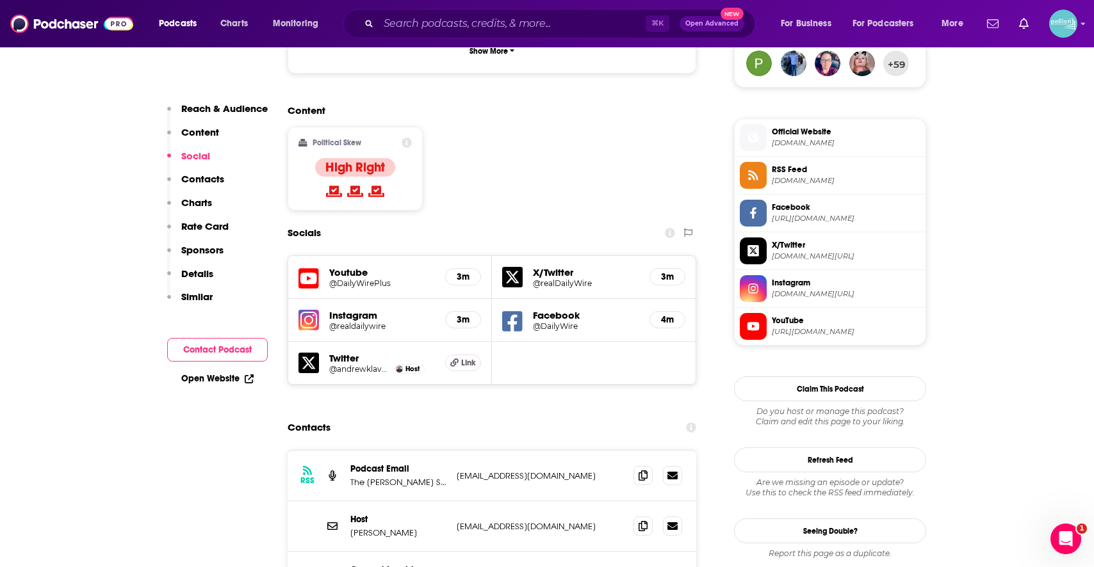
scroll to position [970, 0]
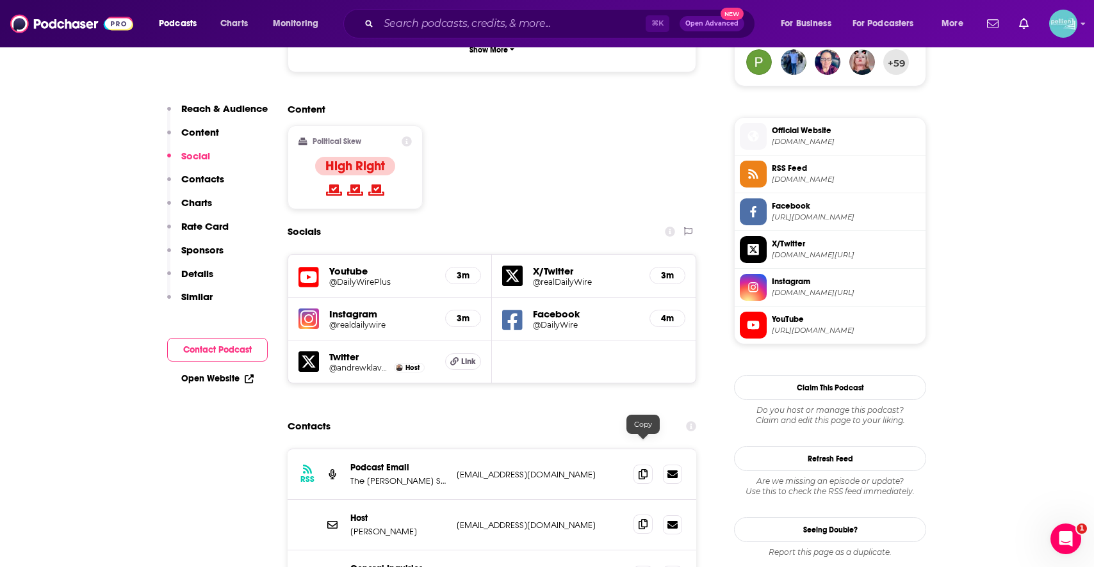
click at [645, 519] on icon at bounding box center [642, 524] width 9 height 10
click at [645, 567] on icon at bounding box center [642, 575] width 9 height 10
click at [646, 519] on icon at bounding box center [642, 524] width 9 height 10
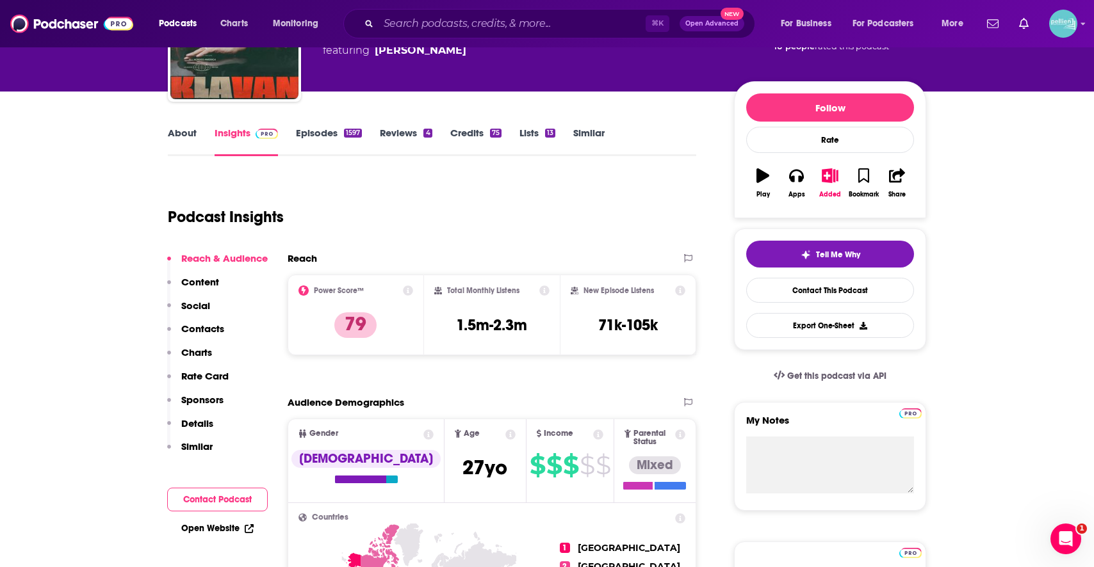
scroll to position [0, 0]
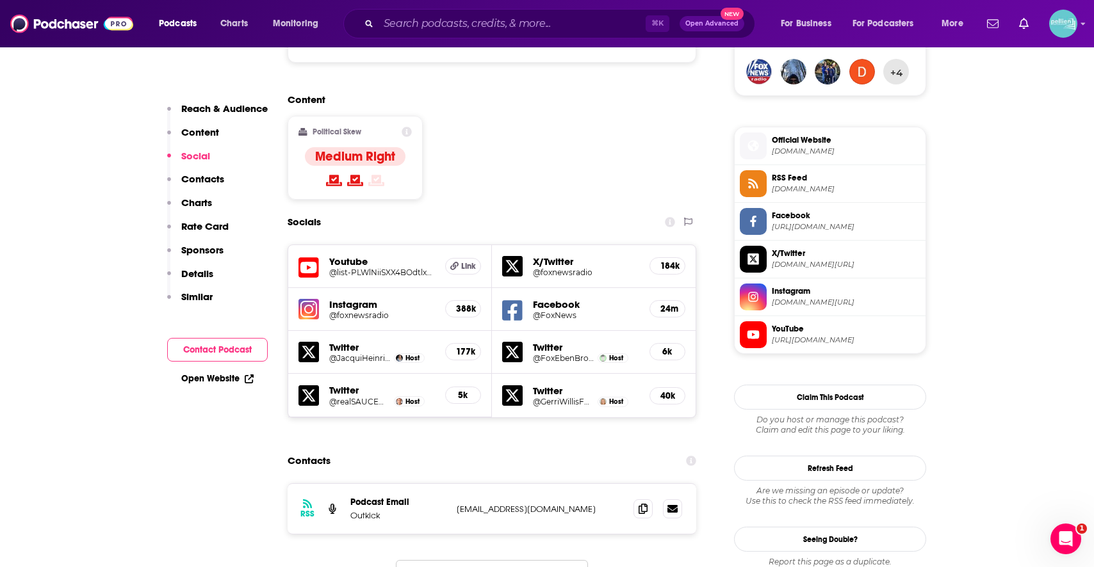
scroll to position [963, 0]
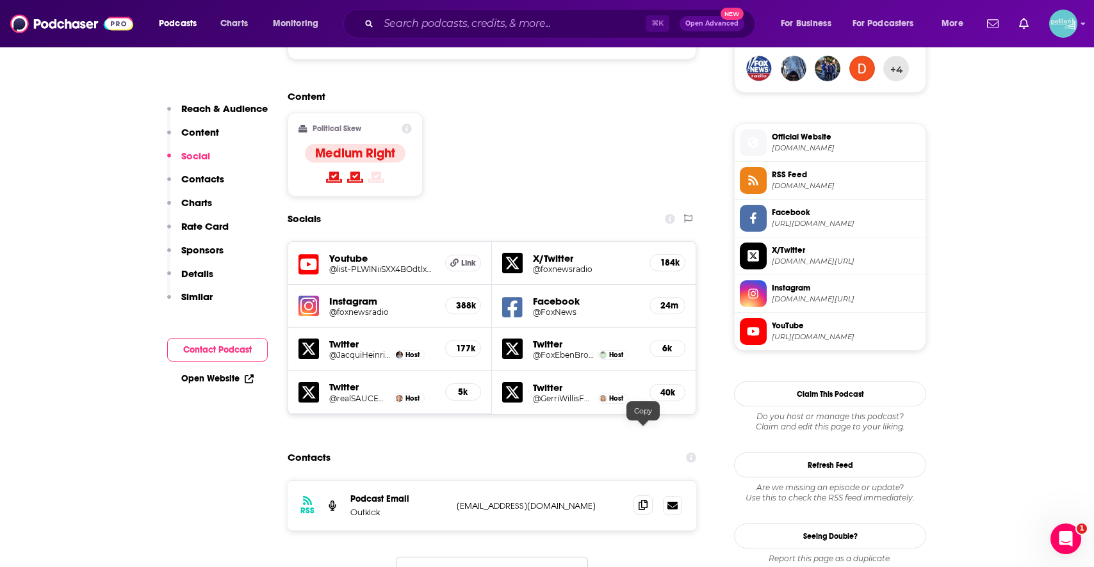
click at [642, 500] on icon at bounding box center [642, 505] width 9 height 10
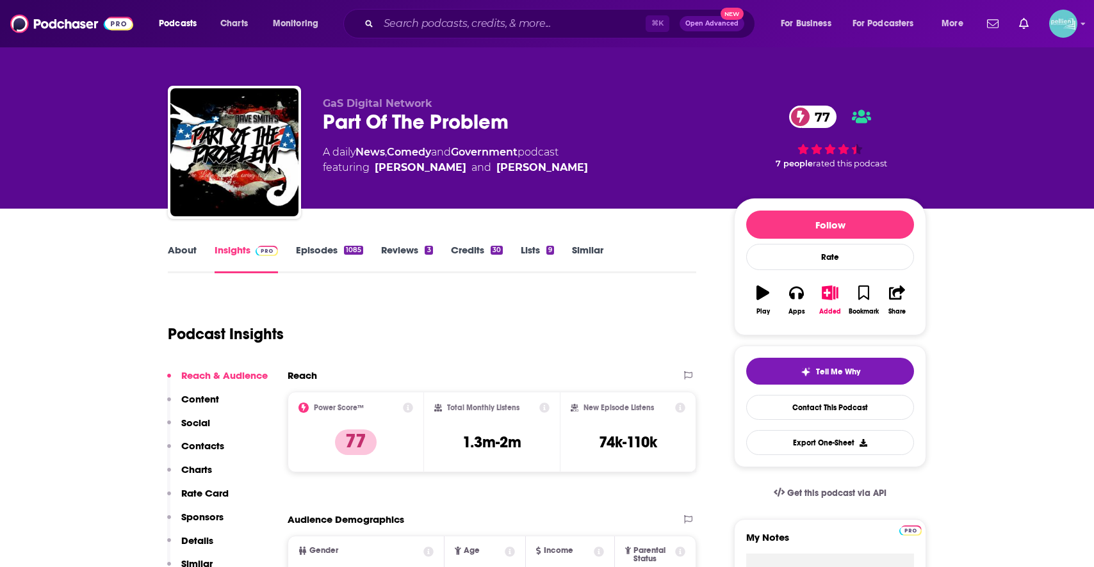
scroll to position [8, 0]
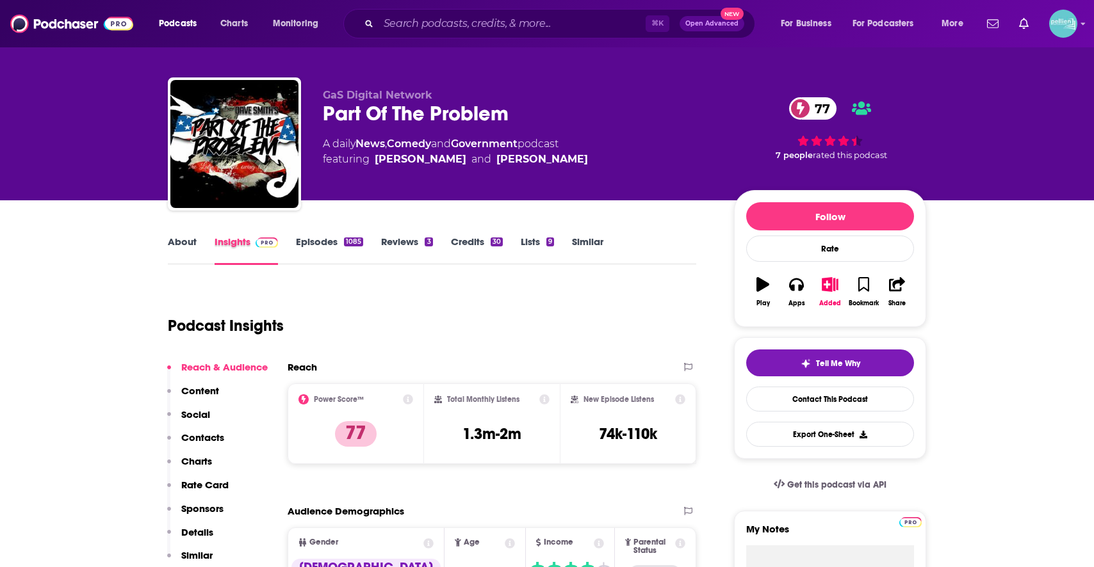
click at [293, 240] on div "Insights" at bounding box center [255, 250] width 81 height 29
click at [308, 244] on link "Episodes 1085" at bounding box center [329, 250] width 67 height 29
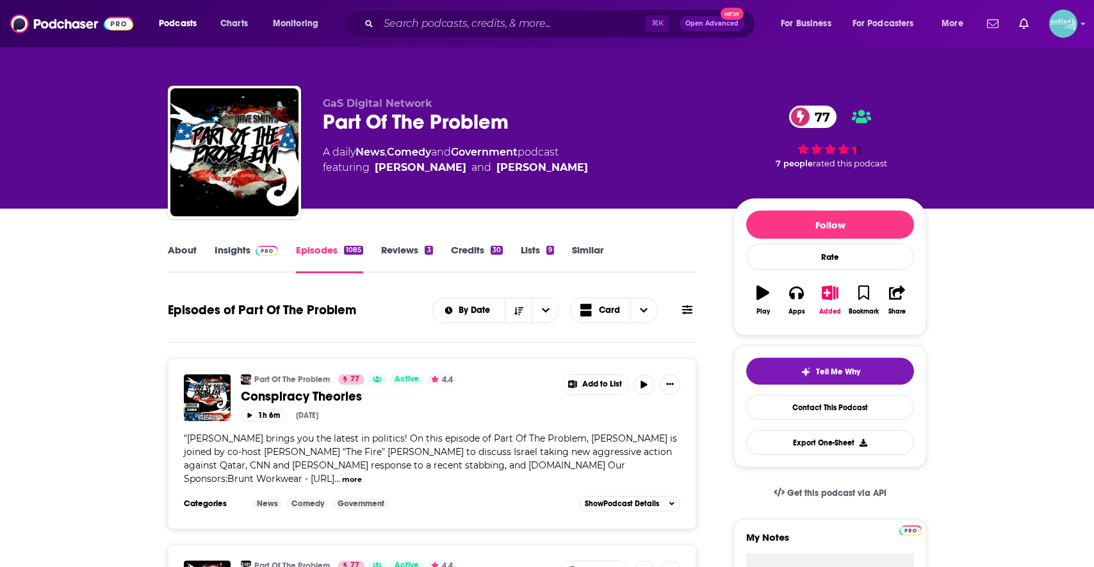
click at [235, 260] on link "Insights" at bounding box center [246, 258] width 63 height 29
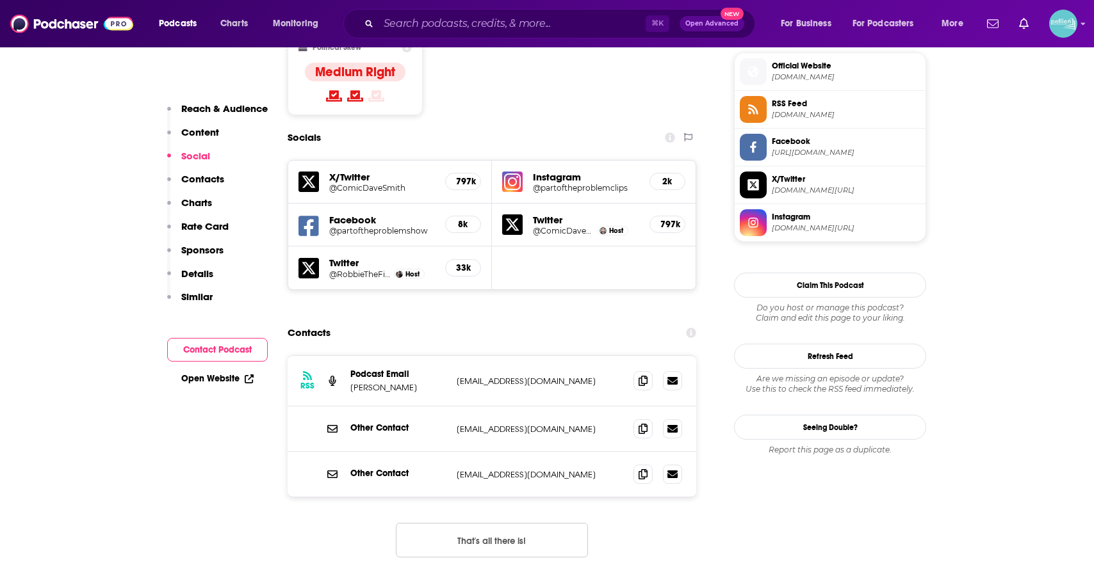
scroll to position [1063, 0]
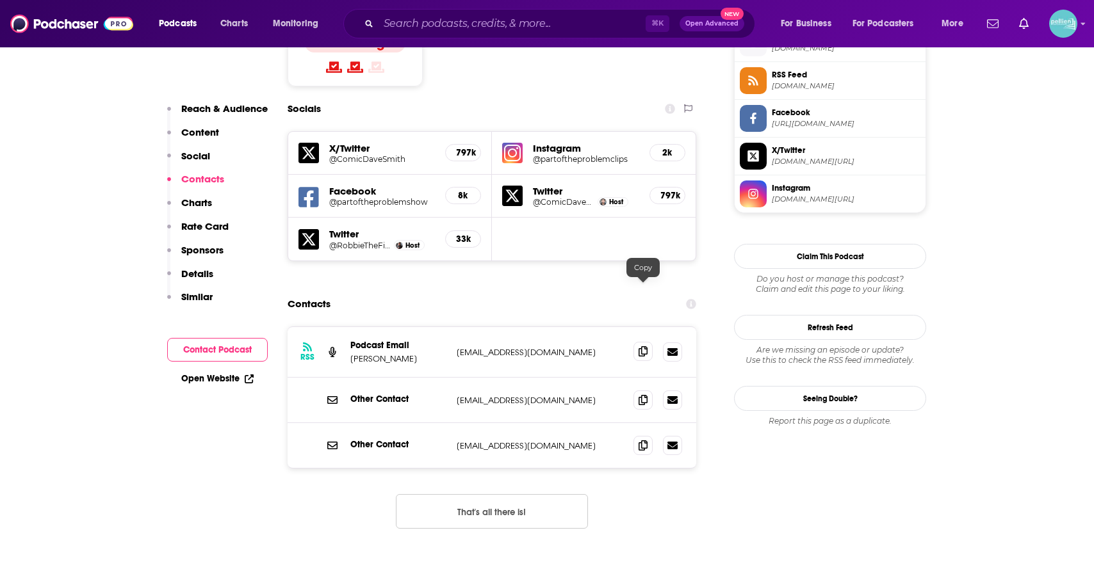
click at [646, 346] on icon at bounding box center [642, 351] width 9 height 10
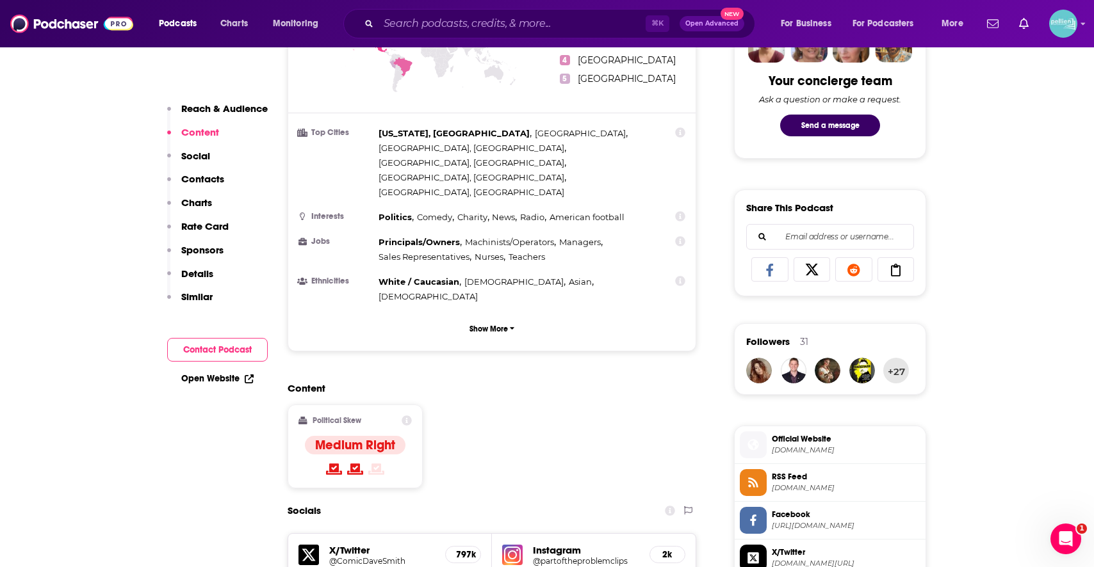
scroll to position [0, 0]
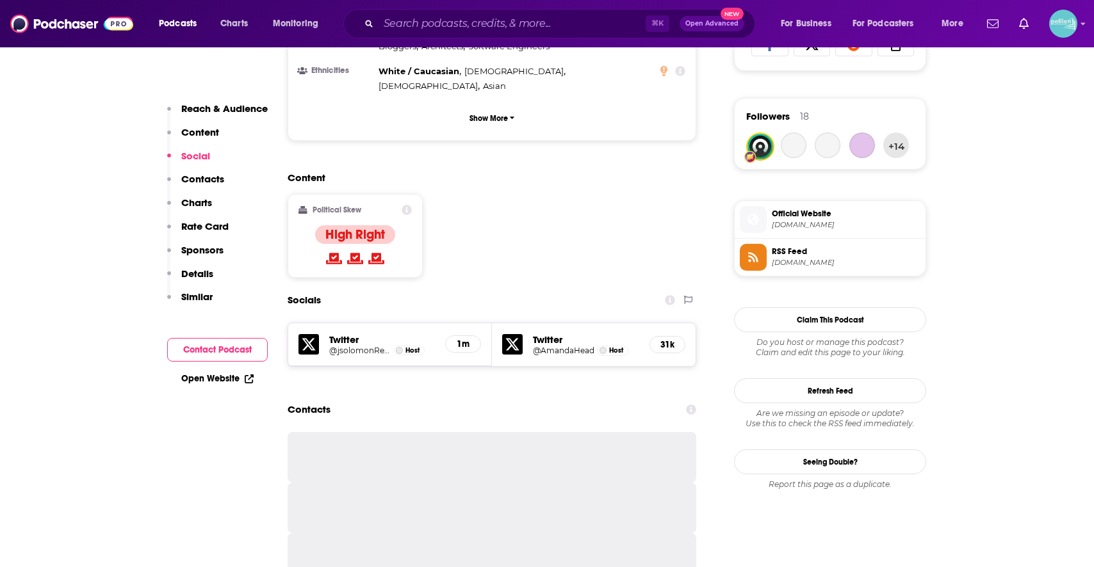
scroll to position [909, 0]
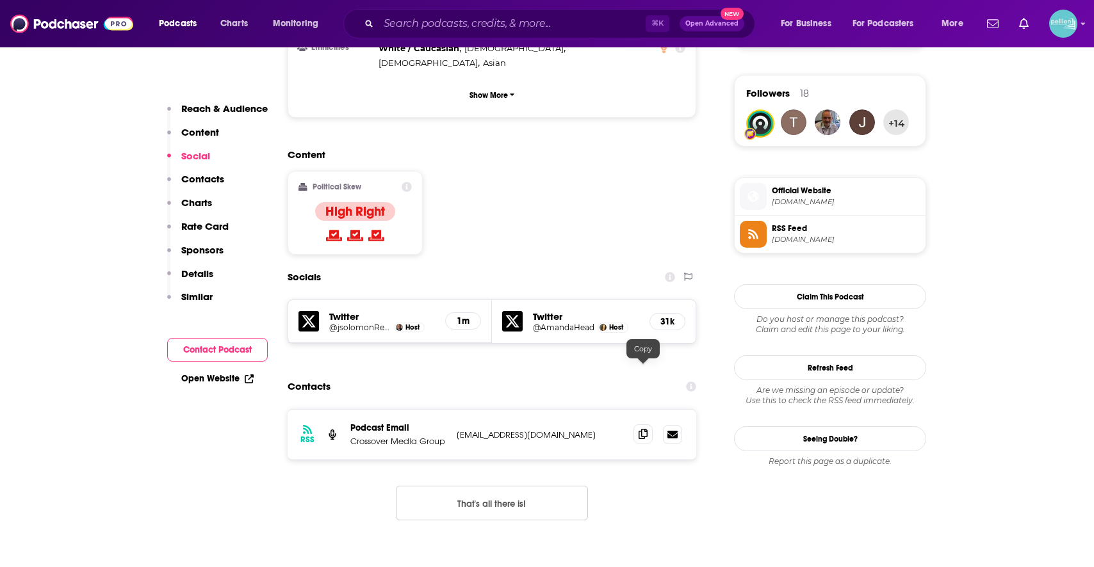
click at [640, 429] on icon at bounding box center [642, 434] width 9 height 10
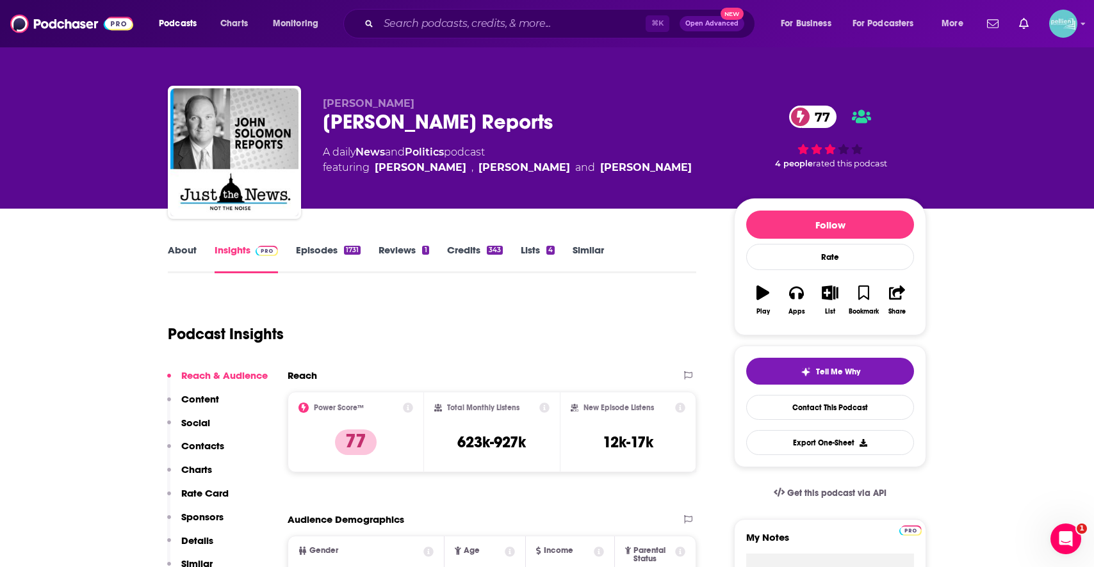
scroll to position [0, 0]
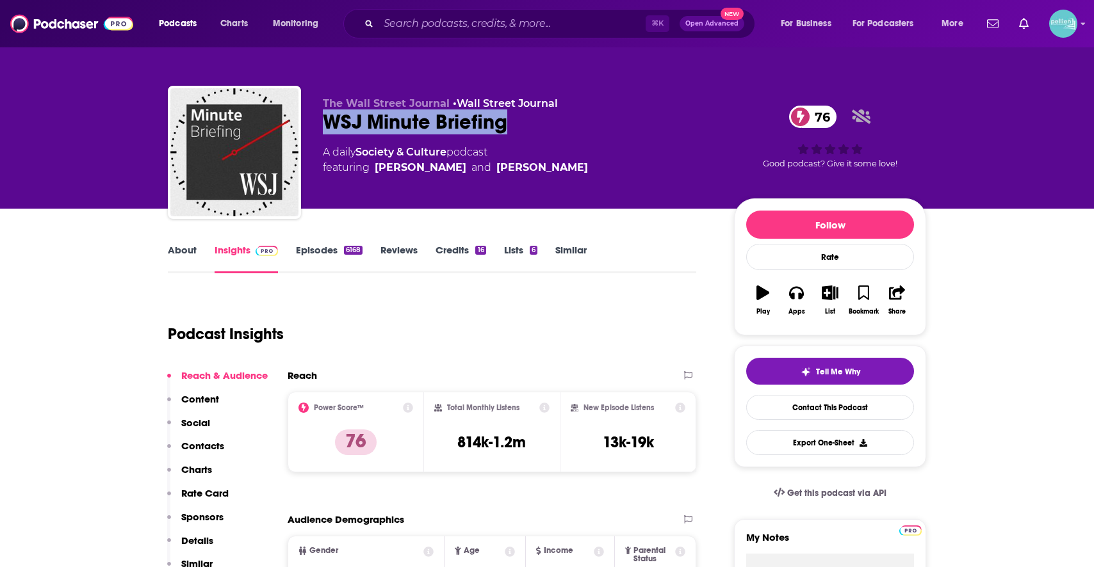
drag, startPoint x: 532, startPoint y: 134, endPoint x: 321, endPoint y: 129, distance: 210.1
click at [321, 129] on div "The Wall Street Journal • Wall Street Journal WSJ Minute Briefing 76 A daily So…" at bounding box center [547, 155] width 758 height 138
copy h2 "WSJ Minute Briefing"
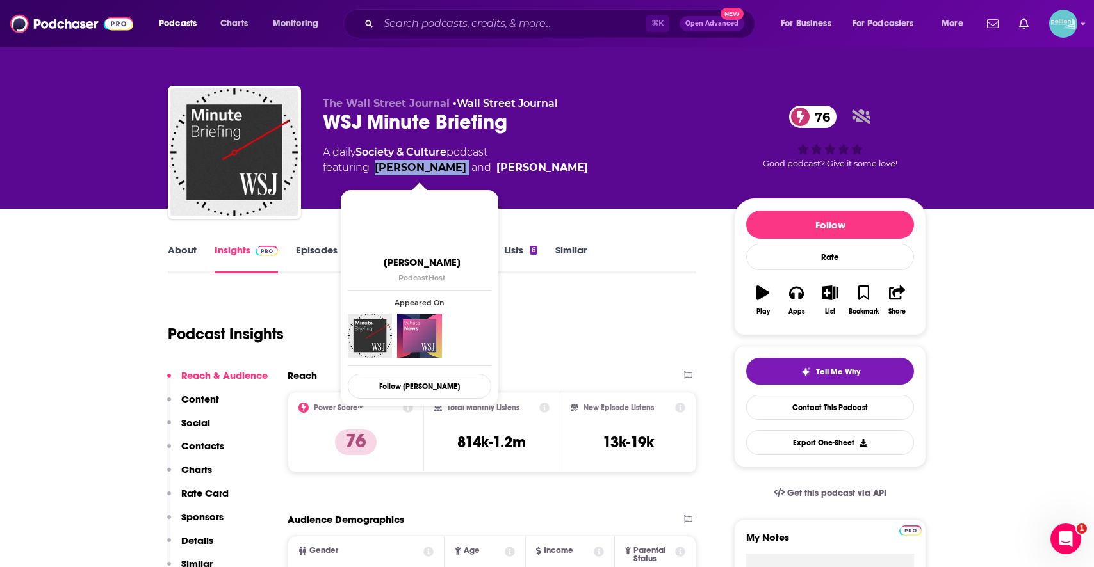
drag, startPoint x: 470, startPoint y: 172, endPoint x: 372, endPoint y: 172, distance: 98.0
click at [372, 172] on span "featuring Annmarie Fertoli and J.R. Whalen" at bounding box center [455, 167] width 265 height 15
copy link "Annmarie Fertoli"
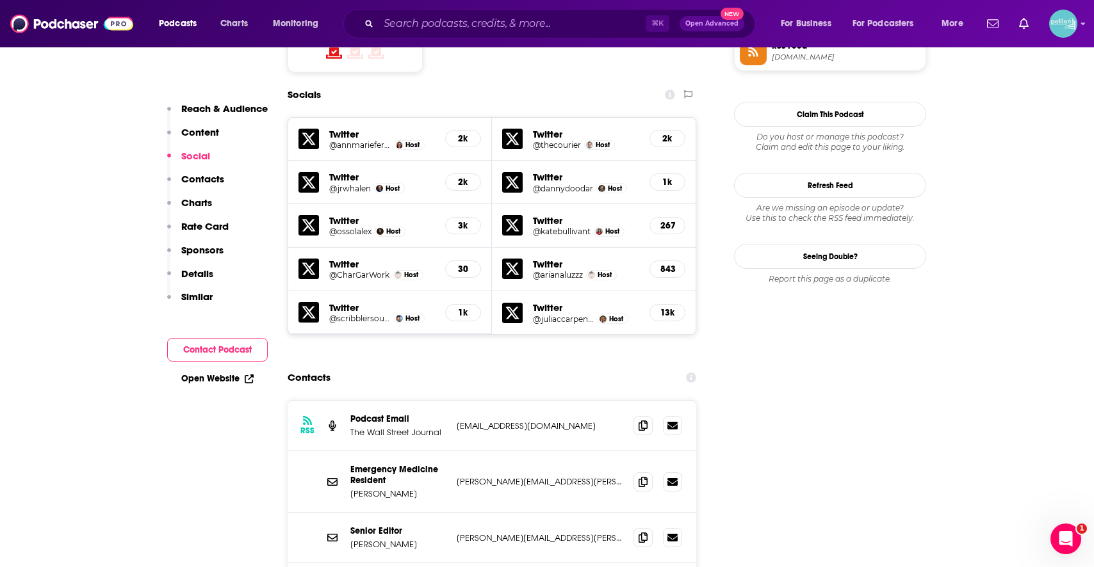
scroll to position [1126, 0]
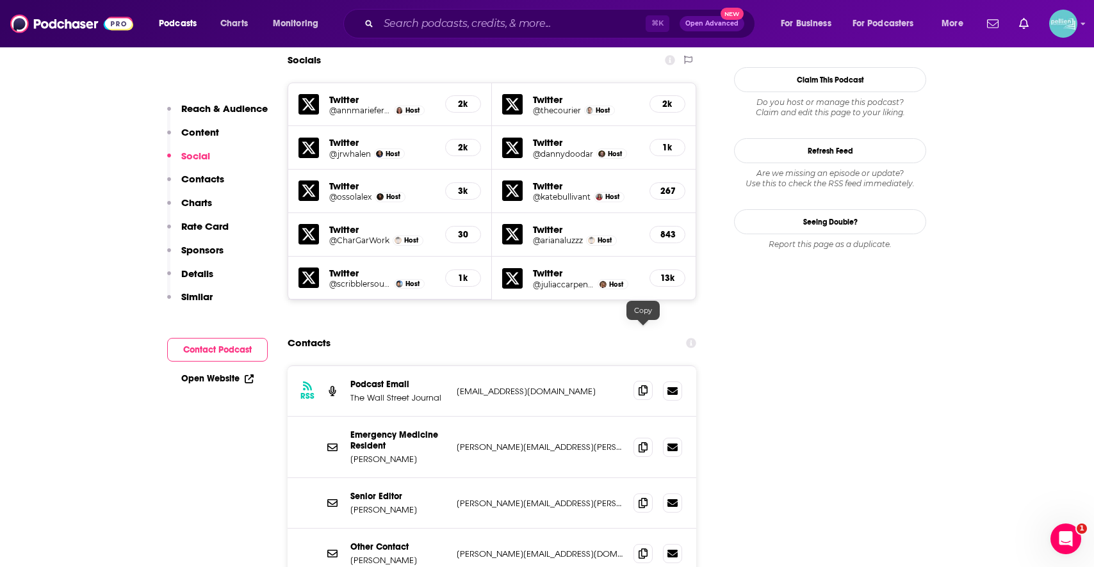
click at [639, 386] on icon at bounding box center [642, 391] width 9 height 10
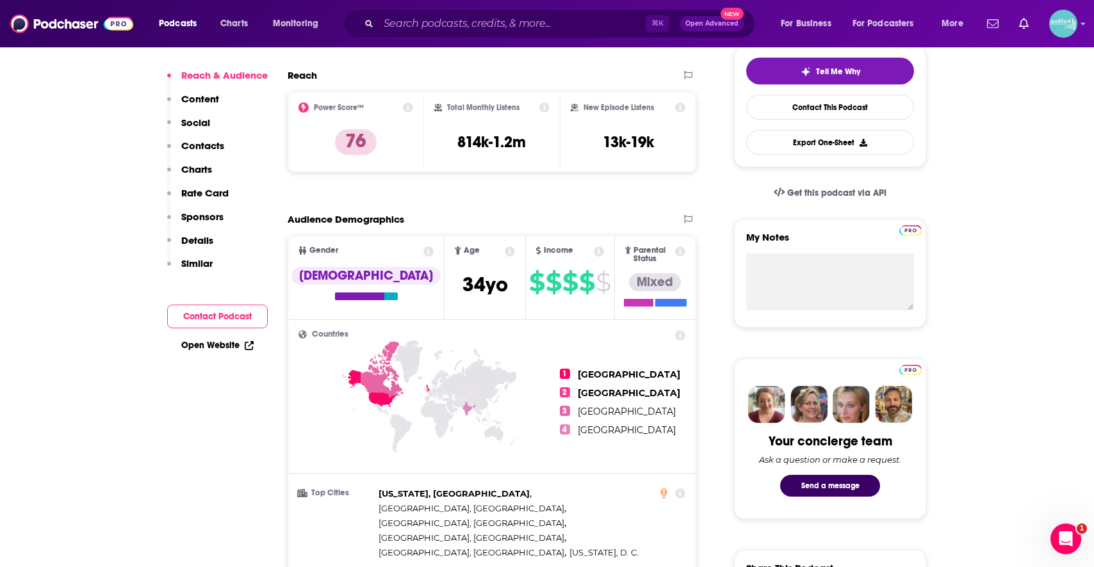
scroll to position [0, 0]
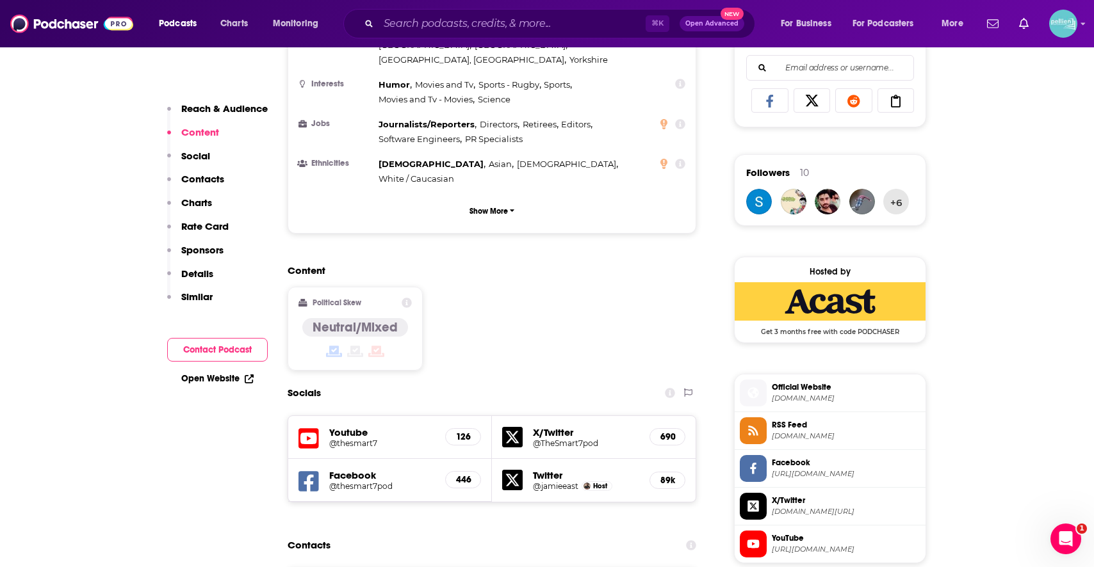
scroll to position [930, 0]
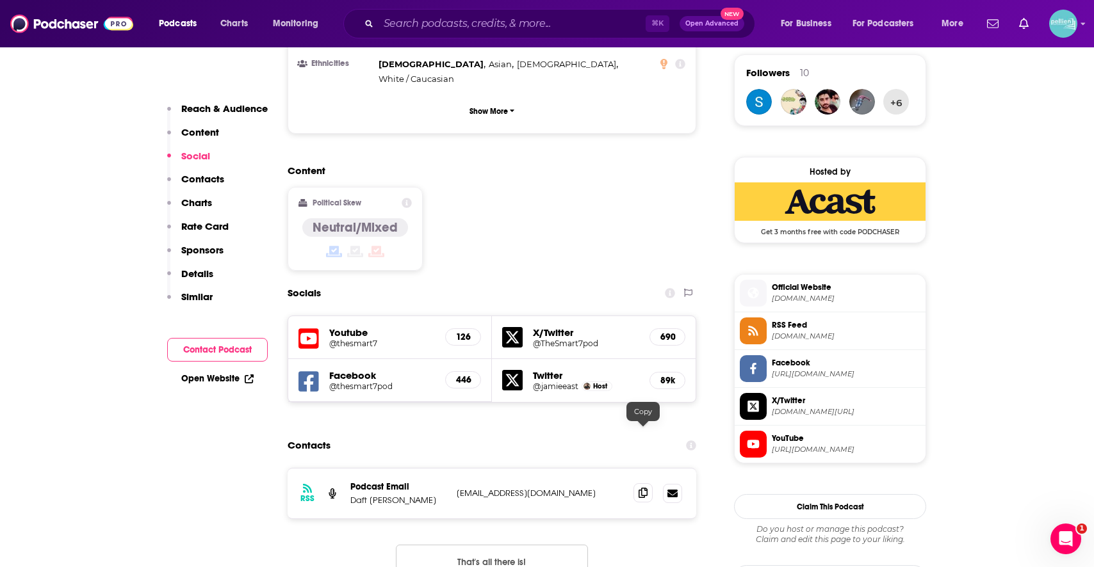
click at [640, 488] on icon at bounding box center [642, 493] width 9 height 10
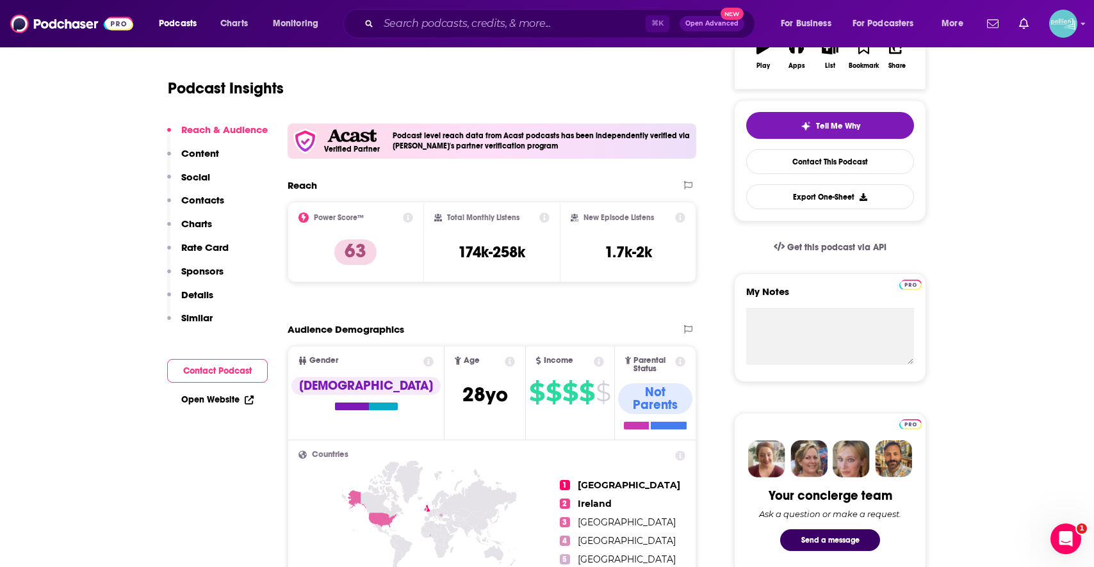
scroll to position [0, 0]
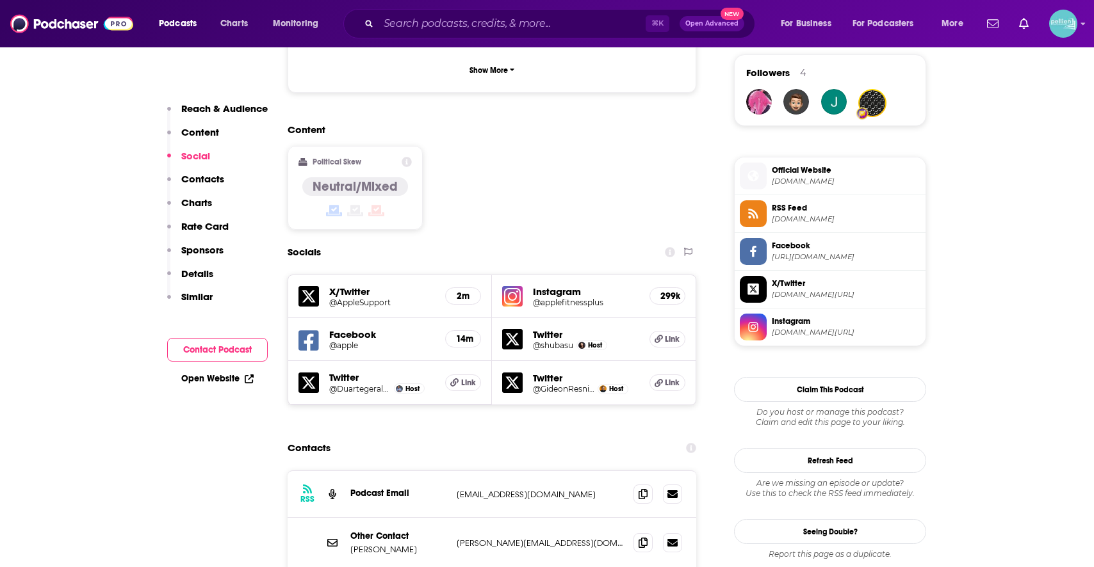
scroll to position [934, 0]
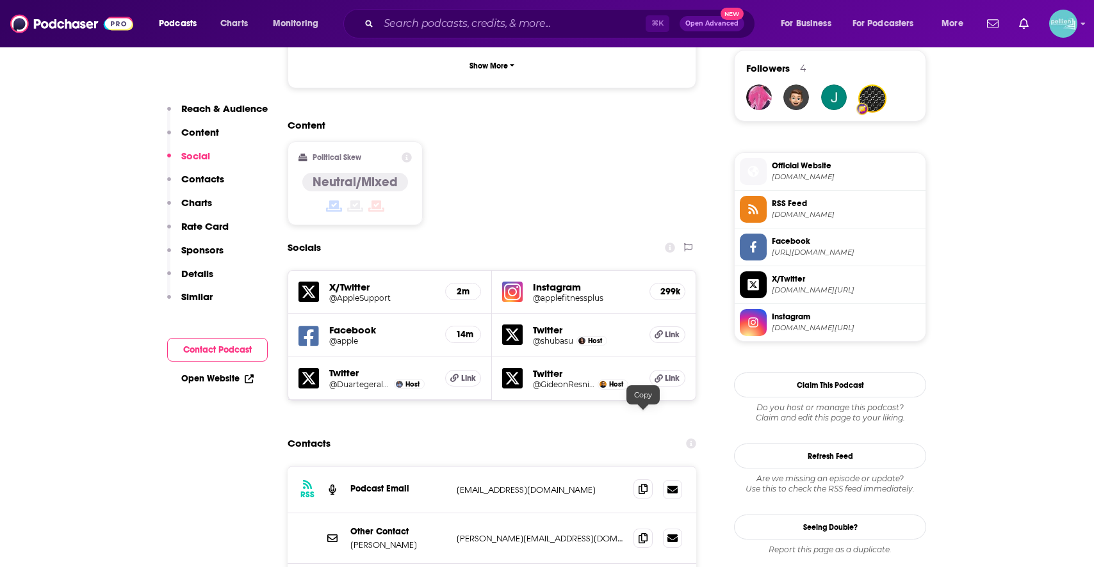
click at [638, 484] on icon at bounding box center [642, 489] width 9 height 10
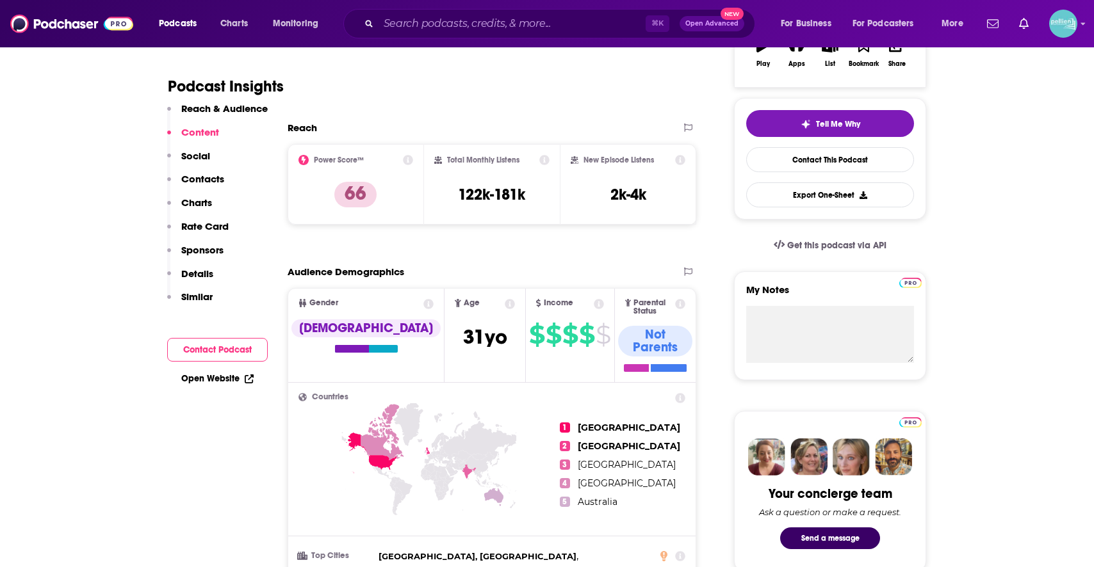
scroll to position [0, 0]
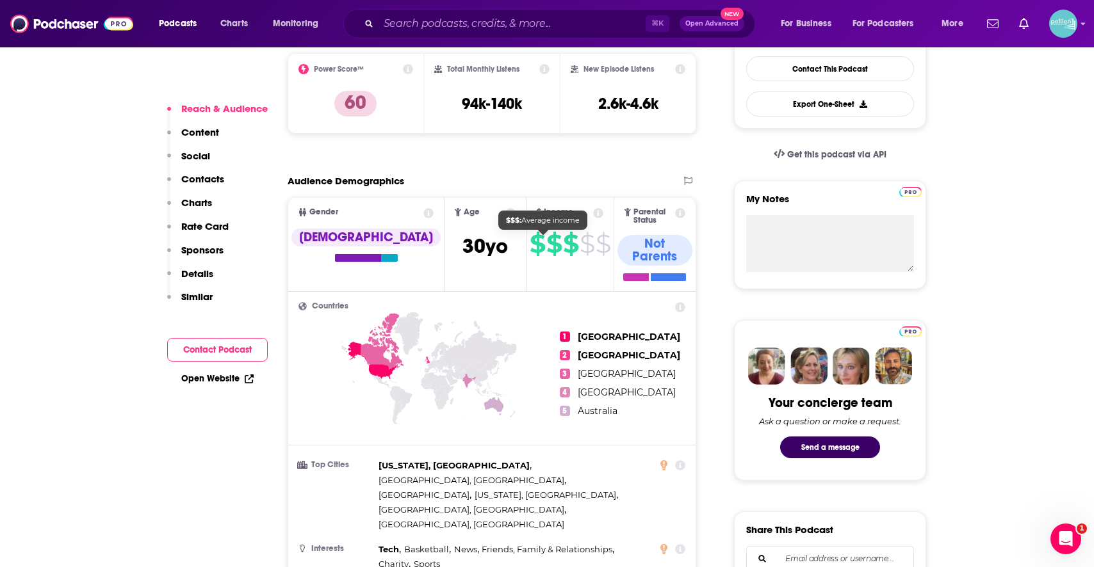
scroll to position [763, 0]
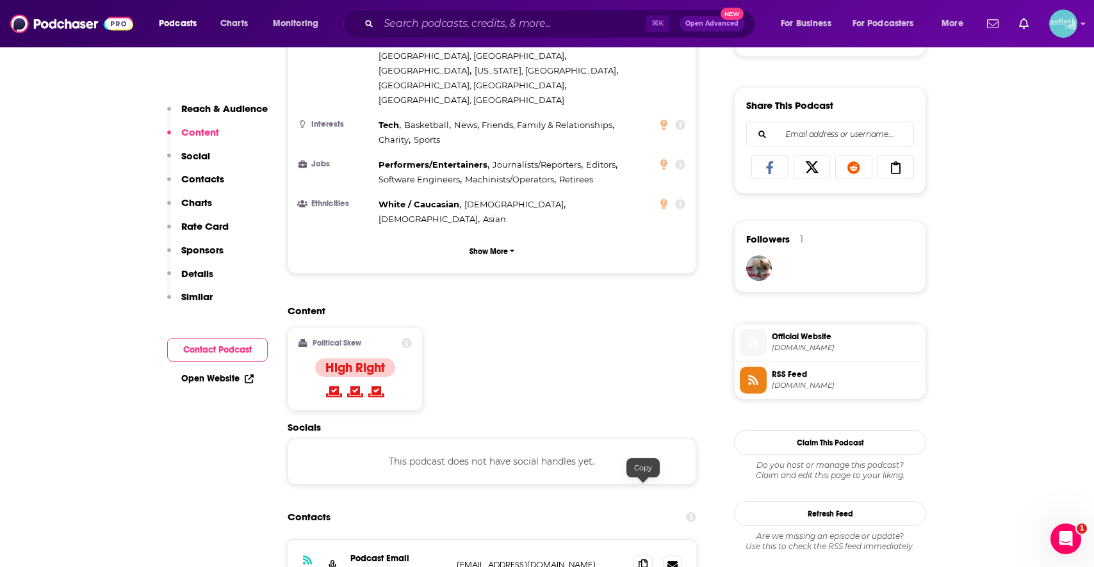
click at [642, 555] on span at bounding box center [642, 564] width 19 height 19
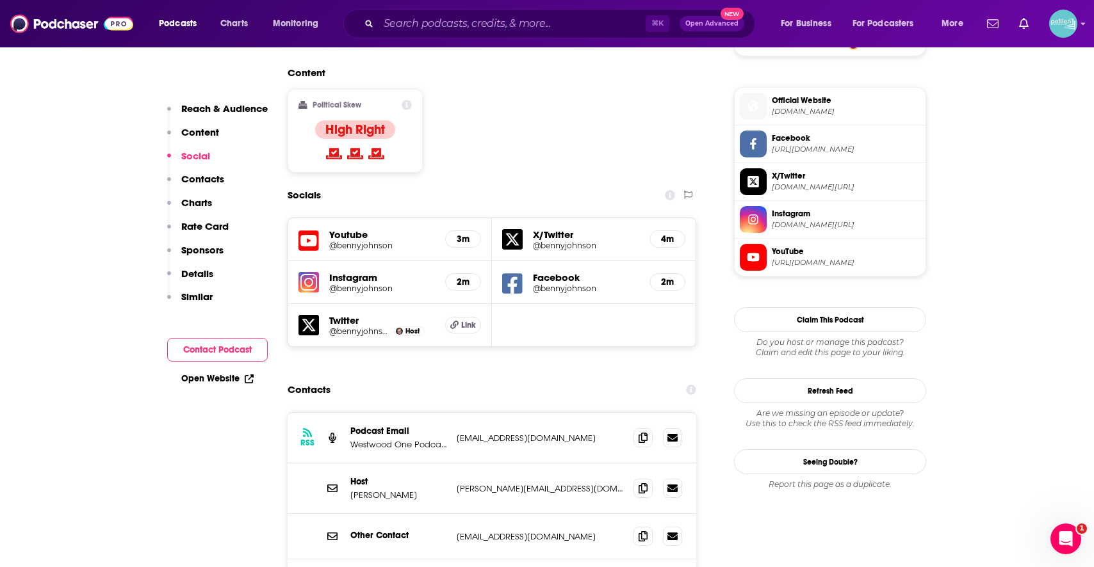
scroll to position [1010, 0]
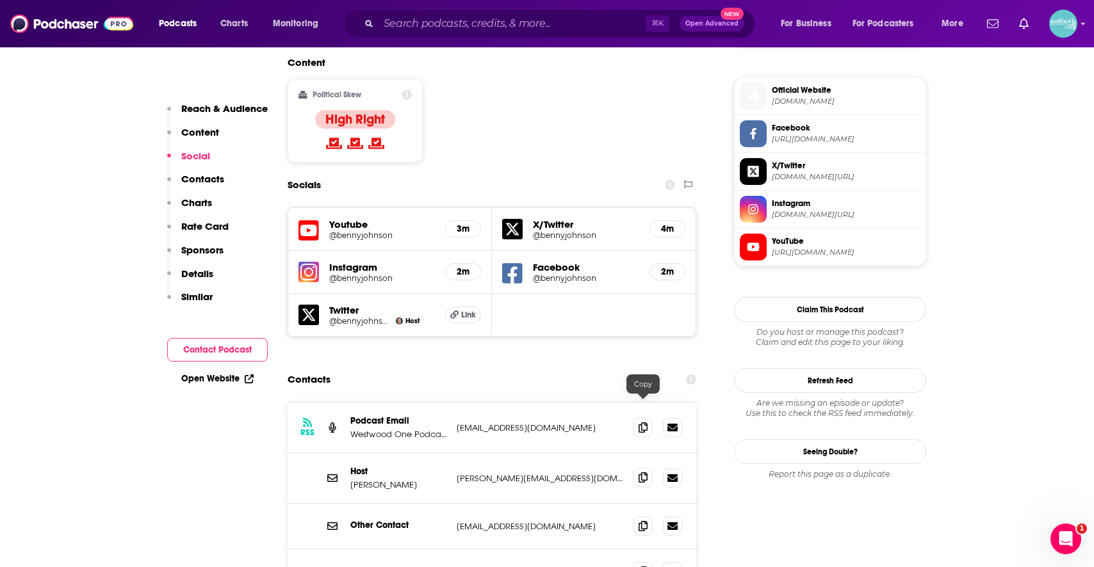
click at [648, 468] on span at bounding box center [642, 477] width 19 height 19
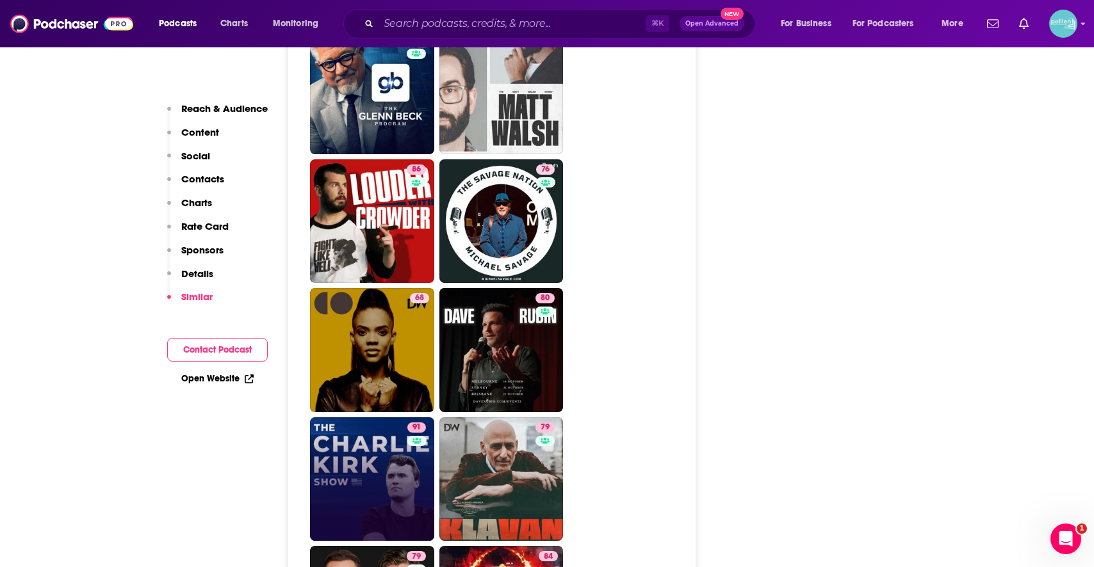
scroll to position [3440, 0]
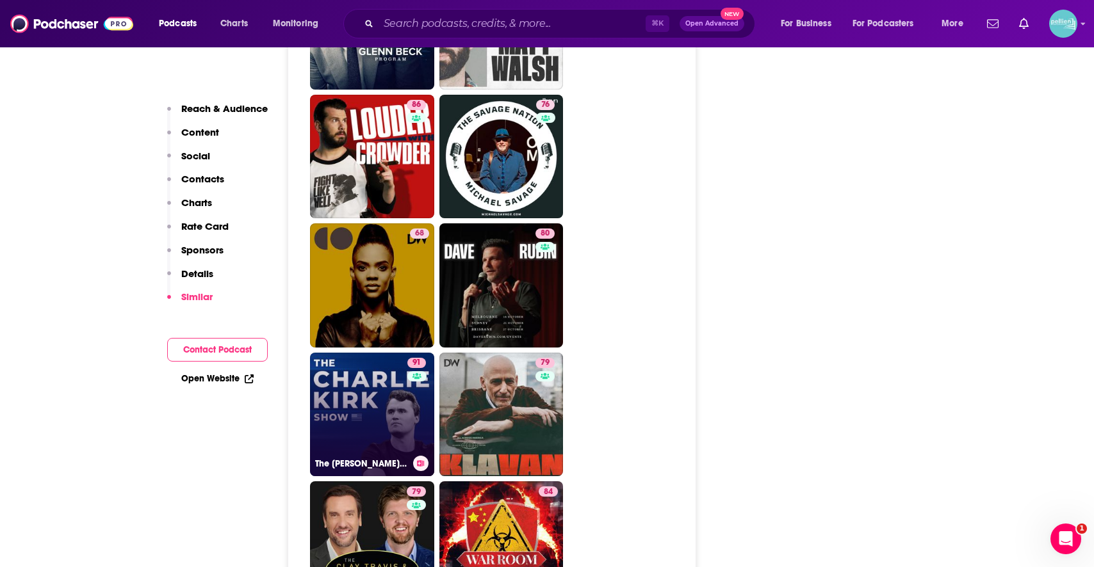
click at [390, 355] on link "91 The [PERSON_NAME] Show" at bounding box center [372, 415] width 124 height 124
type input "[URL][DOMAIN_NAME][PERSON_NAME]"
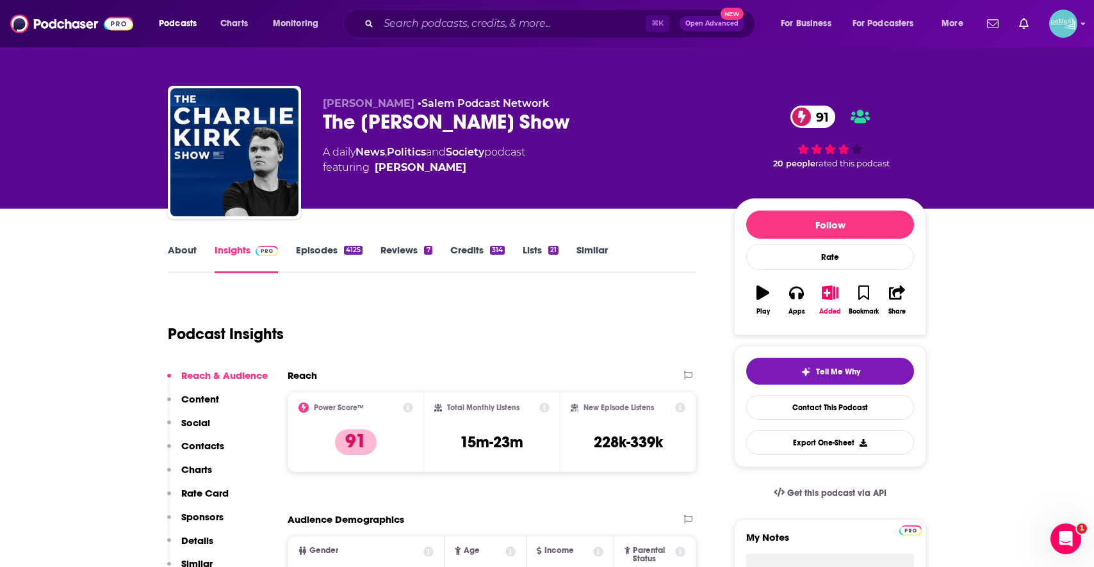
click at [321, 255] on link "Episodes 4125" at bounding box center [329, 258] width 67 height 29
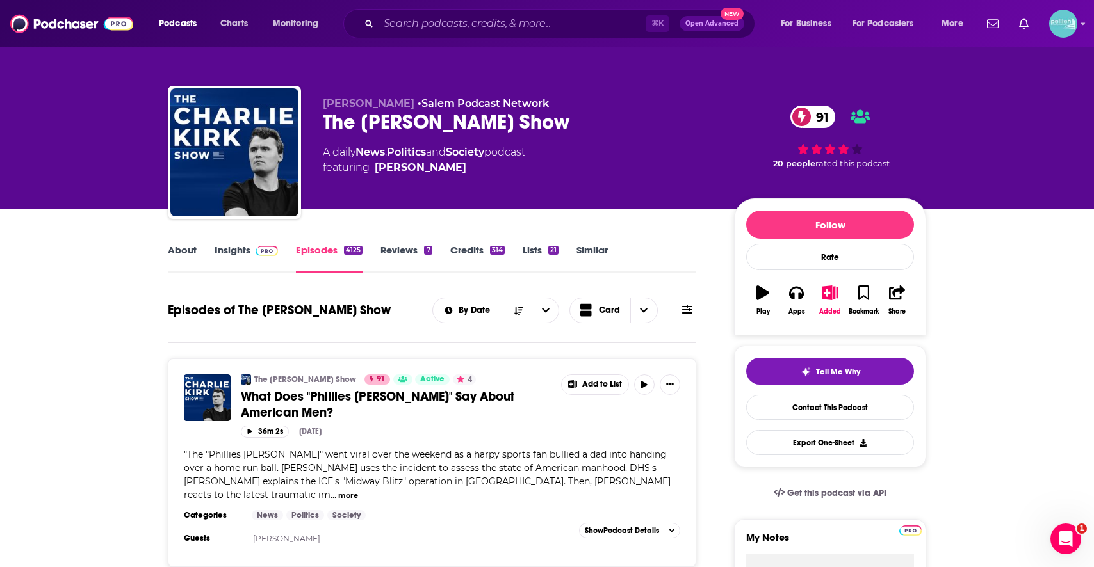
click at [240, 261] on link "Insights" at bounding box center [246, 258] width 63 height 29
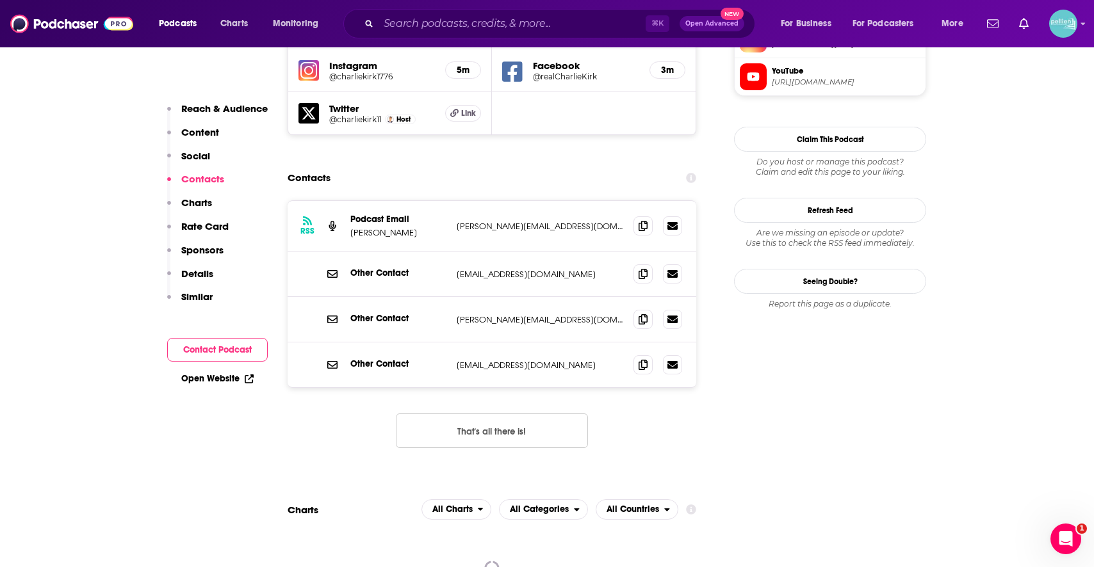
scroll to position [1239, 0]
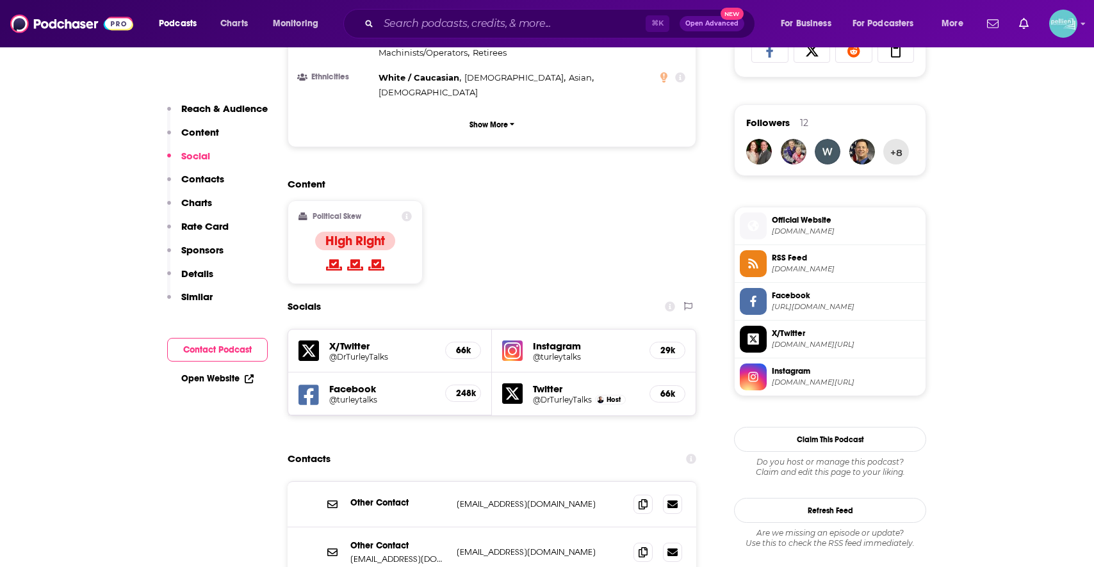
scroll to position [984, 0]
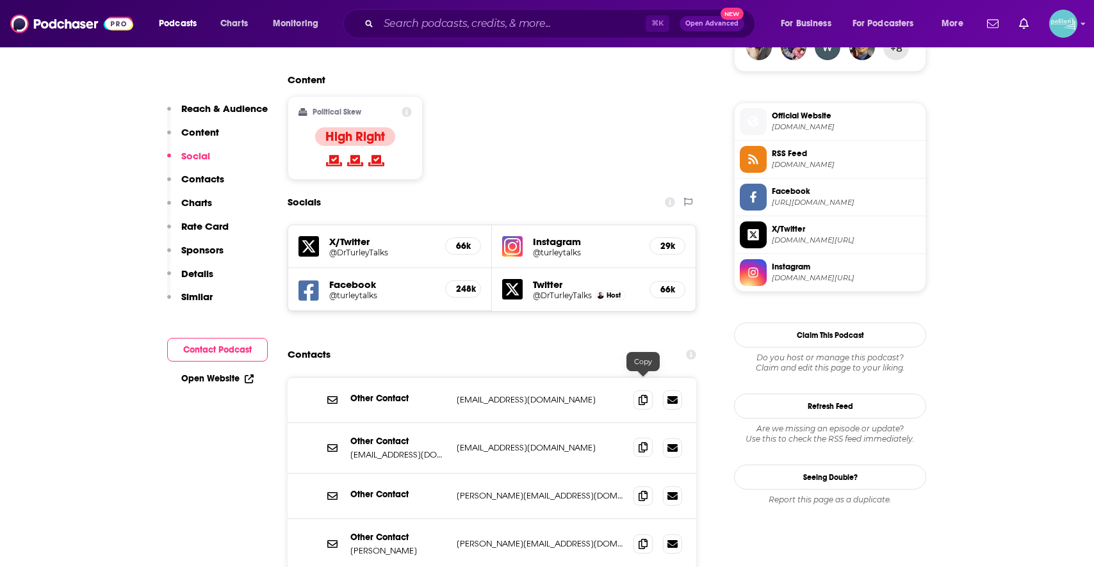
click at [645, 438] on span at bounding box center [642, 447] width 19 height 19
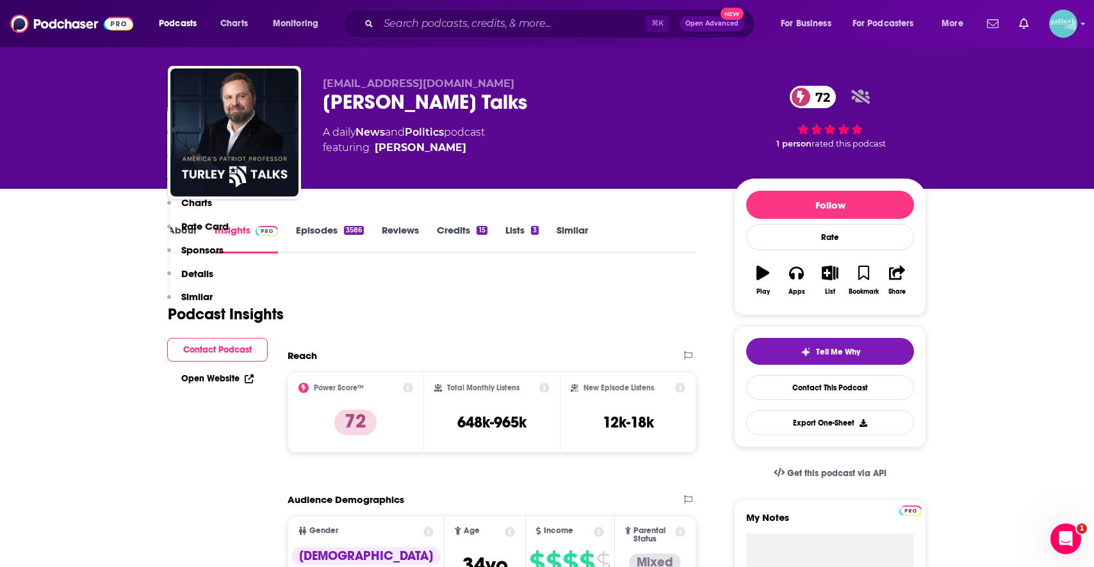
scroll to position [0, 0]
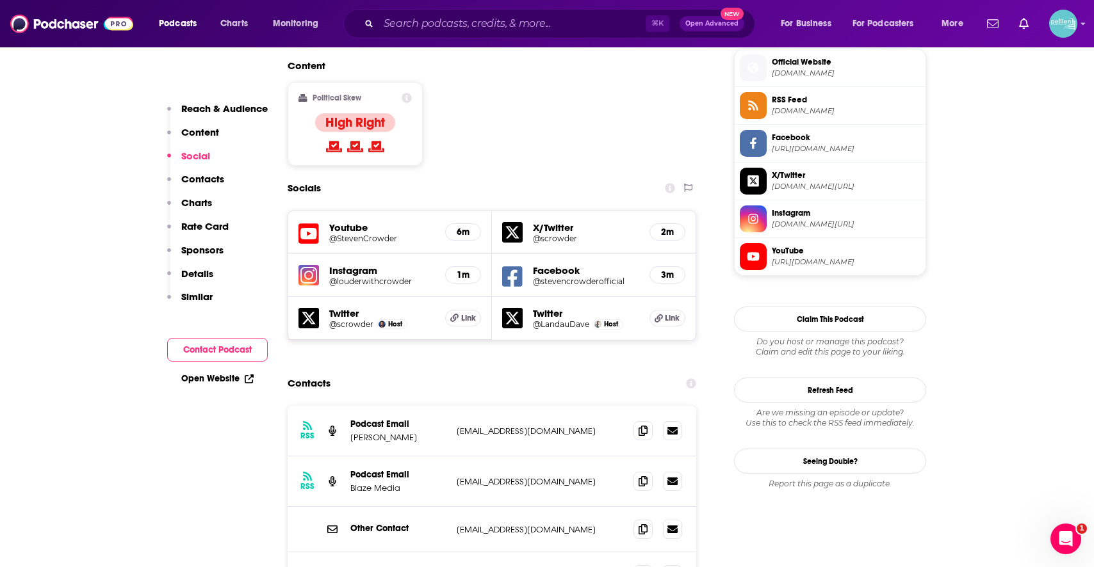
scroll to position [1039, 0]
click at [652, 421] on div at bounding box center [657, 430] width 49 height 19
click at [640, 425] on icon at bounding box center [642, 430] width 9 height 10
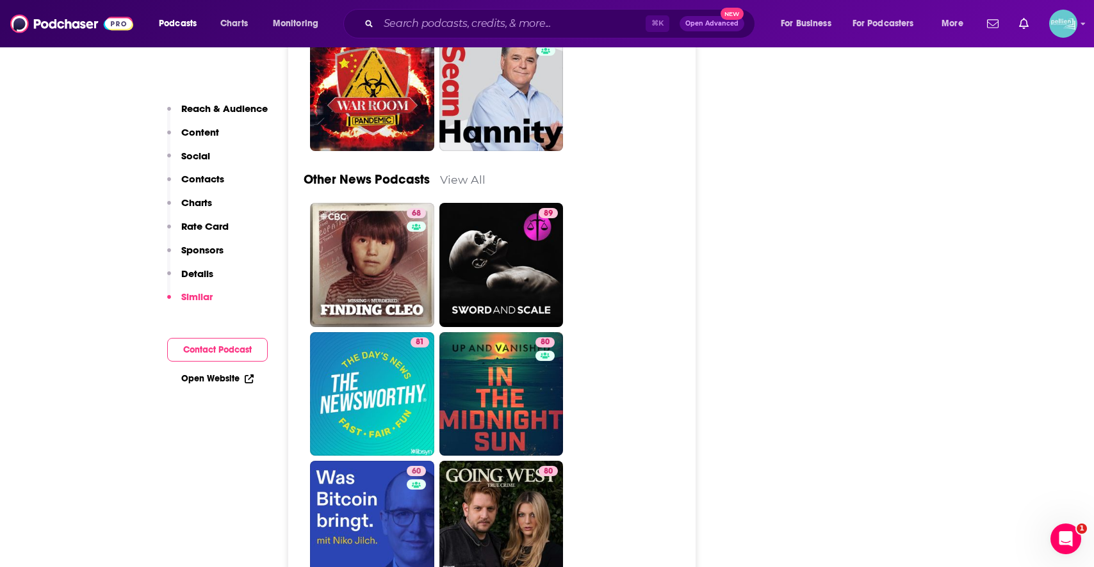
scroll to position [4548, 0]
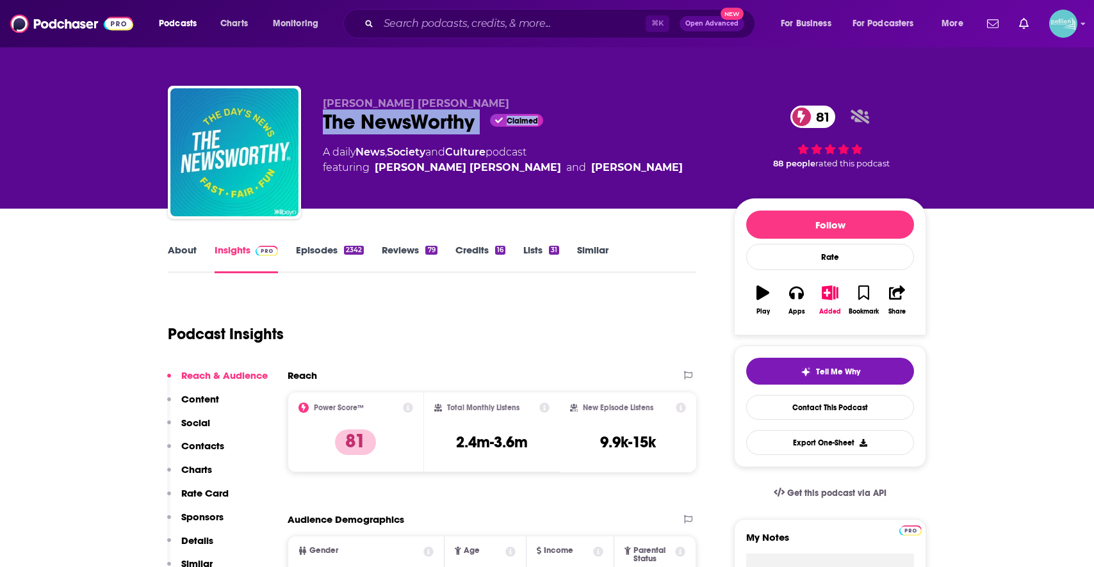
drag, startPoint x: 486, startPoint y: 127, endPoint x: 316, endPoint y: 128, distance: 169.7
click at [316, 128] on div "[PERSON_NAME] [PERSON_NAME] The NewsWorthy Claimed 81 A daily News , Society an…" at bounding box center [547, 155] width 758 height 138
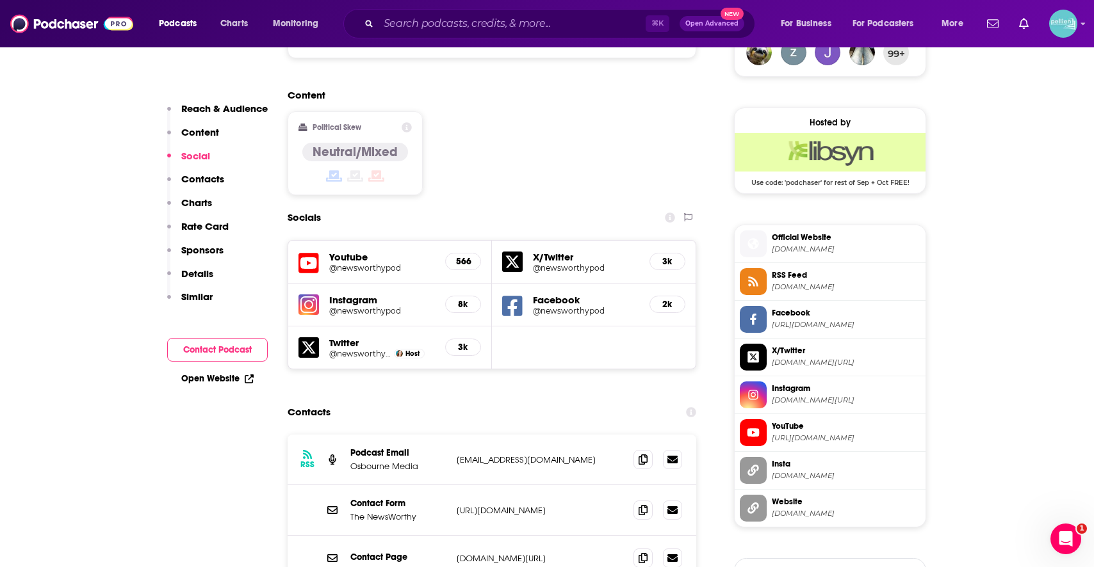
scroll to position [1265, 0]
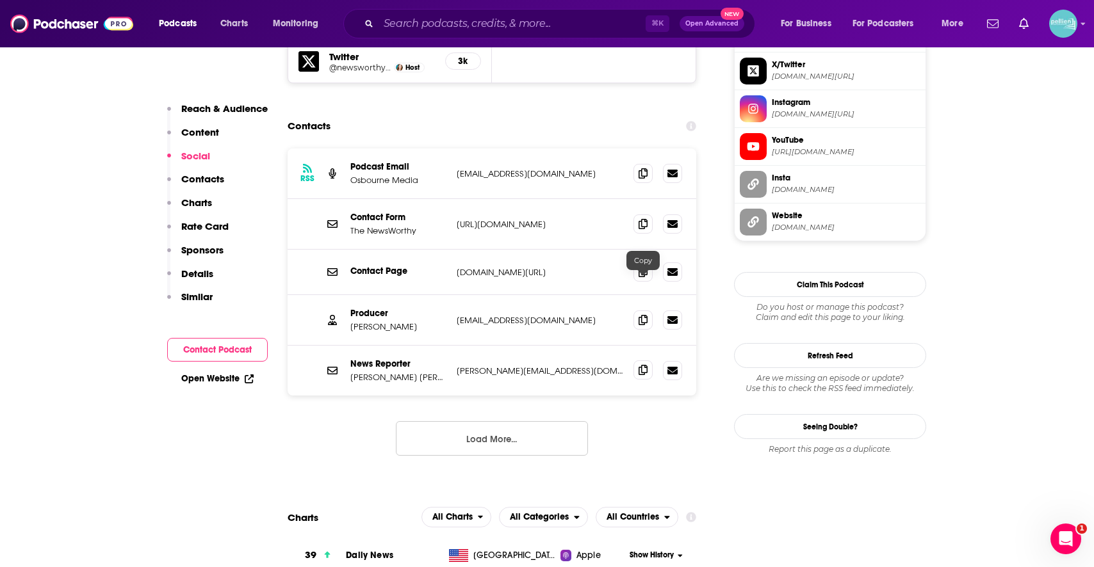
click at [644, 365] on icon at bounding box center [642, 370] width 9 height 10
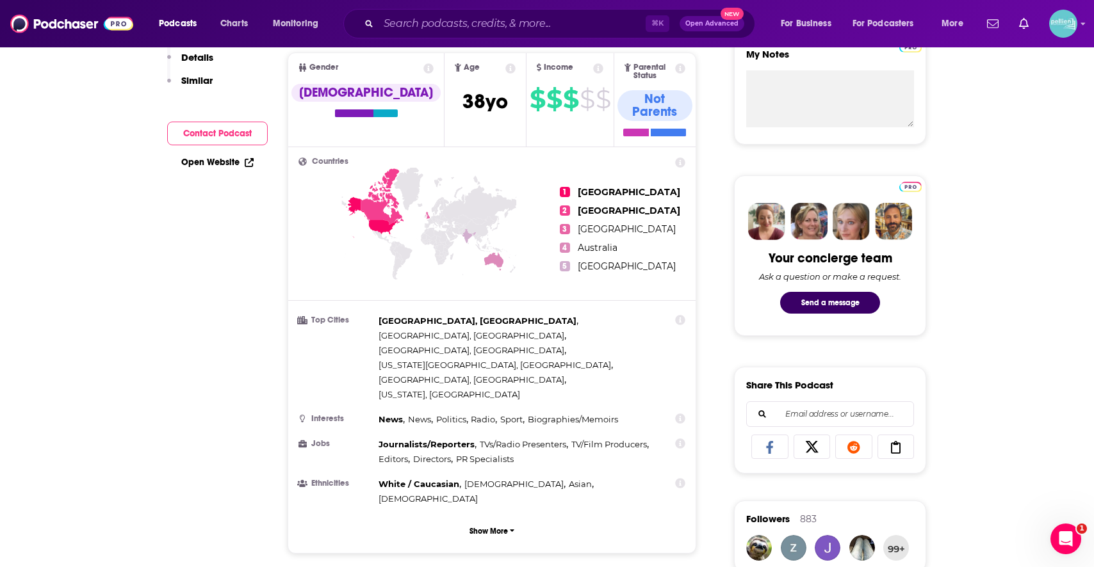
scroll to position [0, 0]
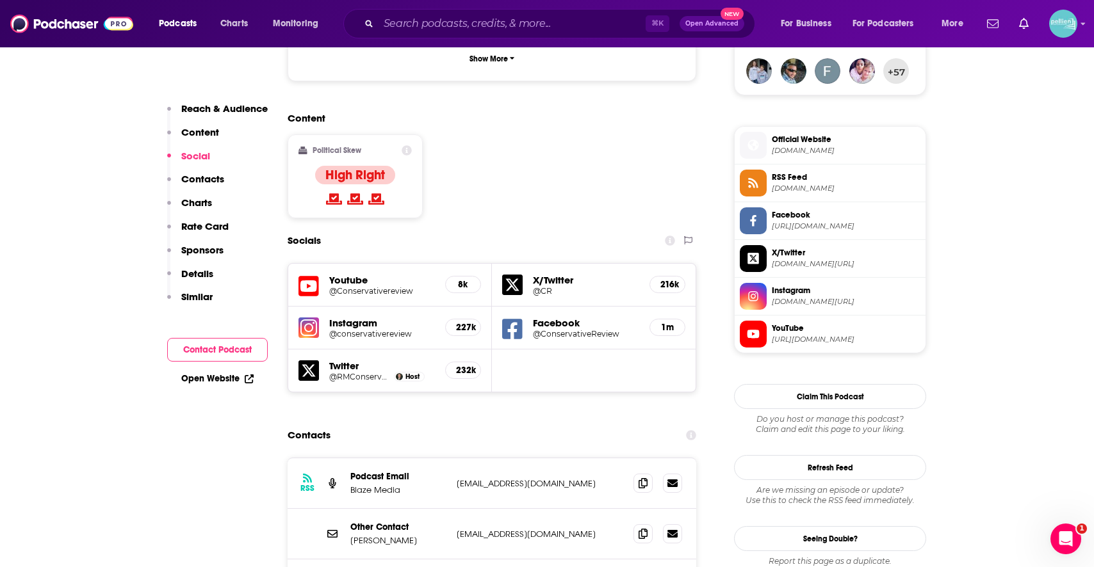
scroll to position [964, 0]
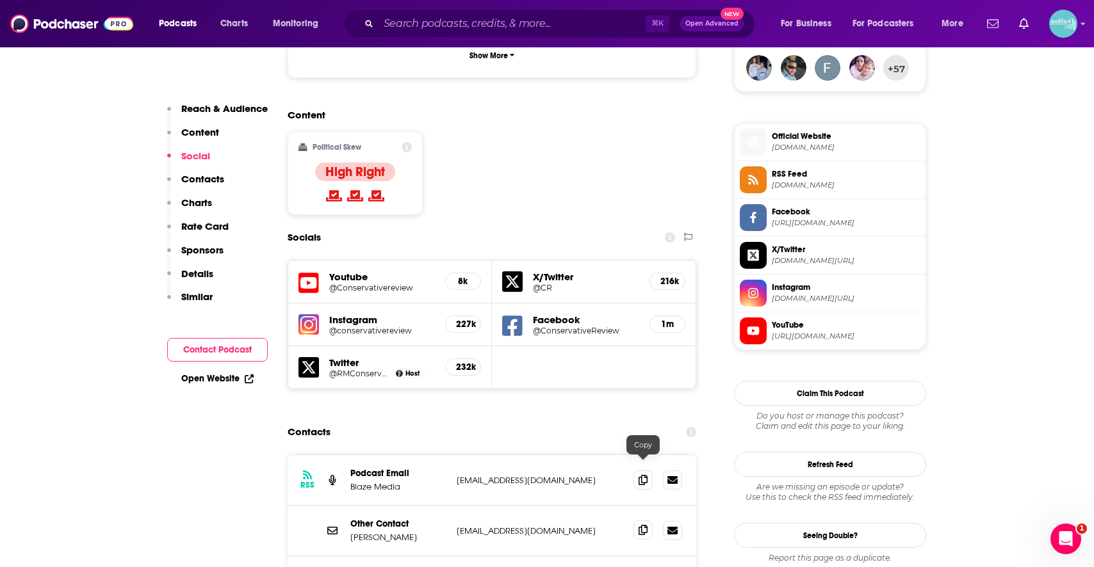
click at [648, 521] on span at bounding box center [642, 530] width 19 height 19
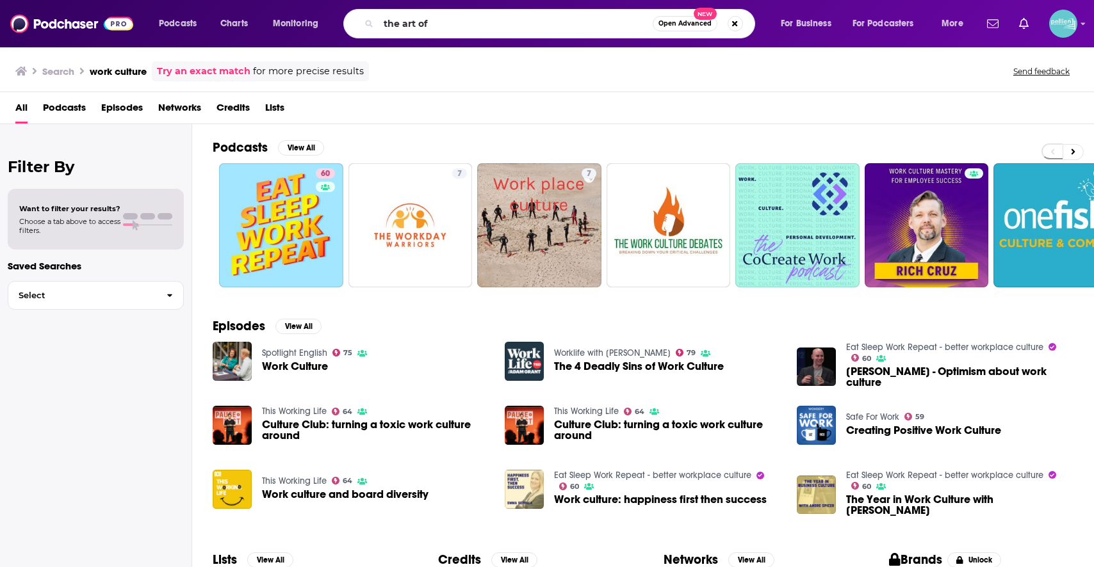
type input "the art of"
